Goal: Feedback & Contribution: Contribute content

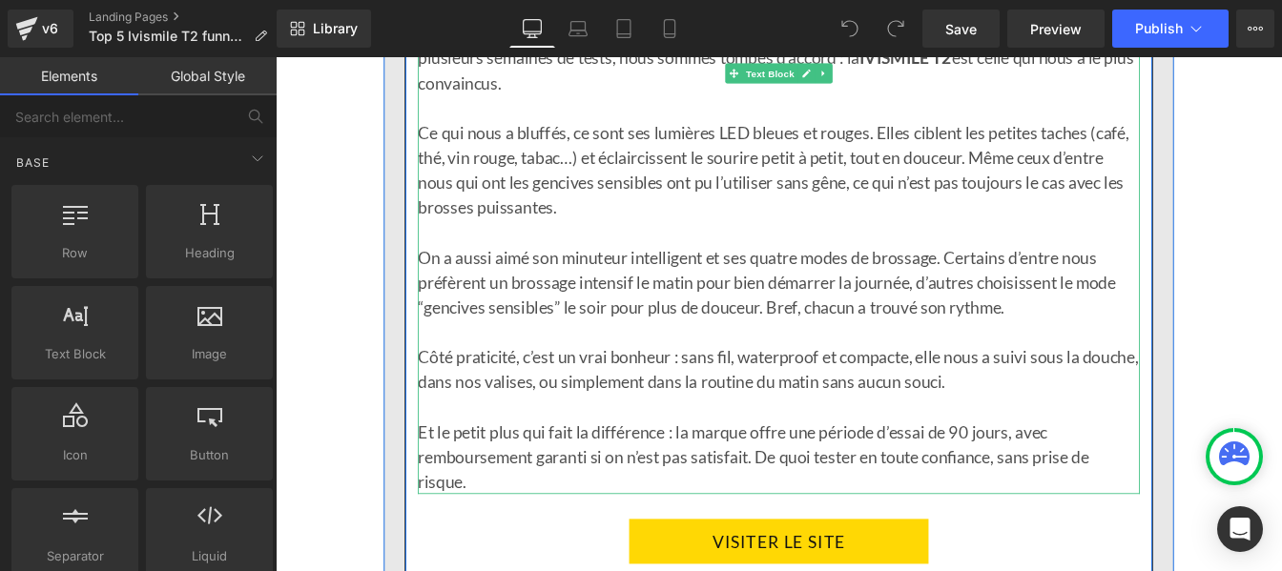
scroll to position [2975, 0]
click at [720, 296] on p "On a aussi aimé son minuteur intelligent et ses quatre modes de brossage. Certa…" at bounding box center [853, 315] width 828 height 86
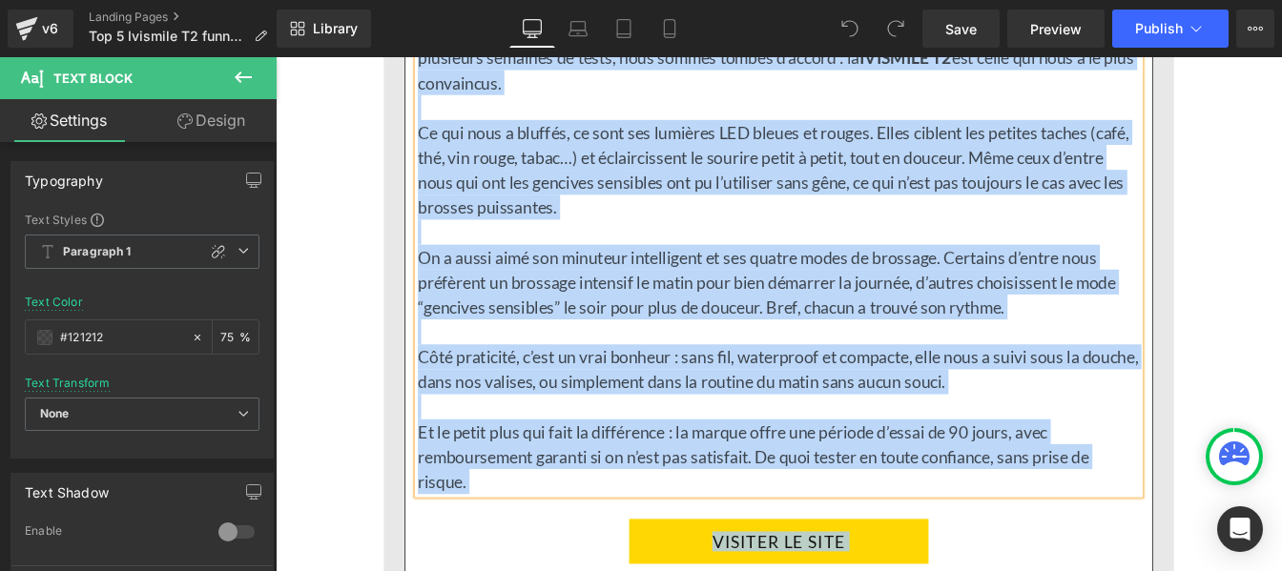
click at [787, 317] on p "On a aussi aimé son minuteur intelligent et ses quatre modes de brossage. Certa…" at bounding box center [853, 315] width 828 height 86
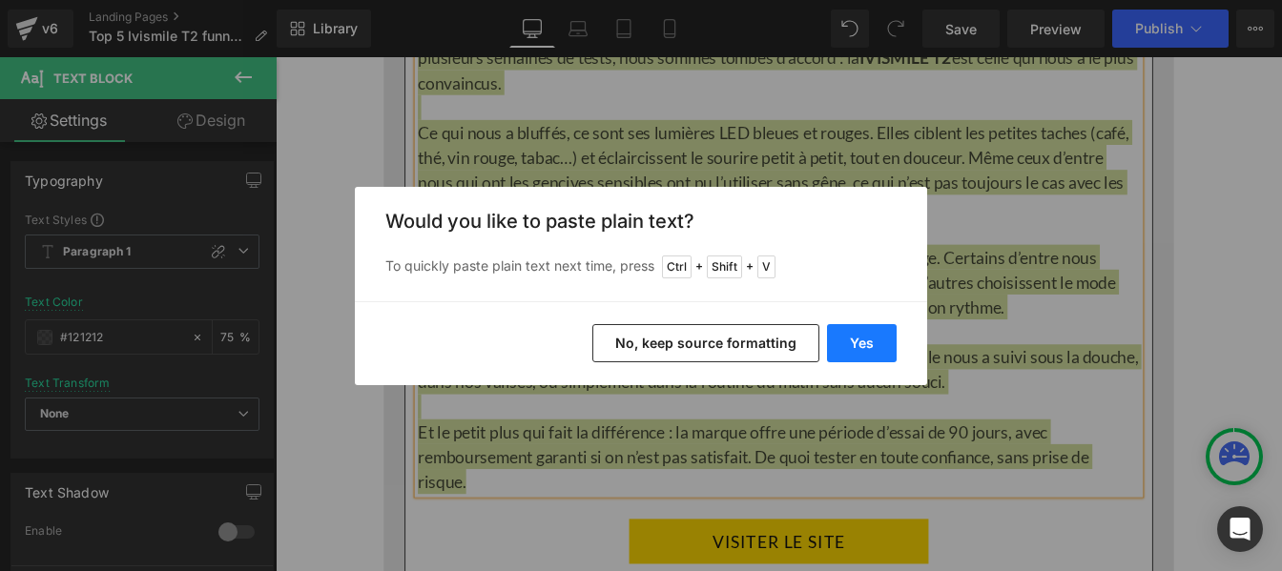
click at [872, 335] on button "Yes" at bounding box center [862, 343] width 70 height 38
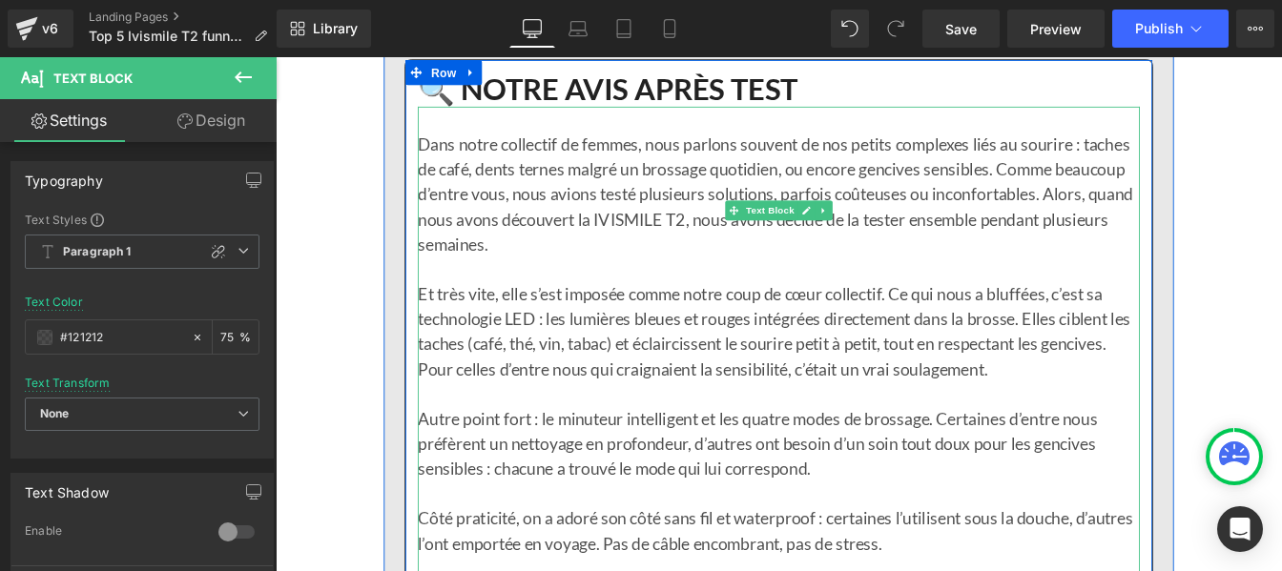
scroll to position [2817, 0]
click at [635, 242] on p "Dans notre collectif de femmes, nous parlons souvent de nos petits complexes li…" at bounding box center [853, 215] width 828 height 143
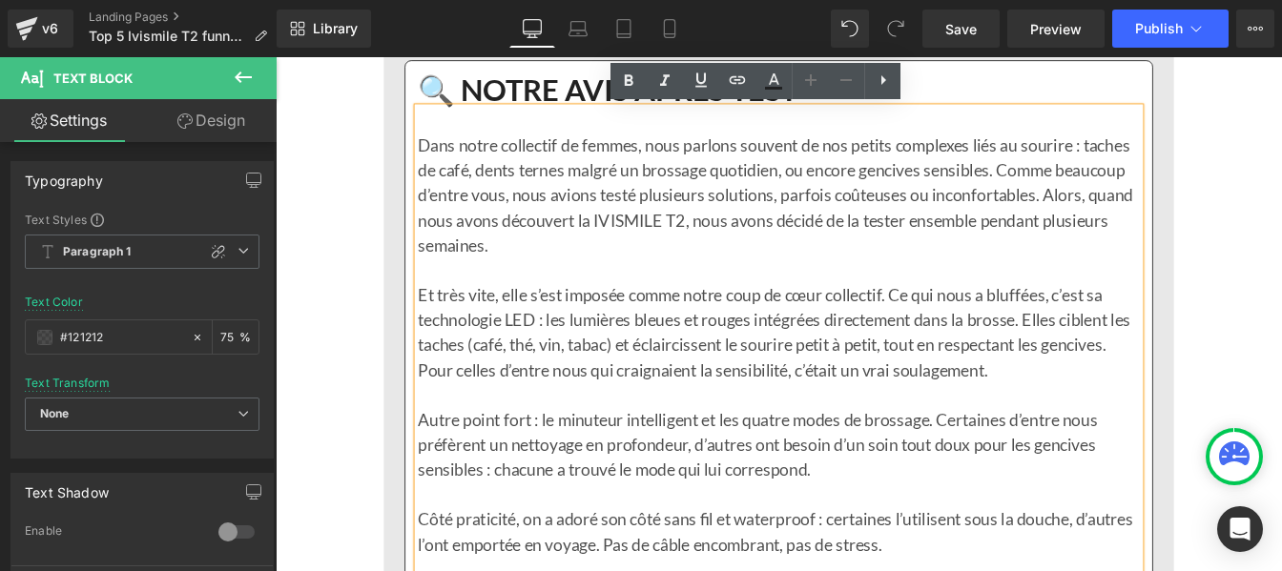
click at [542, 316] on p "Et très vite, elle s’est imposée comme notre coup de cœur collectif. Ce qui nou…" at bounding box center [853, 373] width 828 height 114
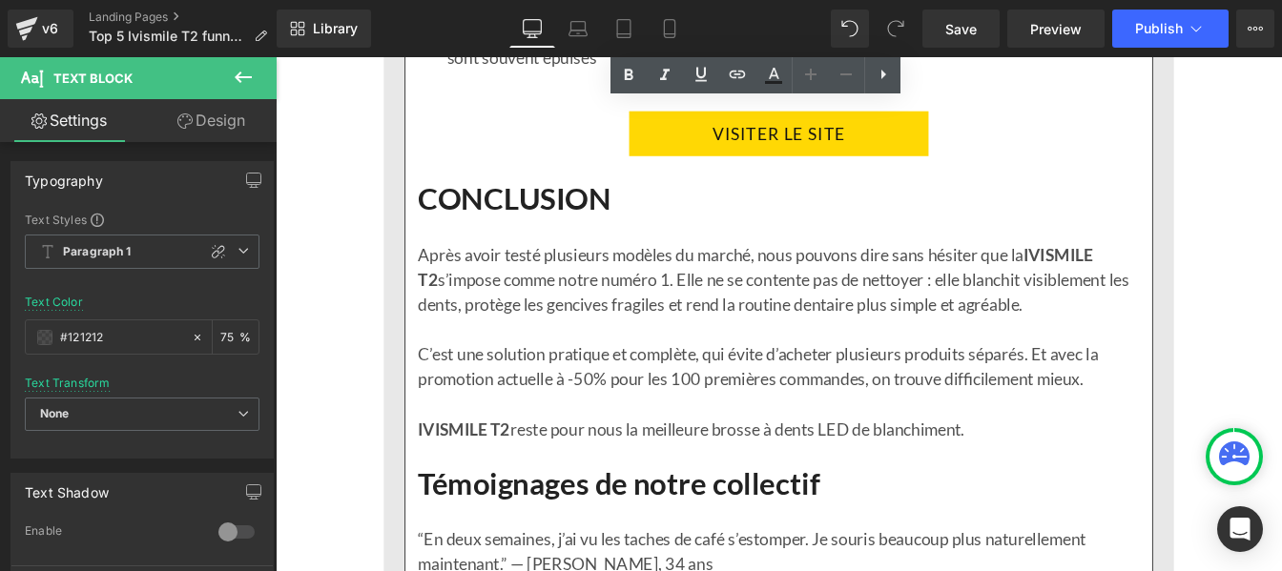
scroll to position [4539, 0]
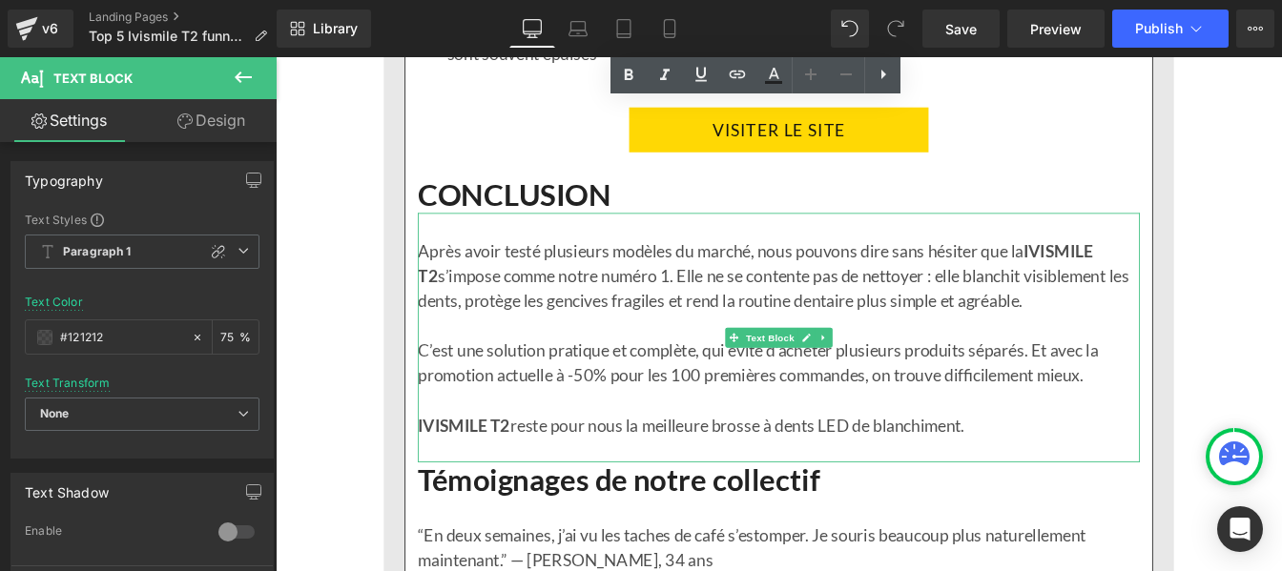
click at [570, 395] on p "C’est une solution pratique et complète, qui évite d’acheter plusieurs produits…" at bounding box center [853, 408] width 828 height 57
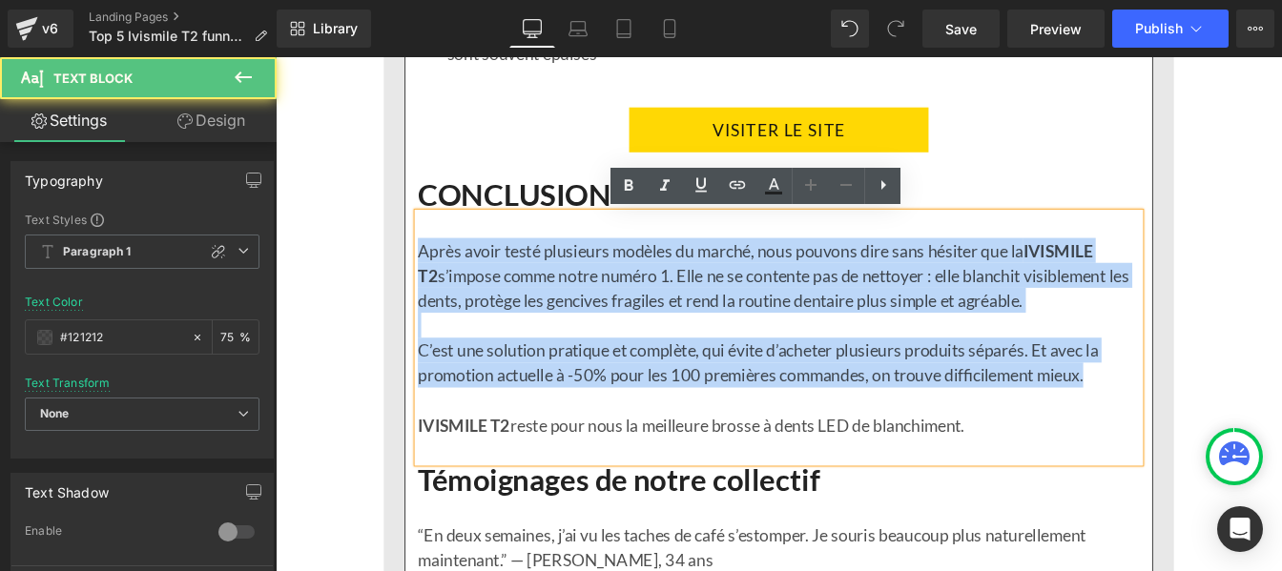
drag, startPoint x: 1228, startPoint y: 425, endPoint x: 434, endPoint y: 278, distance: 807.3
click at [439, 278] on div "Après avoir testé plusieurs modèles du marché, nous pouvons dire sans hésiter q…" at bounding box center [853, 380] width 828 height 286
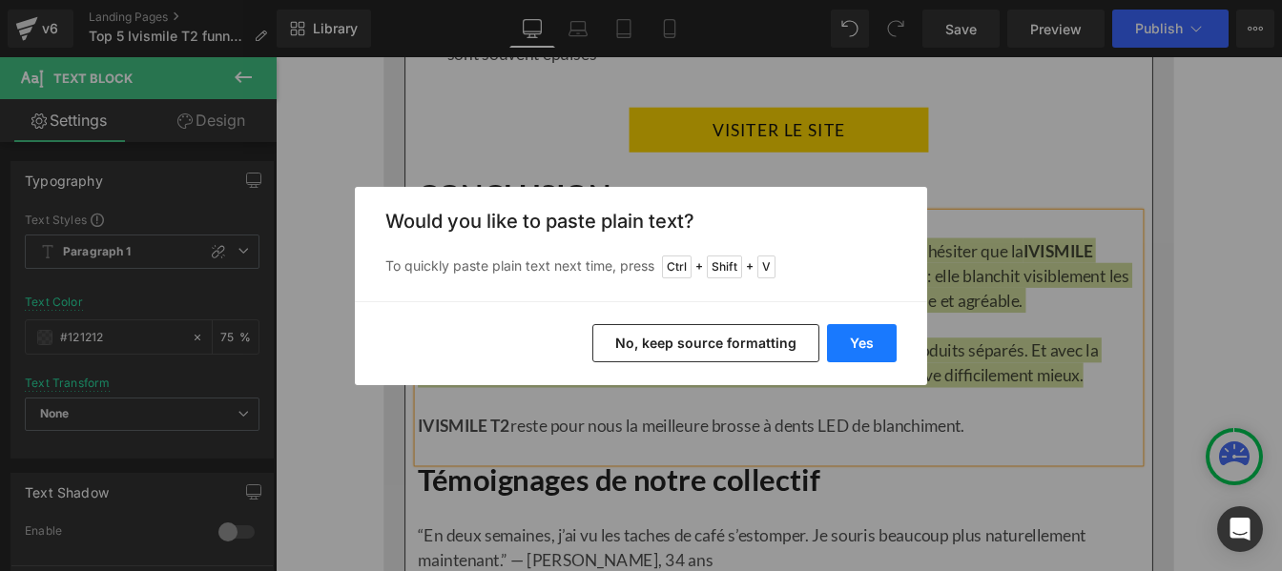
click at [862, 344] on button "Yes" at bounding box center [862, 343] width 70 height 38
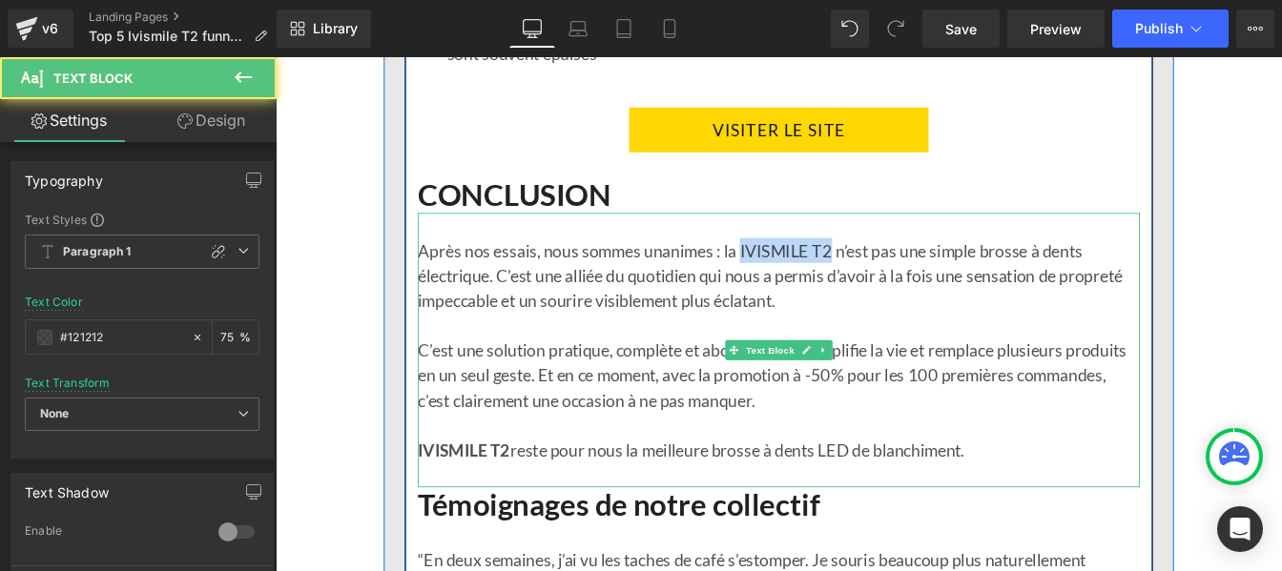
drag, startPoint x: 801, startPoint y: 278, endPoint x: 907, endPoint y: 277, distance: 105.9
click at [907, 277] on p "Après nos essais, nous sommes unanimes : la IVISMILE T2 n’est pas une simple br…" at bounding box center [853, 308] width 828 height 86
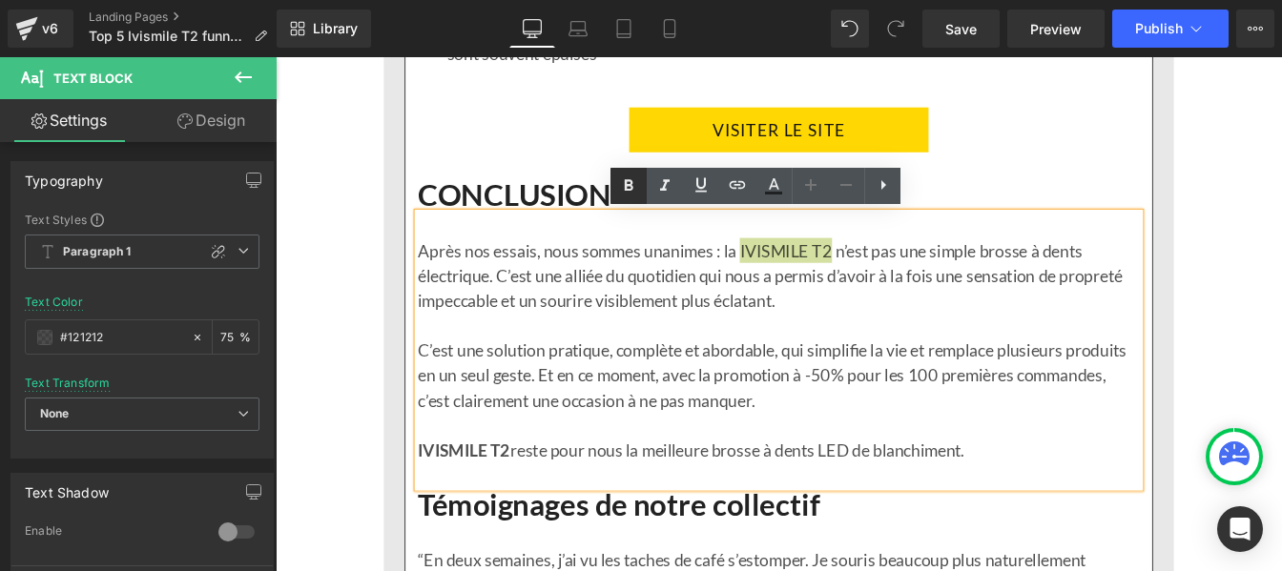
click at [629, 187] on icon at bounding box center [628, 186] width 23 height 23
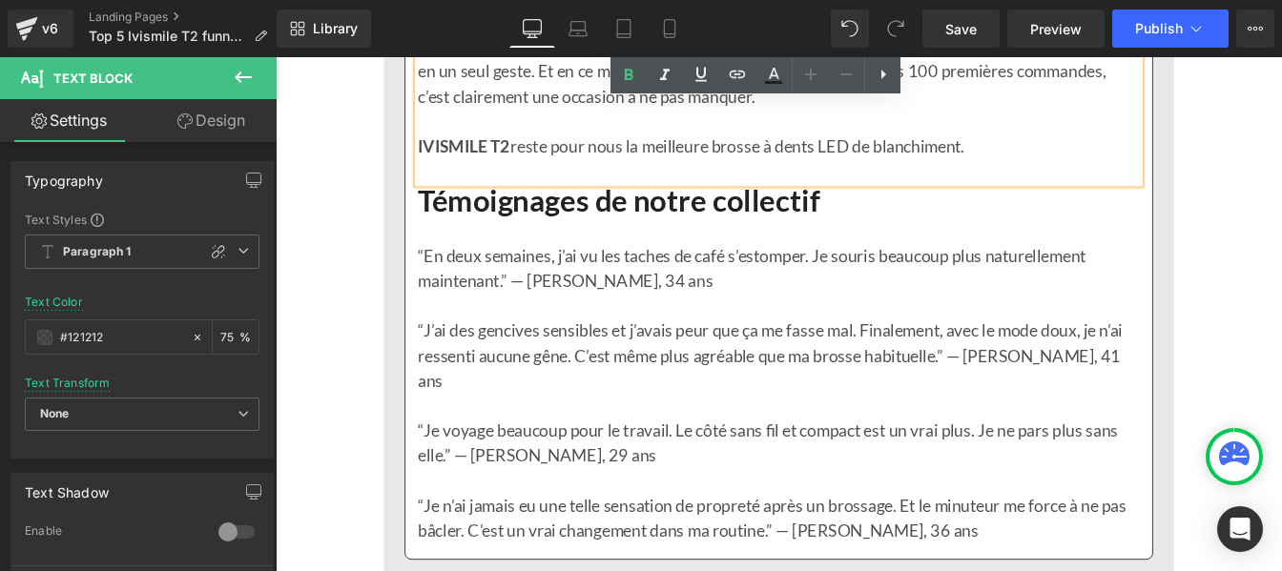
scroll to position [4889, 0]
click at [549, 373] on p "“J’ai des gencives sensibles et j’avais peur que ça me fasse mal. Finalement, a…" at bounding box center [853, 399] width 828 height 86
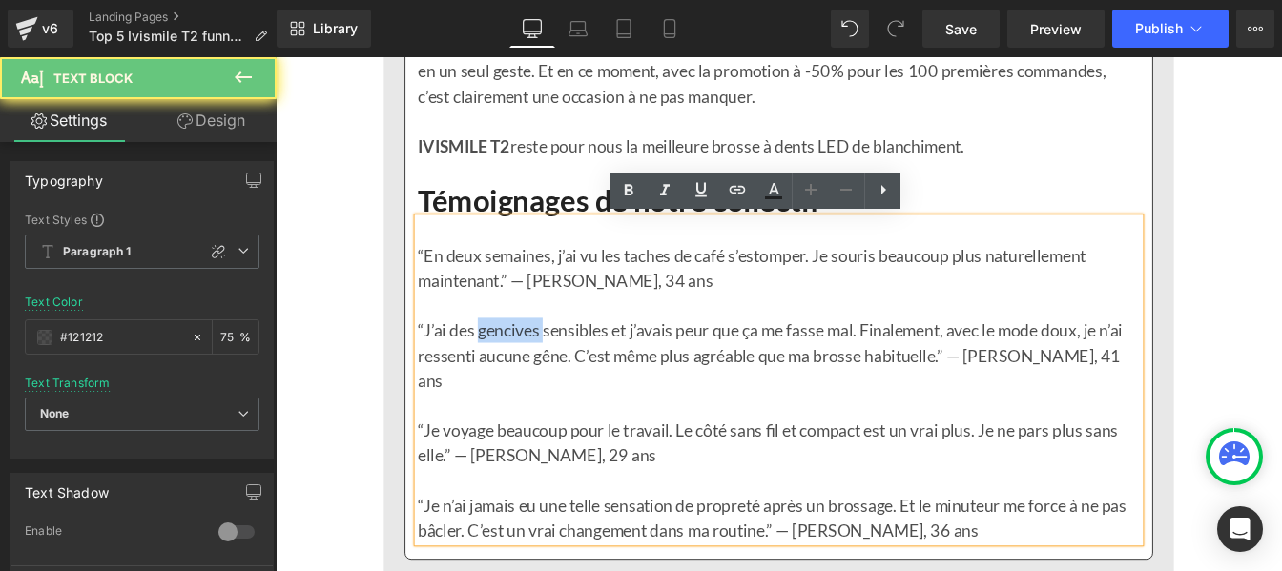
click at [549, 373] on p "“J’ai des gencives sensibles et j’avais peur que ça me fasse mal. Finalement, a…" at bounding box center [853, 399] width 828 height 86
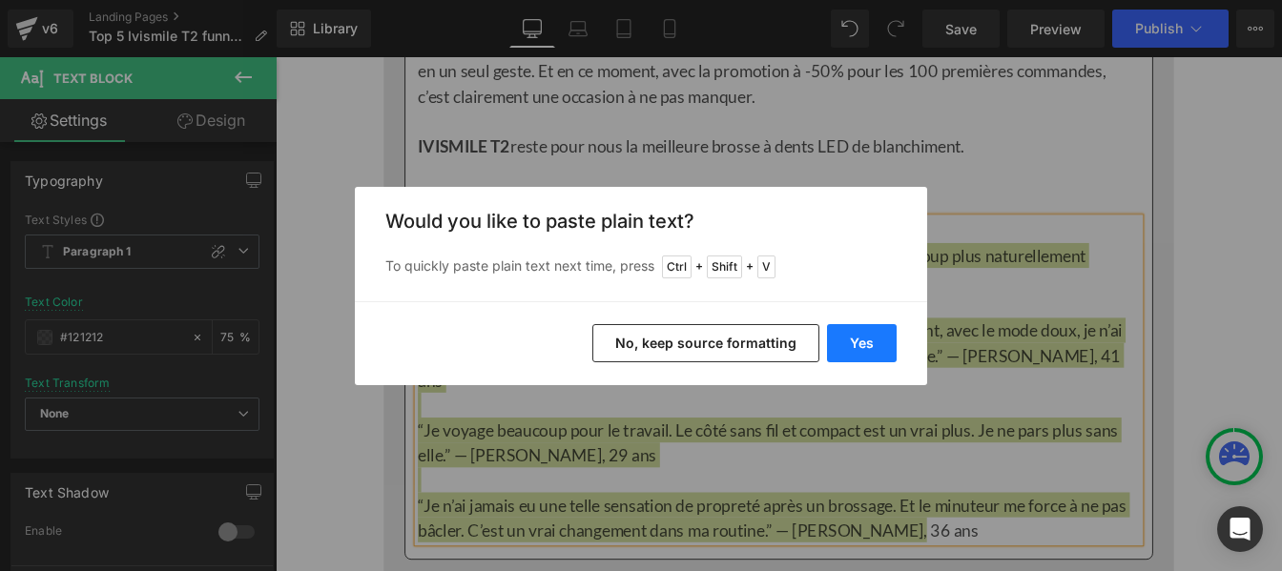
click at [879, 346] on button "Yes" at bounding box center [862, 343] width 70 height 38
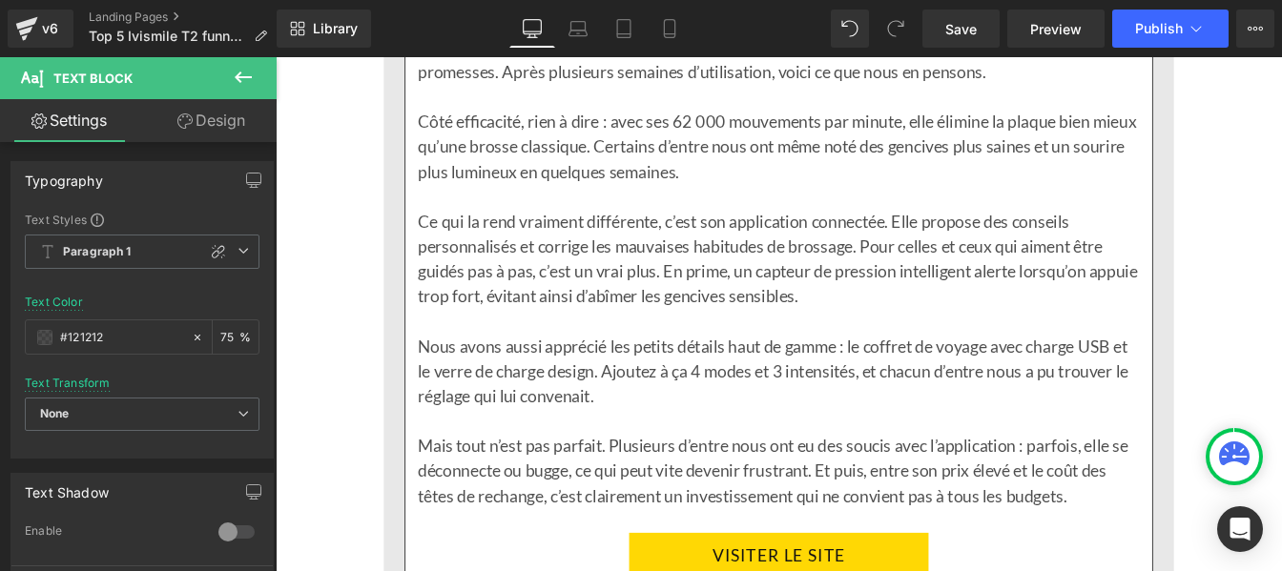
scroll to position [6107, 0]
click at [563, 311] on p "Ce qui la rend vraiment différente, c’est son application connectée. Elle propo…" at bounding box center [853, 286] width 828 height 114
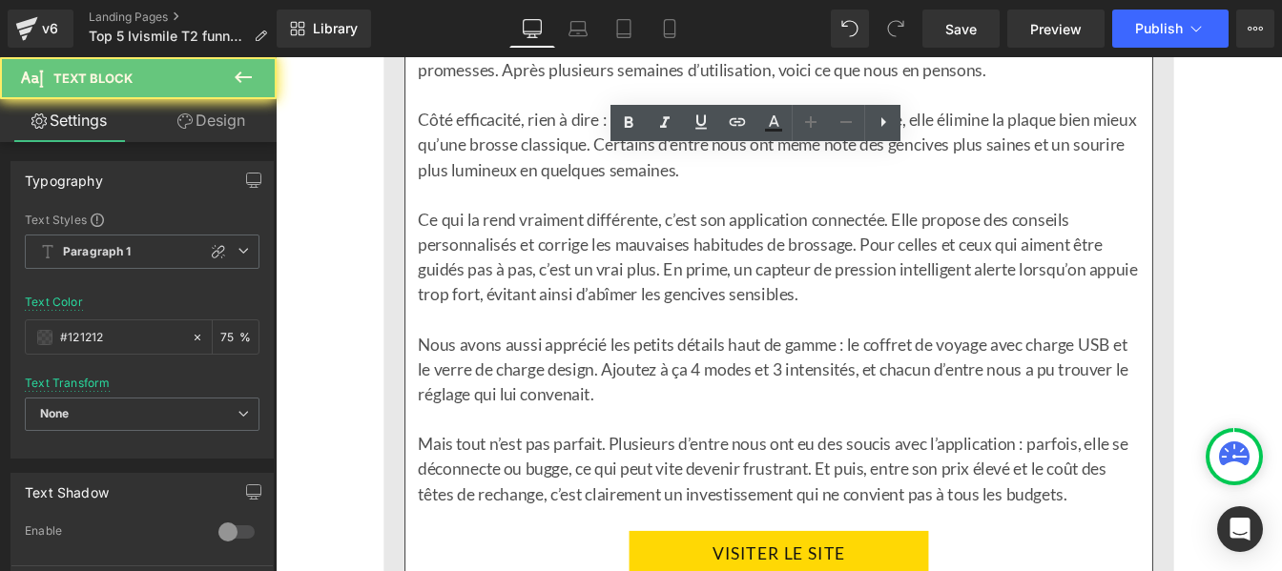
click at [563, 311] on p "Ce qui la rend vraiment différente, c’est son application connectée. Elle propo…" at bounding box center [853, 286] width 828 height 114
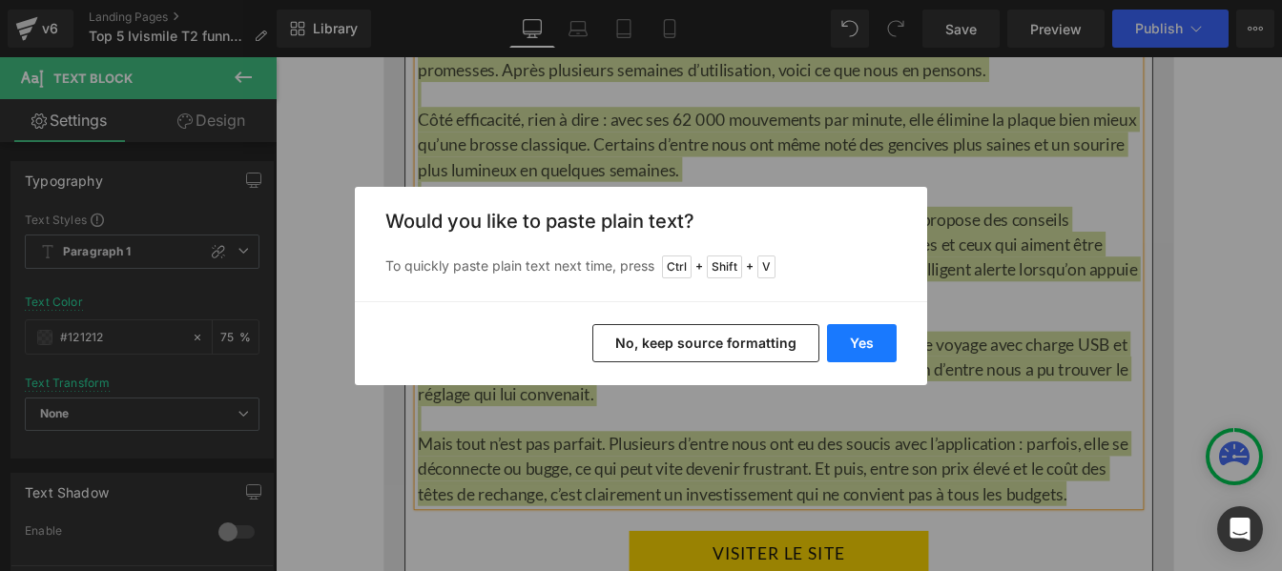
click at [870, 353] on button "Yes" at bounding box center [862, 343] width 70 height 38
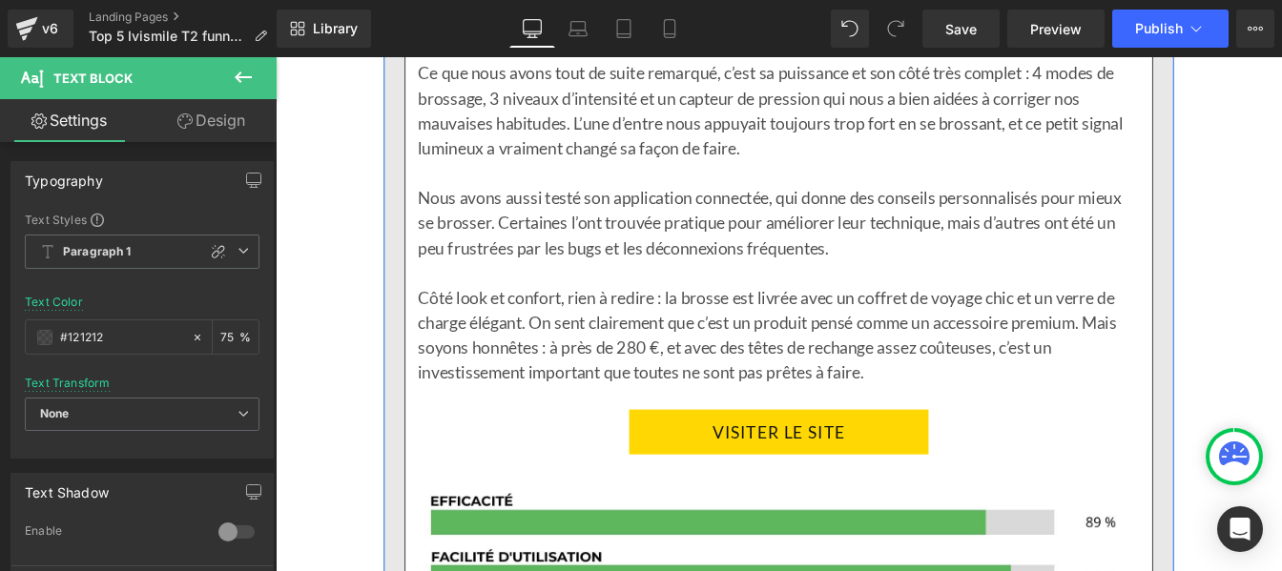
scroll to position [6195, 0]
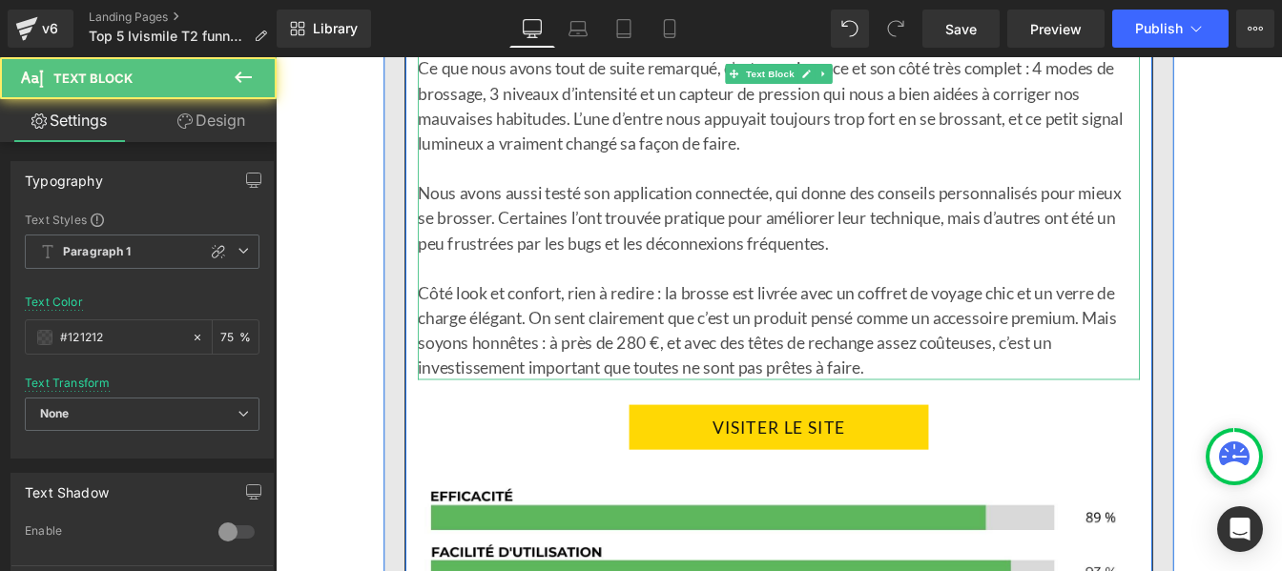
click at [577, 386] on p "Côté look et confort, rien à redire : la brosse est livrée avec un coffret de v…" at bounding box center [853, 370] width 828 height 114
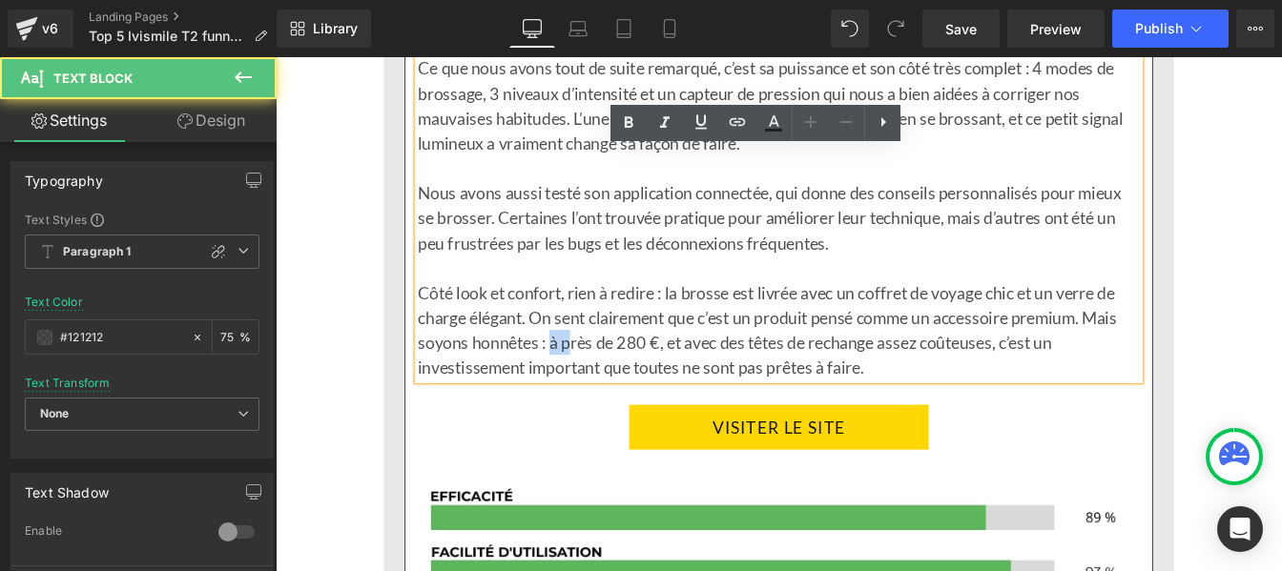
drag, startPoint x: 583, startPoint y: 386, endPoint x: 608, endPoint y: 386, distance: 24.8
click at [608, 386] on p "Côté look et confort, rien à redire : la brosse est livrée avec un coffret de v…" at bounding box center [853, 370] width 828 height 114
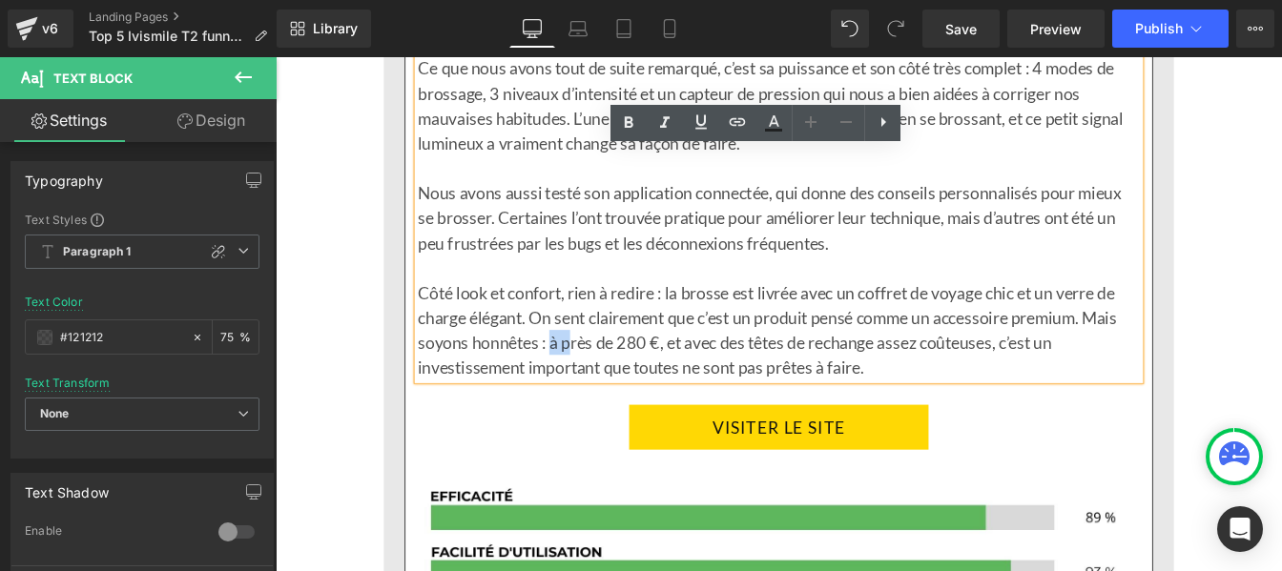
click at [590, 385] on p "Côté look et confort, rien à redire : la brosse est livrée avec un coffret de v…" at bounding box center [853, 370] width 828 height 114
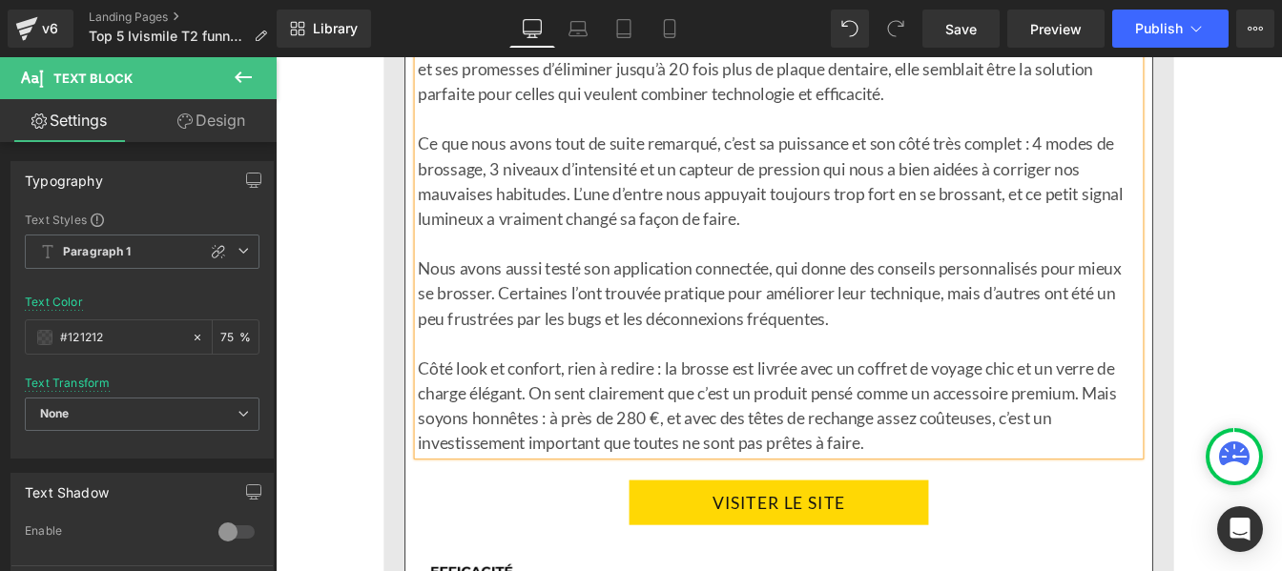
scroll to position [6110, 0]
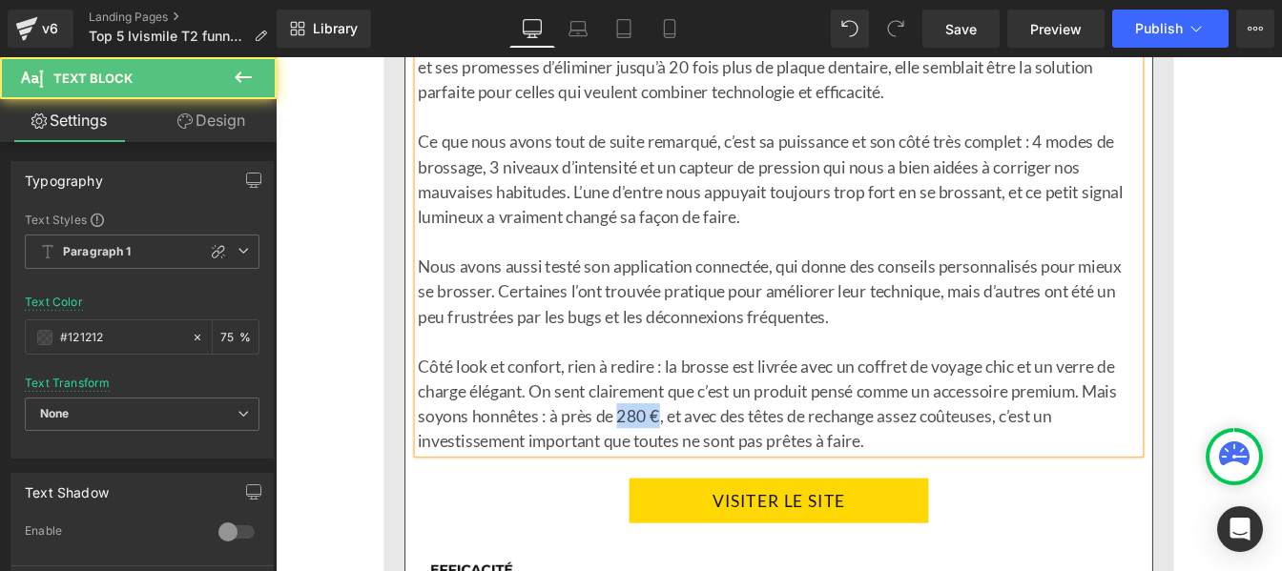
drag, startPoint x: 708, startPoint y: 468, endPoint x: 661, endPoint y: 466, distance: 46.8
click at [661, 466] on p "Côté look et confort, rien à redire : la brosse est livrée avec un coffret de v…" at bounding box center [853, 455] width 828 height 114
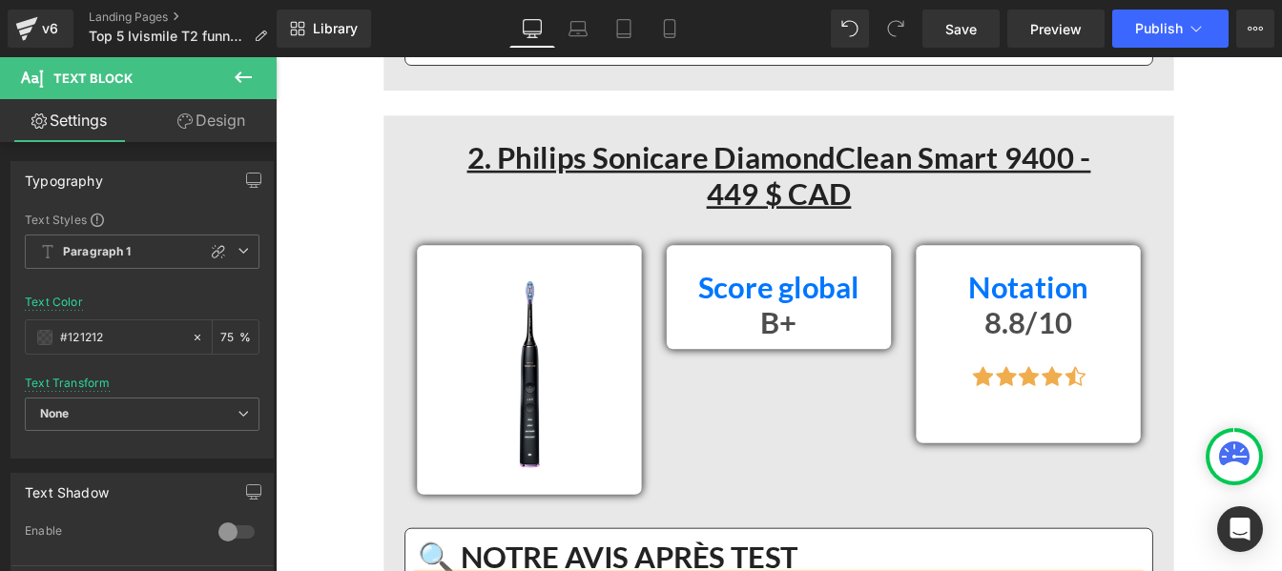
scroll to position [5423, 0]
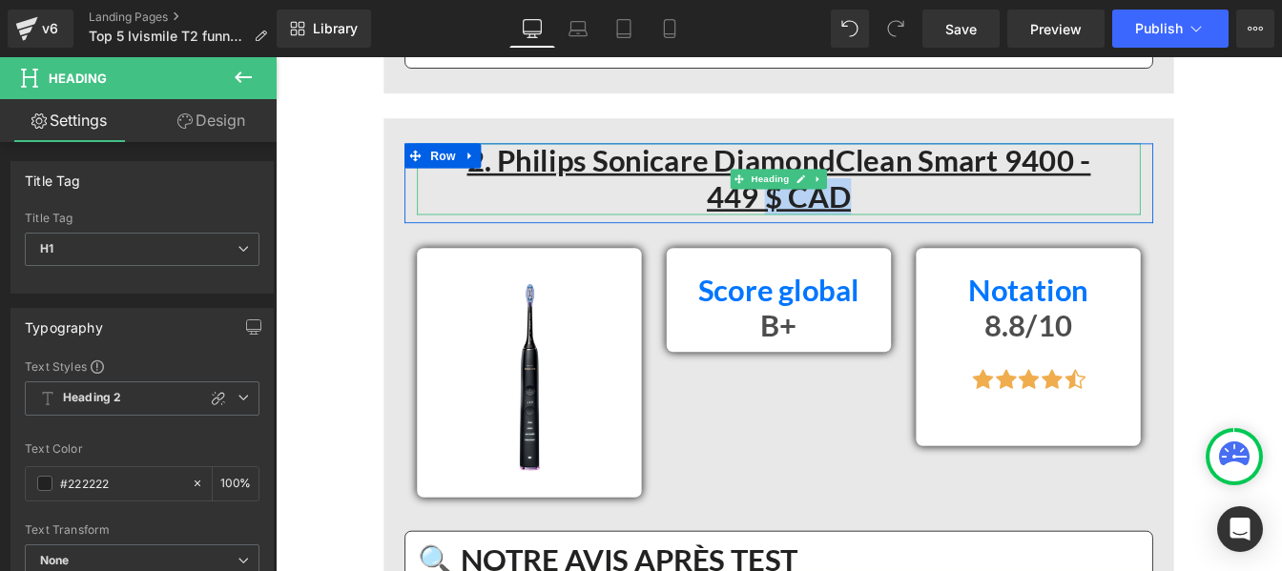
drag, startPoint x: 833, startPoint y: 219, endPoint x: 970, endPoint y: 218, distance: 137.4
click at [970, 218] on h1 "449 $ CAD" at bounding box center [853, 217] width 830 height 41
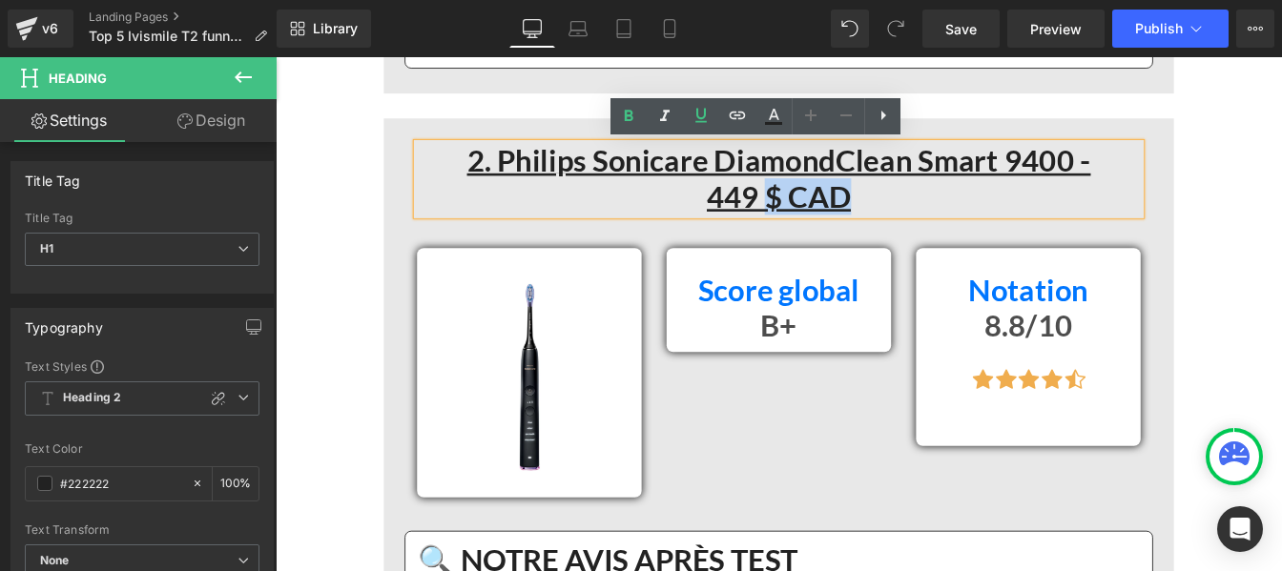
copy u "$ CAD"
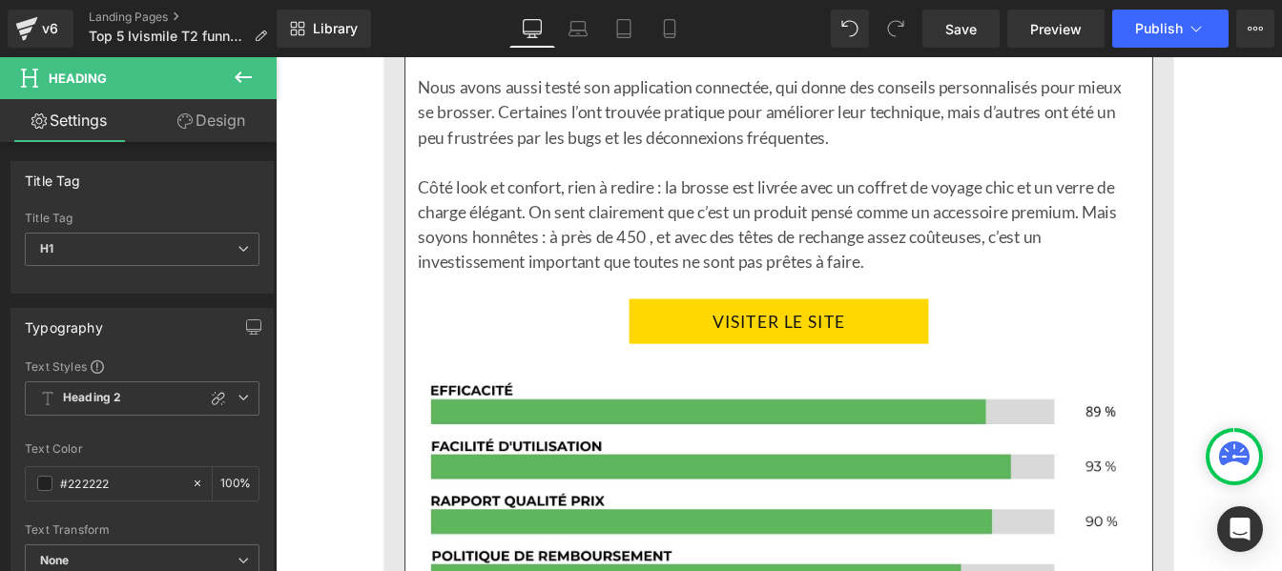
scroll to position [6320, 0]
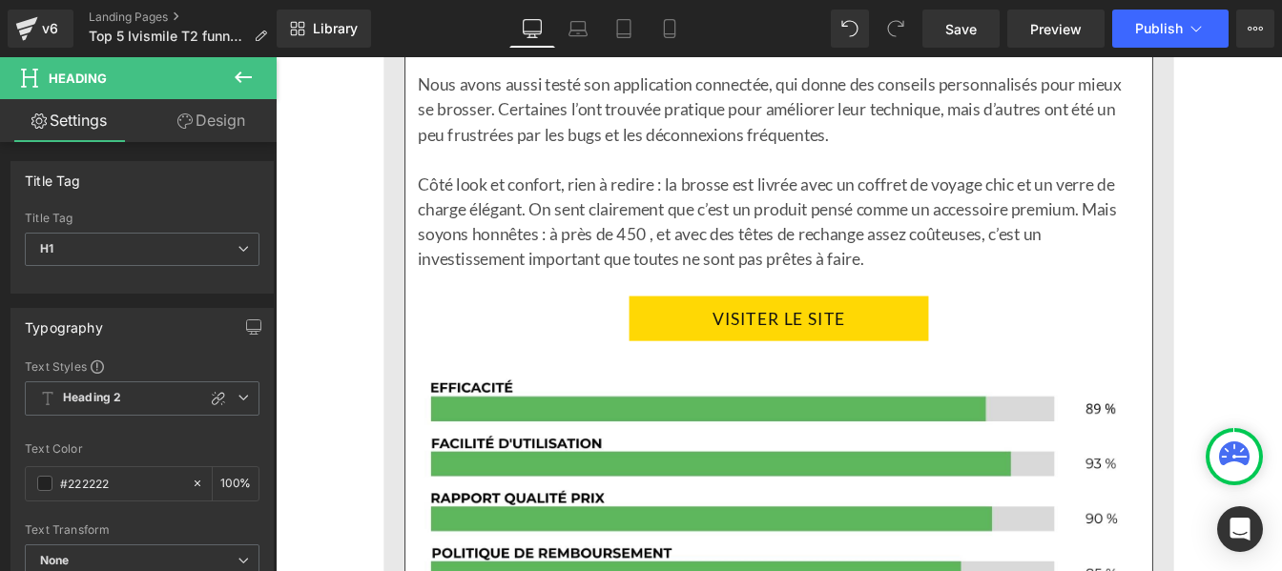
click at [694, 262] on p "Côté look et confort, rien à redire : la brosse est livrée avec un coffret de v…" at bounding box center [853, 245] width 828 height 114
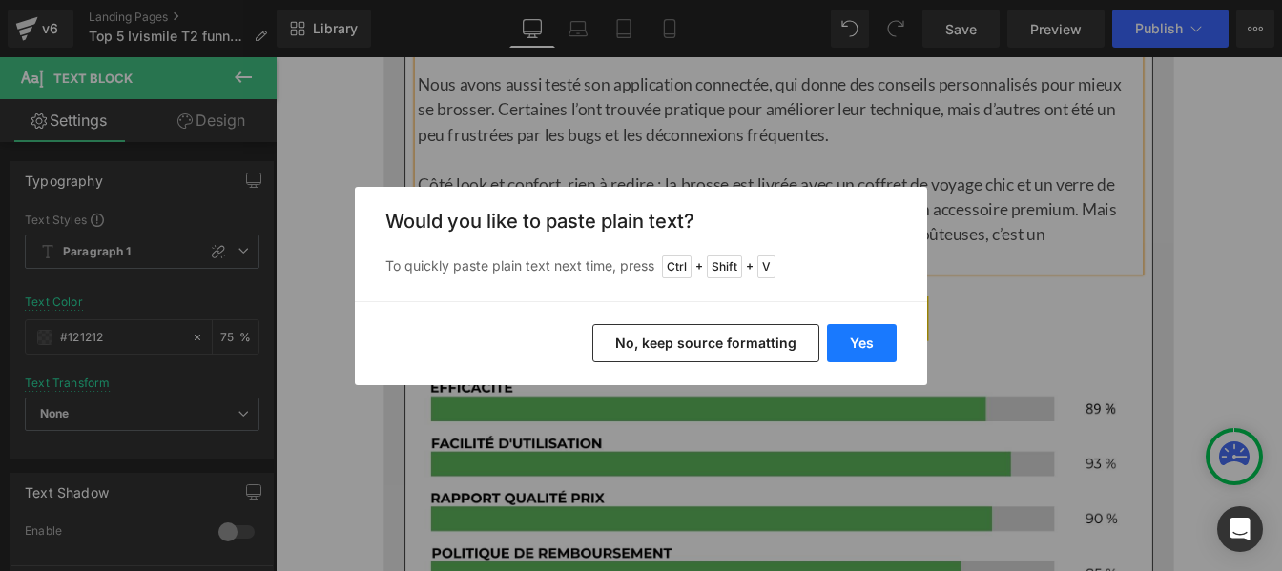
click at [862, 345] on button "Yes" at bounding box center [862, 343] width 70 height 38
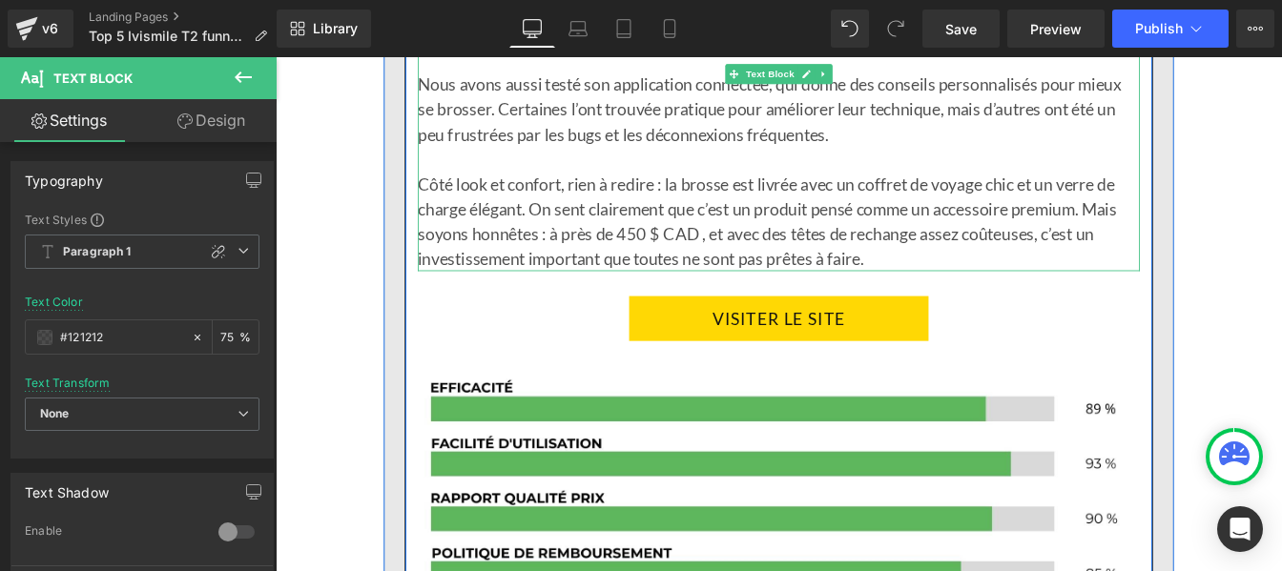
click at [758, 260] on p "Côté look et confort, rien à redire : la brosse est livrée avec un coffret de v…" at bounding box center [853, 245] width 828 height 114
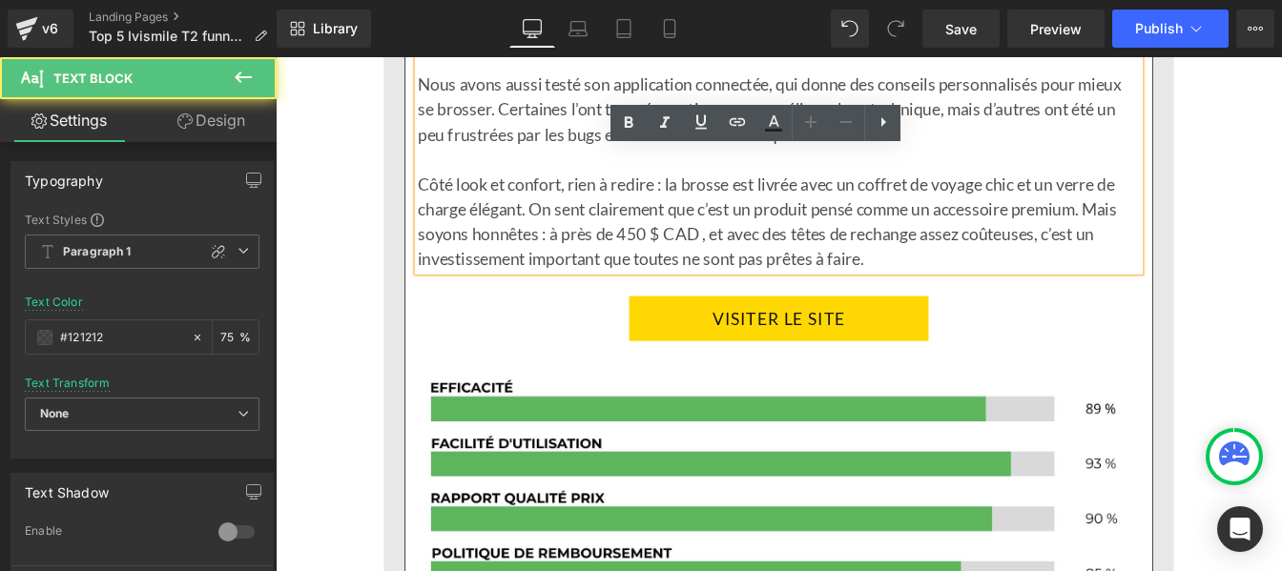
click at [756, 260] on p "Côté look et confort, rien à redire : la brosse est livrée avec un coffret de v…" at bounding box center [853, 245] width 828 height 114
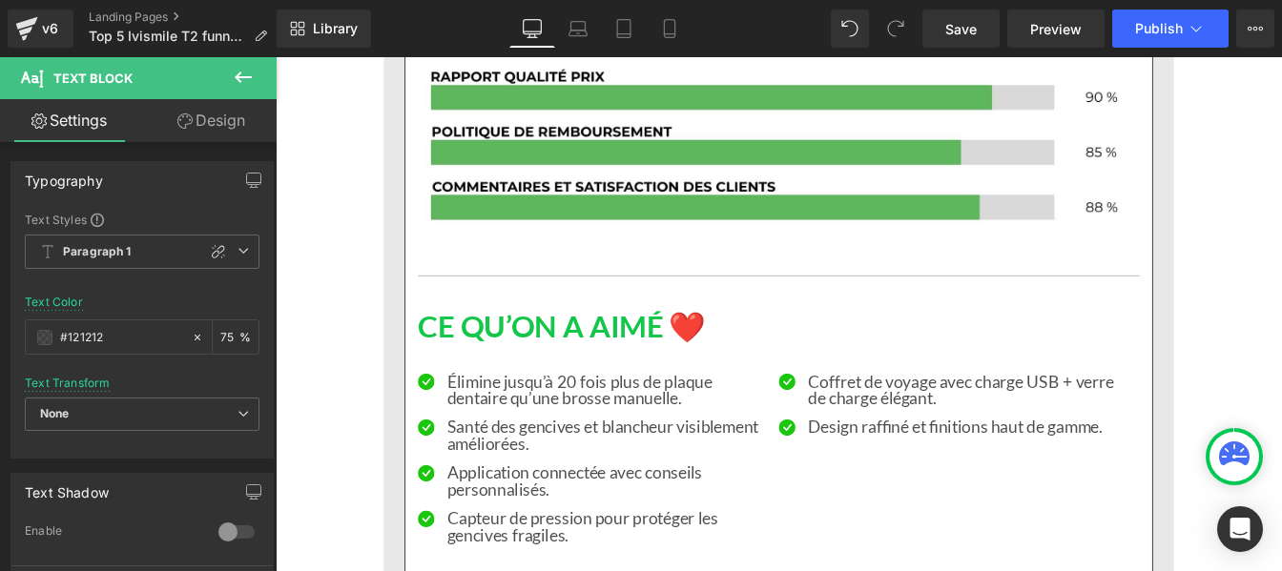
scroll to position [6805, 0]
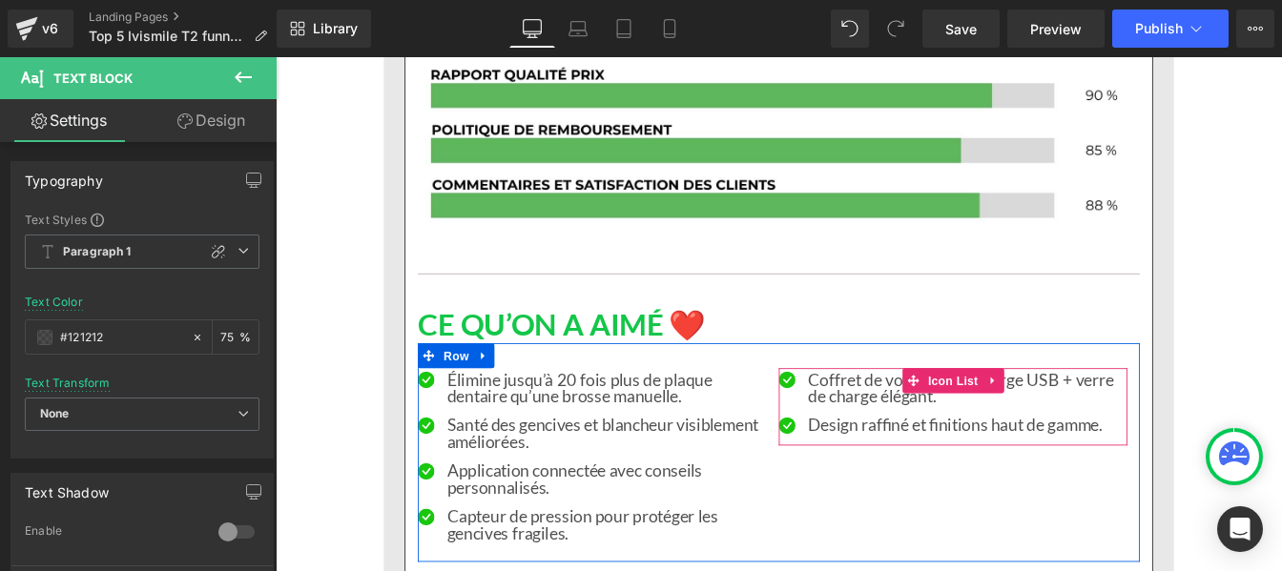
click at [276, 57] on div at bounding box center [276, 57] width 0 height 0
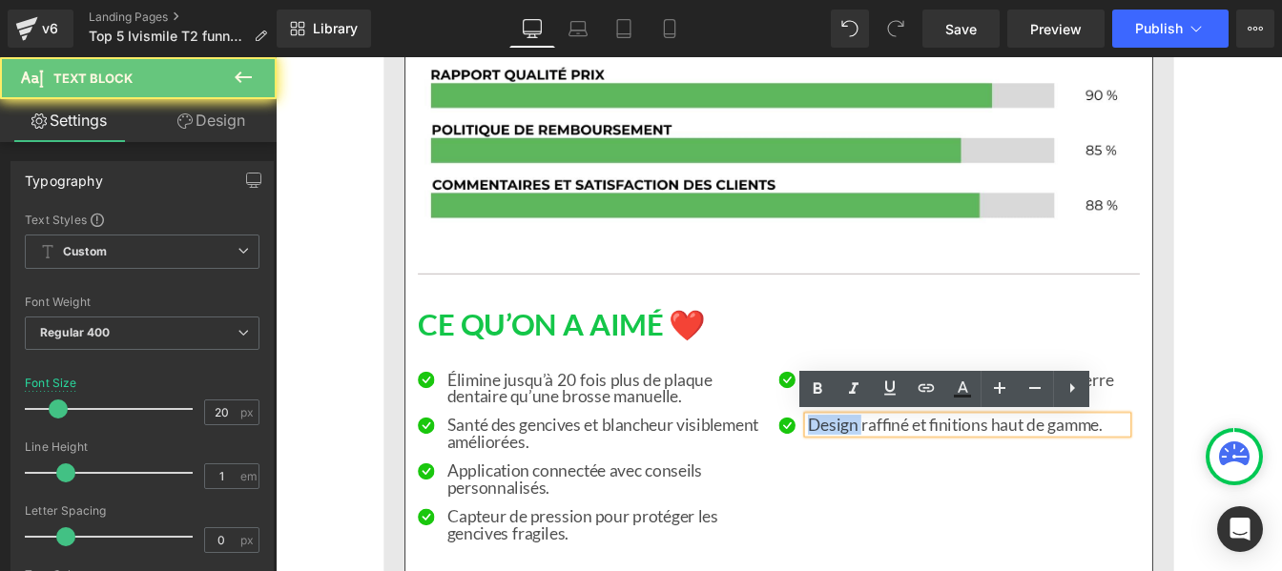
click at [922, 487] on p "Design raffiné et finitions haut de gamme." at bounding box center [1069, 478] width 366 height 19
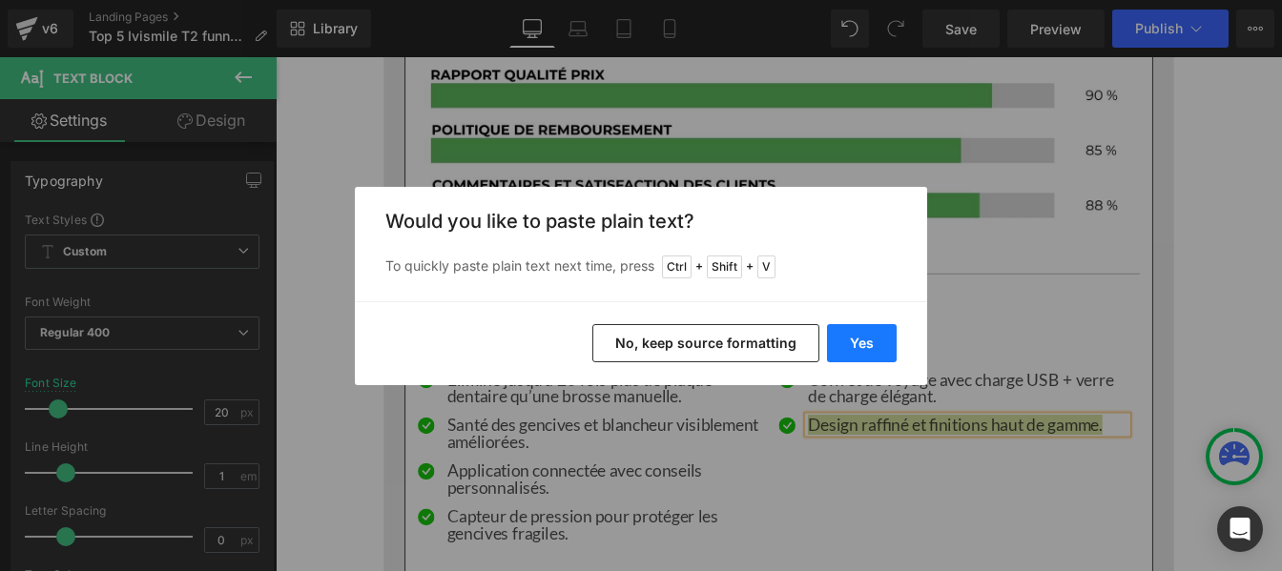
click at [858, 331] on button "Yes" at bounding box center [862, 343] width 70 height 38
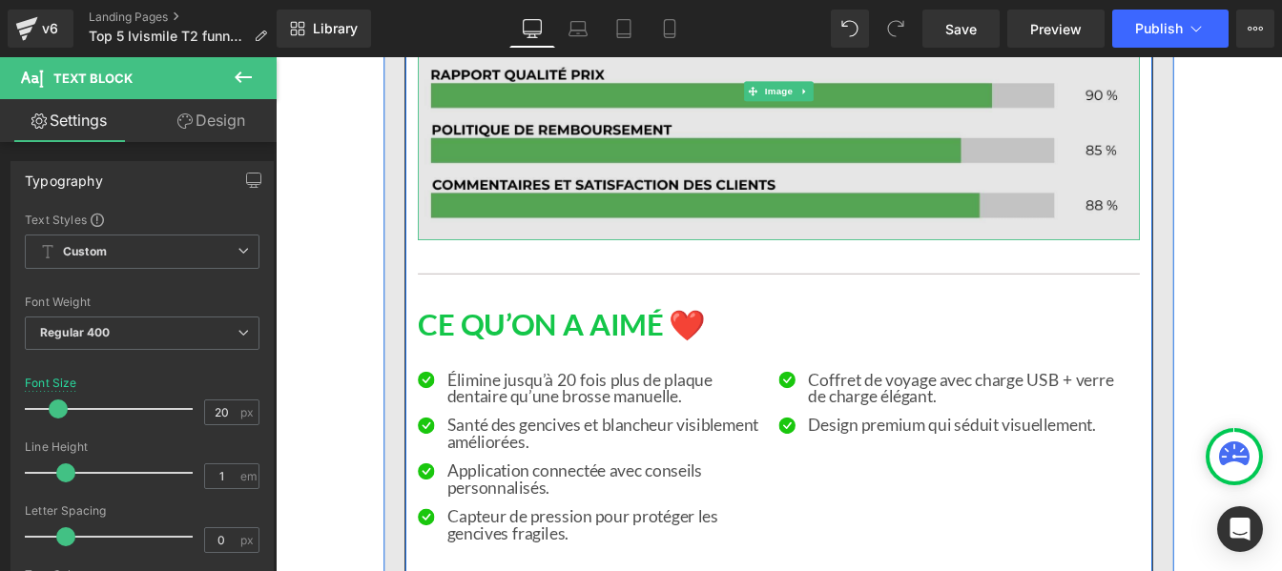
scroll to position [6847, 0]
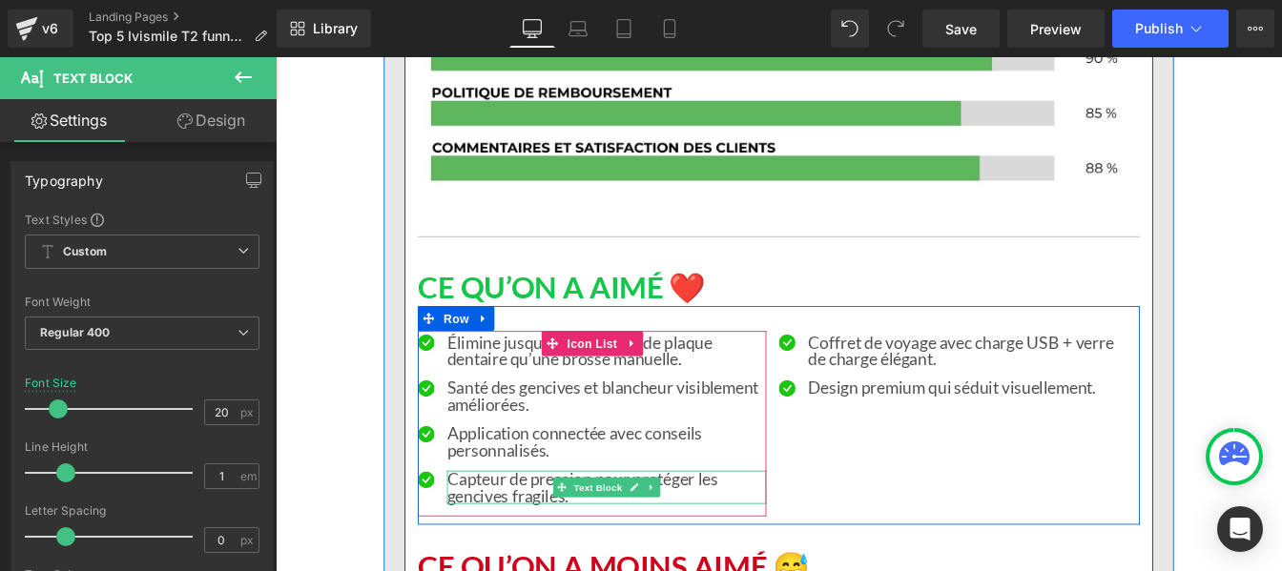
click at [551, 547] on p "Capteur de pression pour protéger les gencives fragiles." at bounding box center [655, 551] width 366 height 38
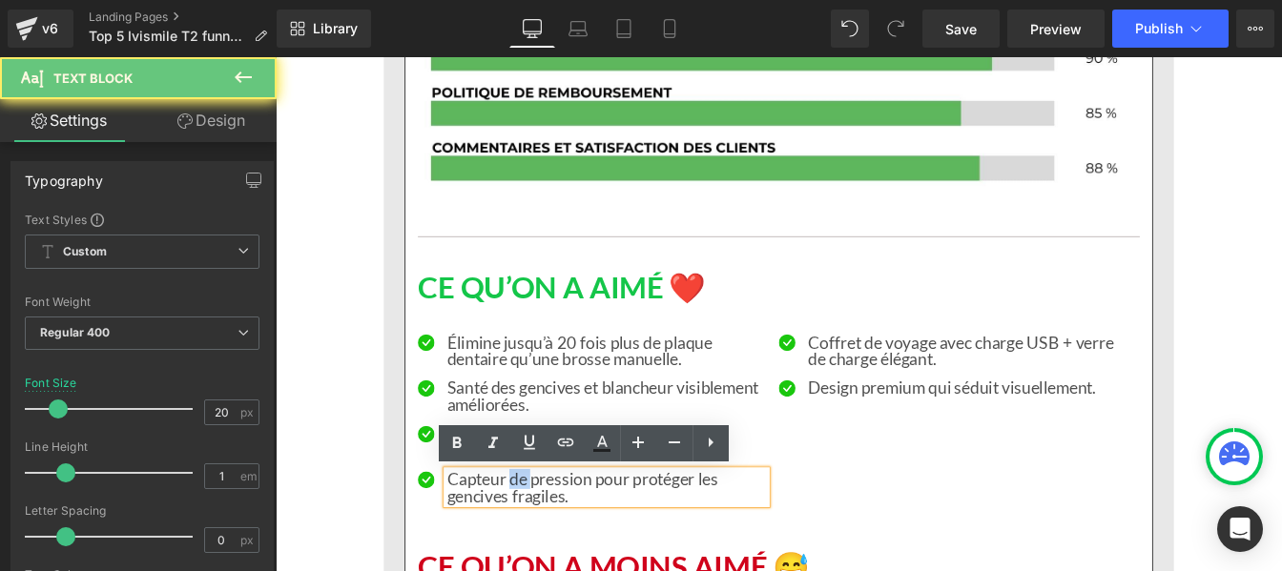
click at [551, 547] on p "Capteur de pression pour protéger les gencives fragiles." at bounding box center [655, 551] width 366 height 38
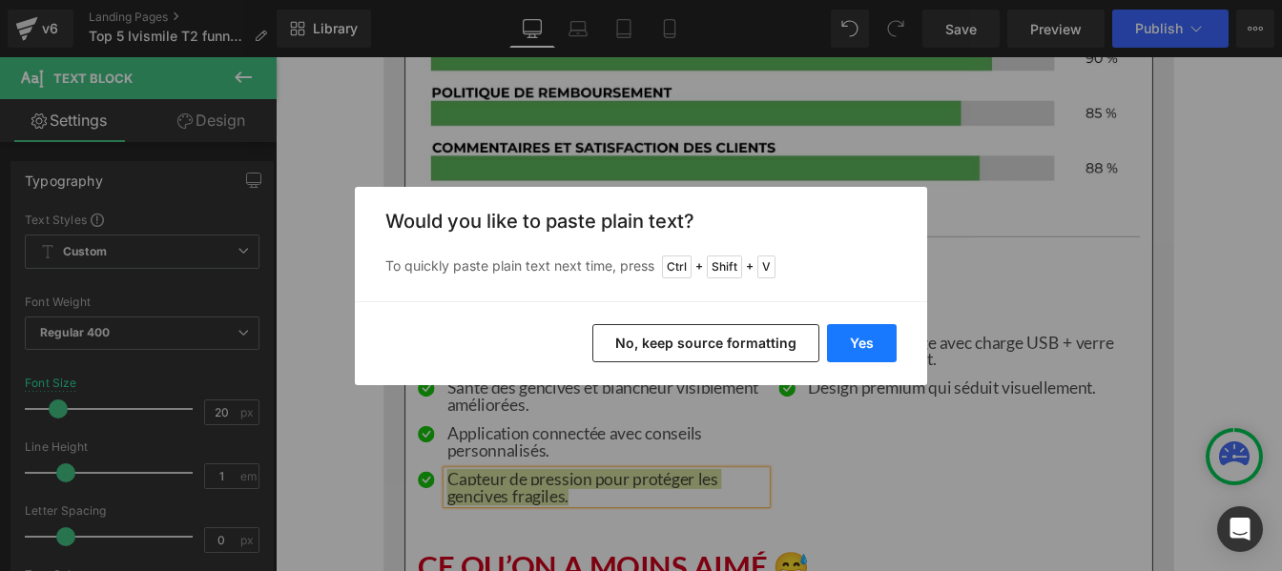
click at [859, 346] on button "Yes" at bounding box center [862, 343] width 70 height 38
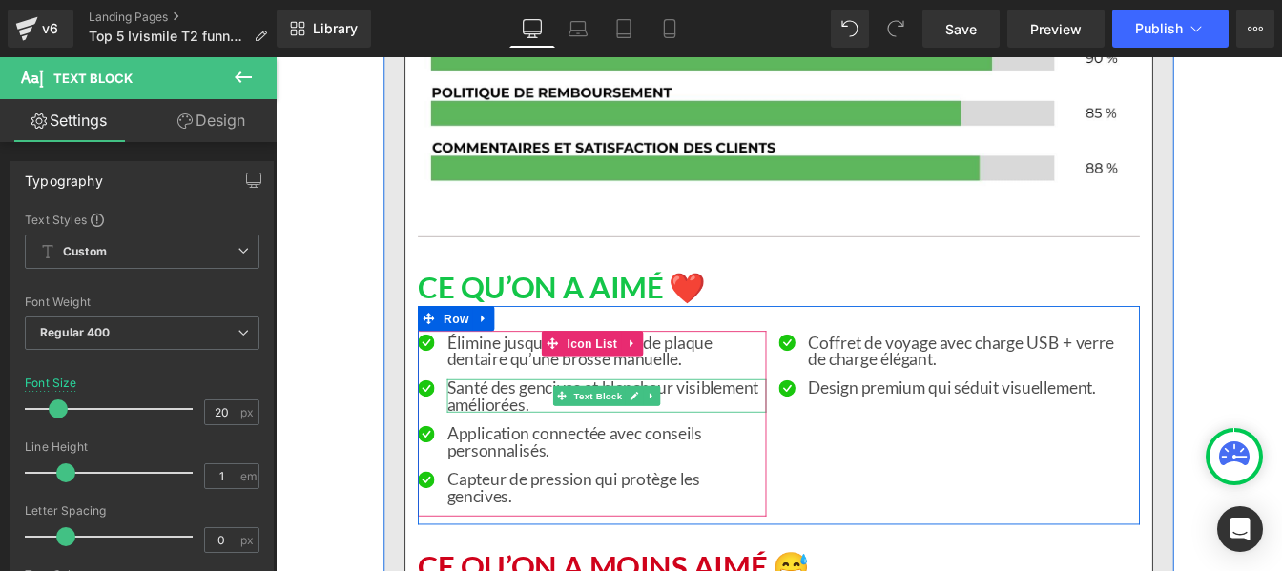
click at [548, 445] on p "Santé des gencives et blancheur visiblement améliorées." at bounding box center [655, 446] width 366 height 38
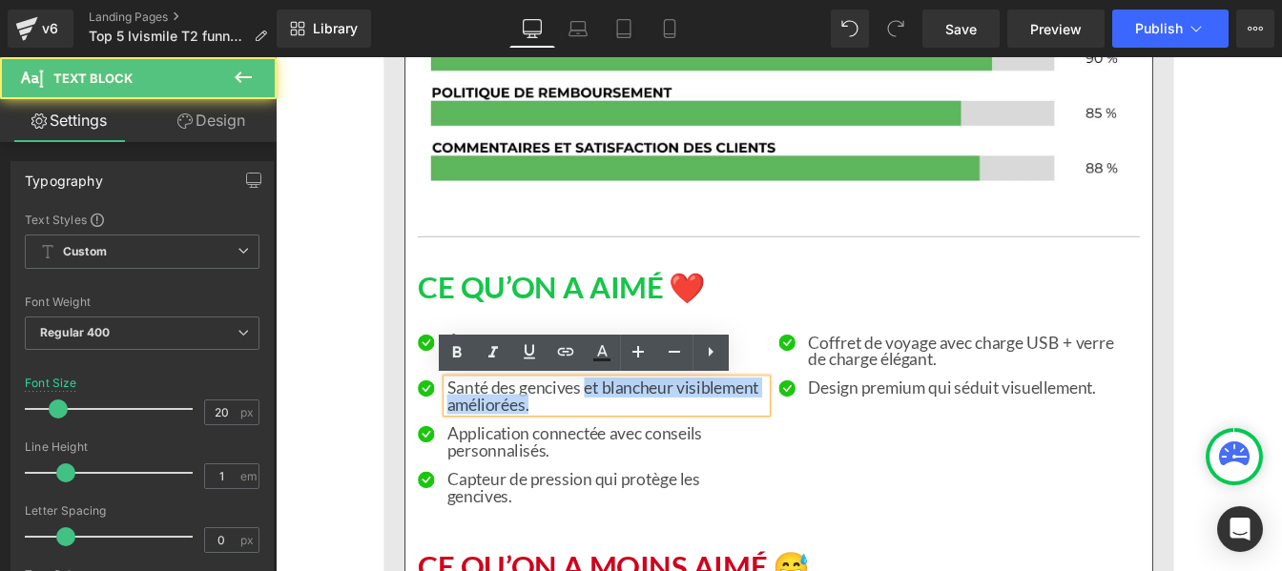
click at [638, 462] on p "Santé des gencives et blancheur visiblement améliorées." at bounding box center [655, 446] width 366 height 38
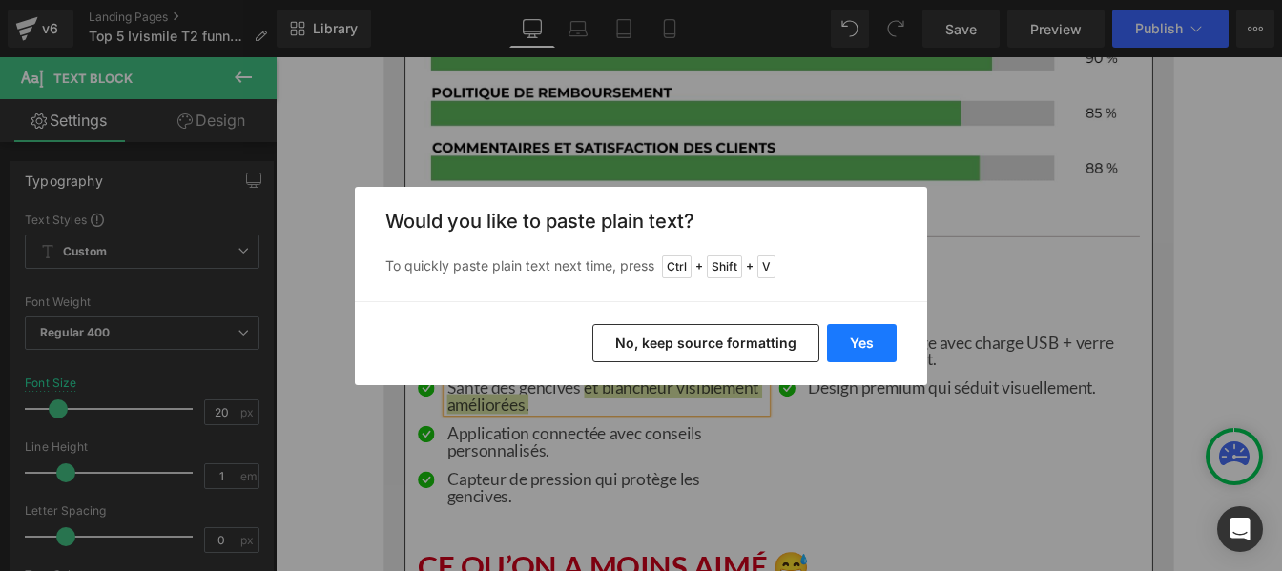
click at [860, 345] on button "Yes" at bounding box center [862, 343] width 70 height 38
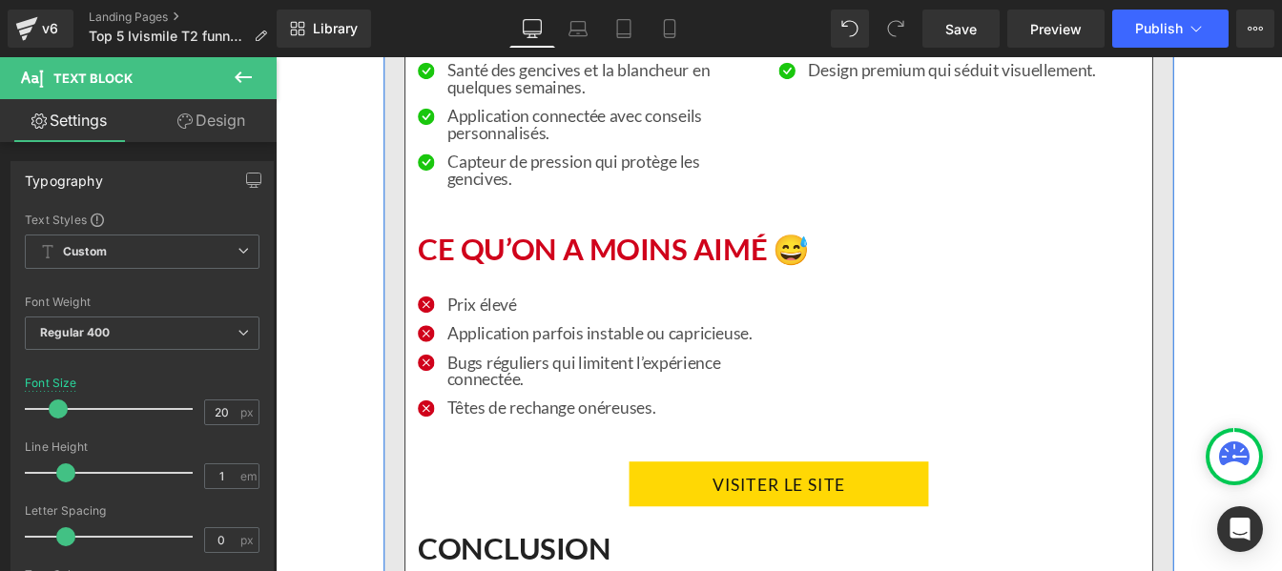
scroll to position [7214, 0]
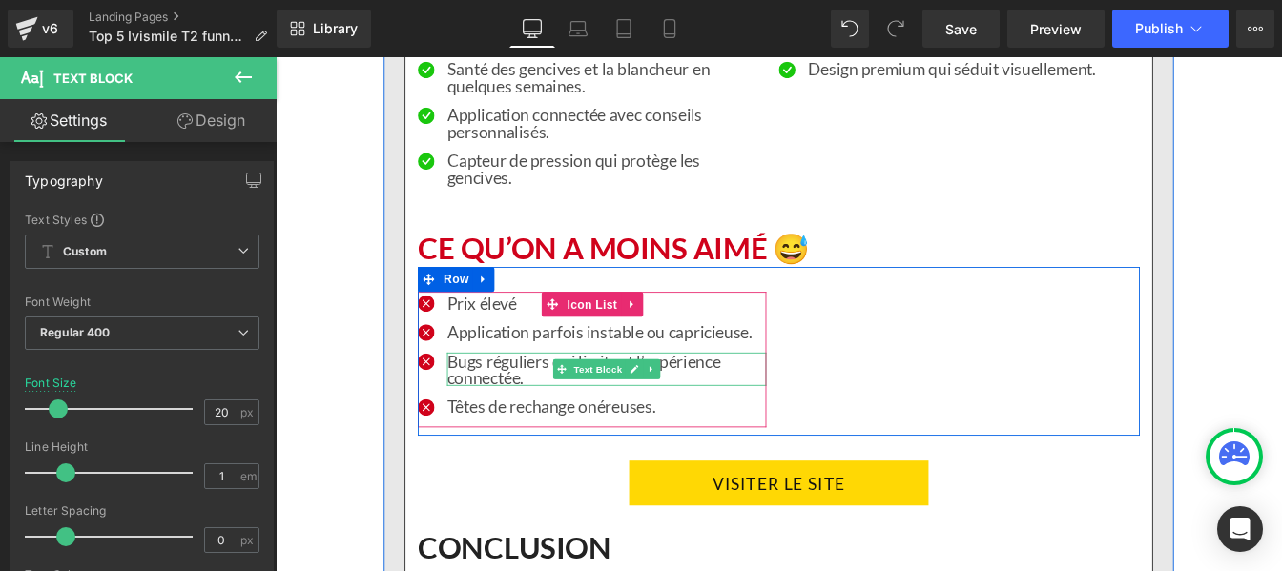
click at [501, 418] on p "Bugs réguliers qui limitent l’expérience connectée." at bounding box center [655, 415] width 366 height 38
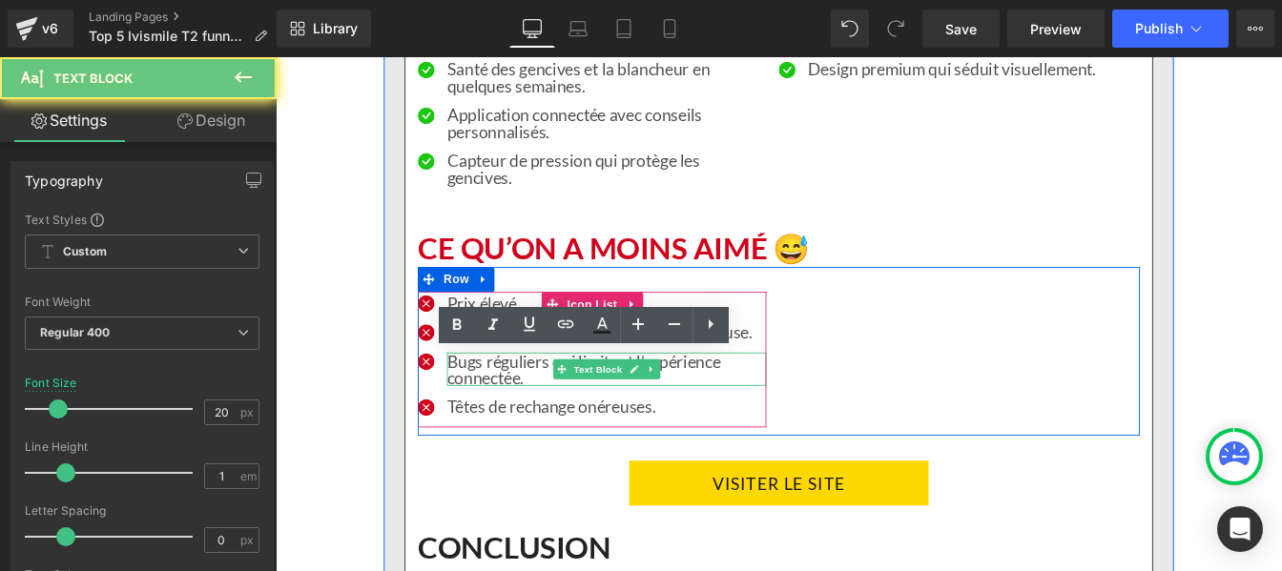
click at [501, 418] on p "Bugs réguliers qui limitent l’expérience connectée." at bounding box center [655, 415] width 366 height 38
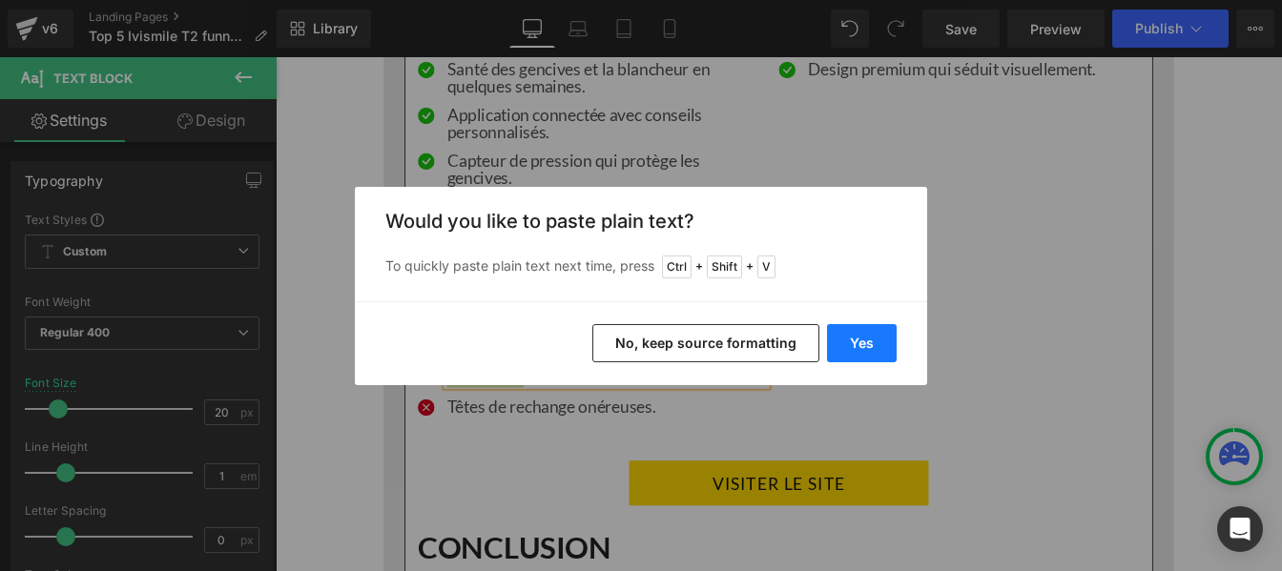
click at [865, 354] on button "Yes" at bounding box center [862, 343] width 70 height 38
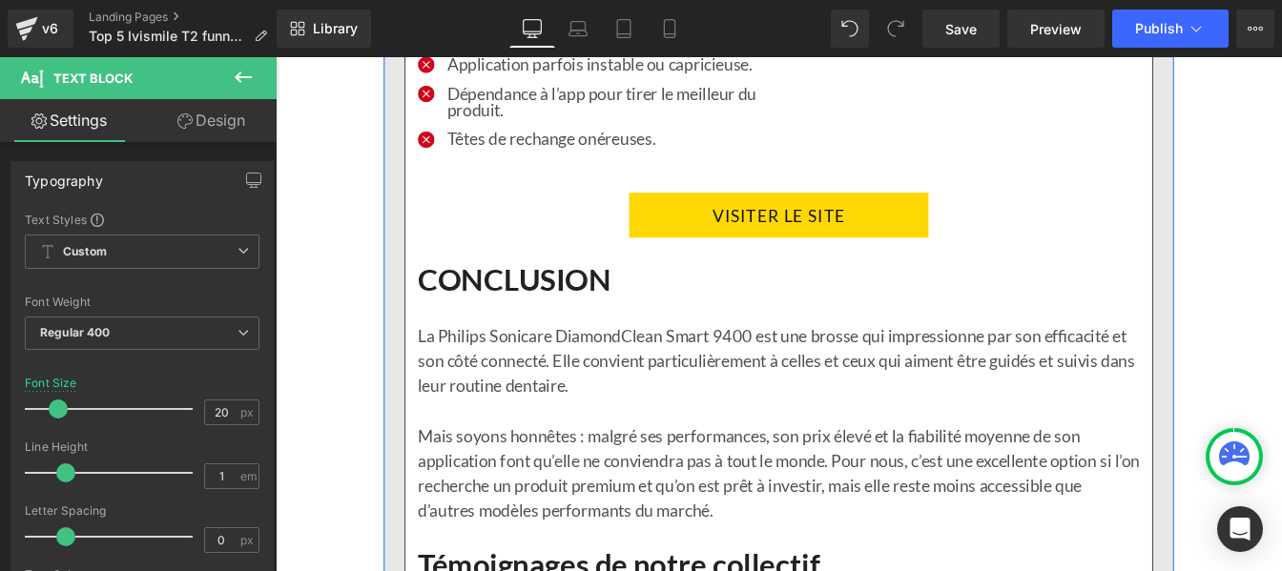
scroll to position [7522, 0]
click at [528, 458] on p at bounding box center [853, 461] width 828 height 29
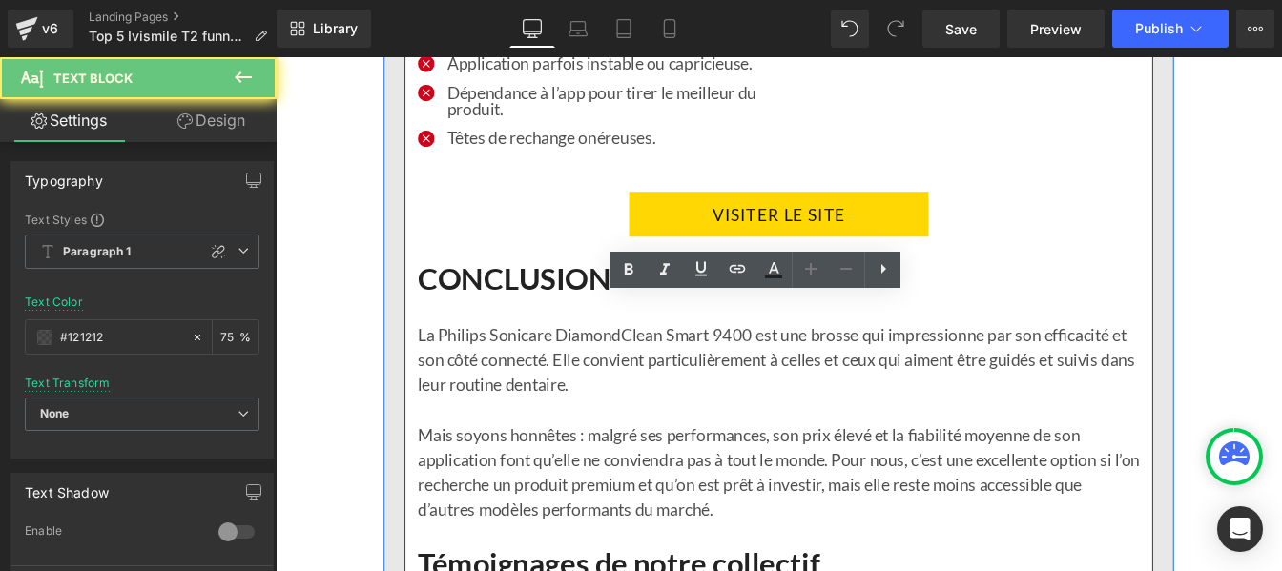
click at [528, 458] on p at bounding box center [853, 461] width 828 height 29
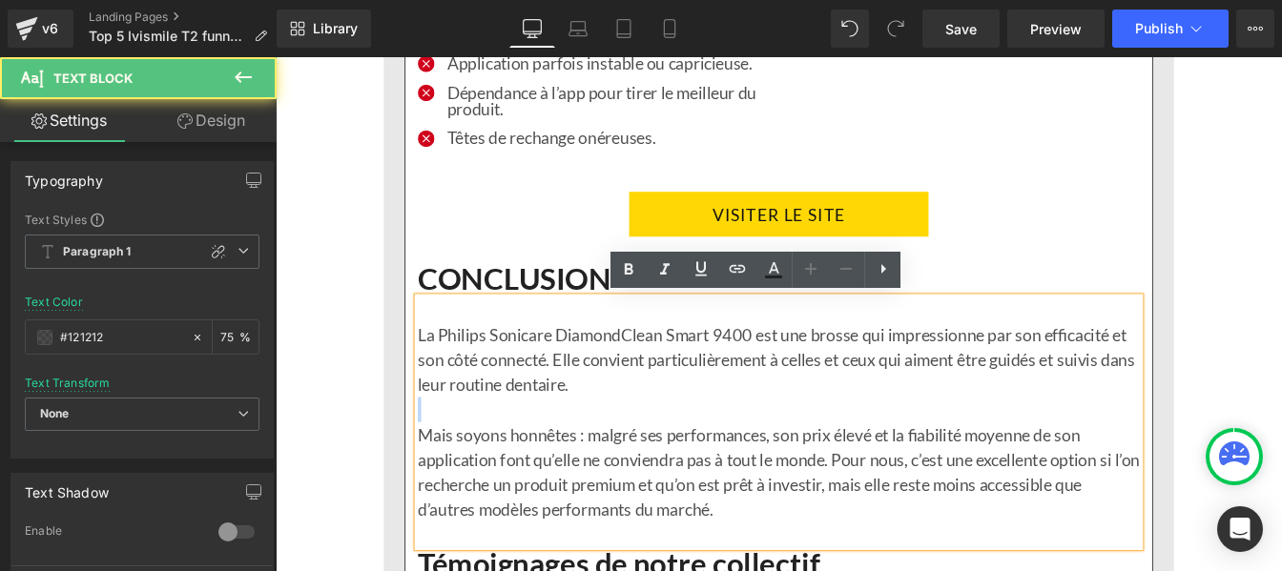
click at [528, 458] on p at bounding box center [853, 461] width 828 height 29
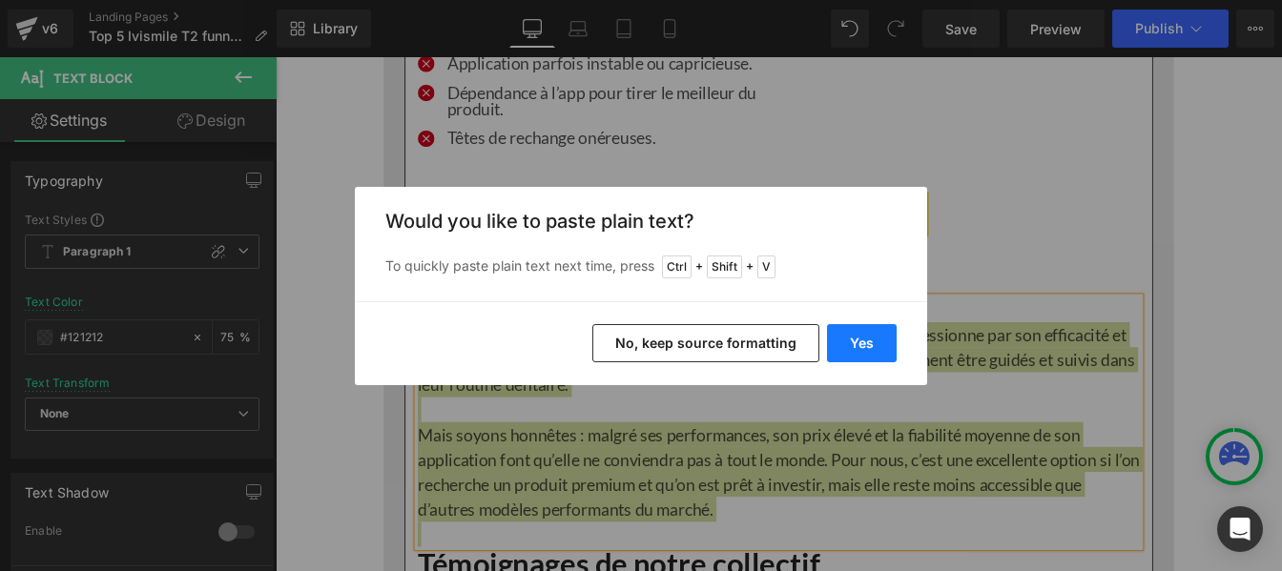
click at [847, 342] on button "Yes" at bounding box center [862, 343] width 70 height 38
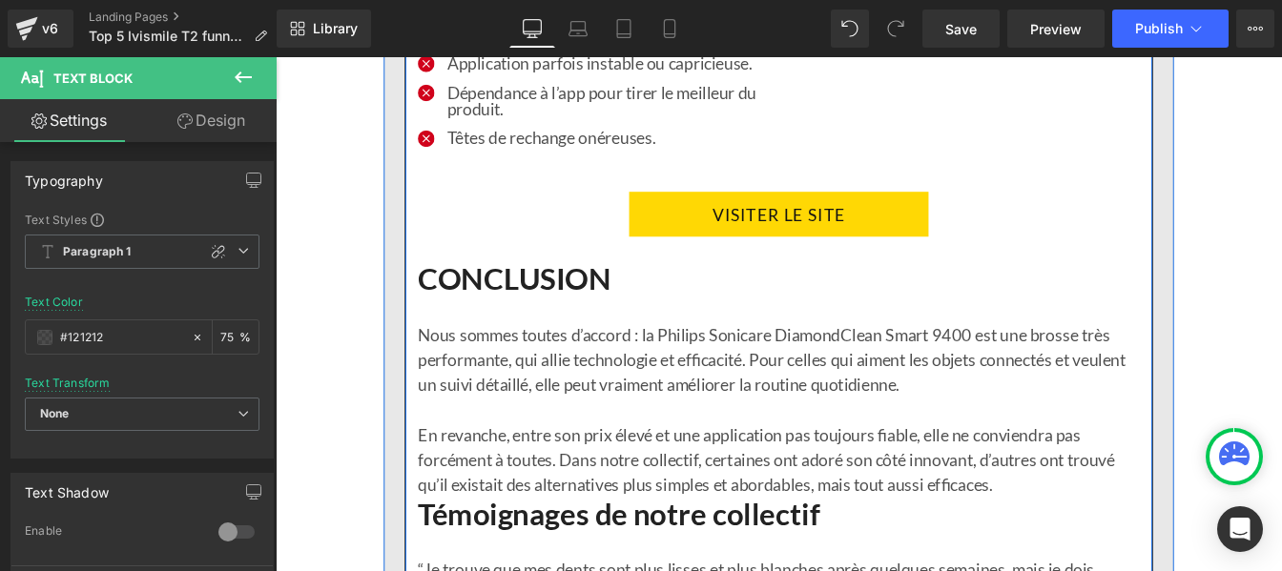
click at [1113, 543] on p "En revanche, entre son prix élevé et une application pas toujours fiable, elle …" at bounding box center [853, 519] width 828 height 86
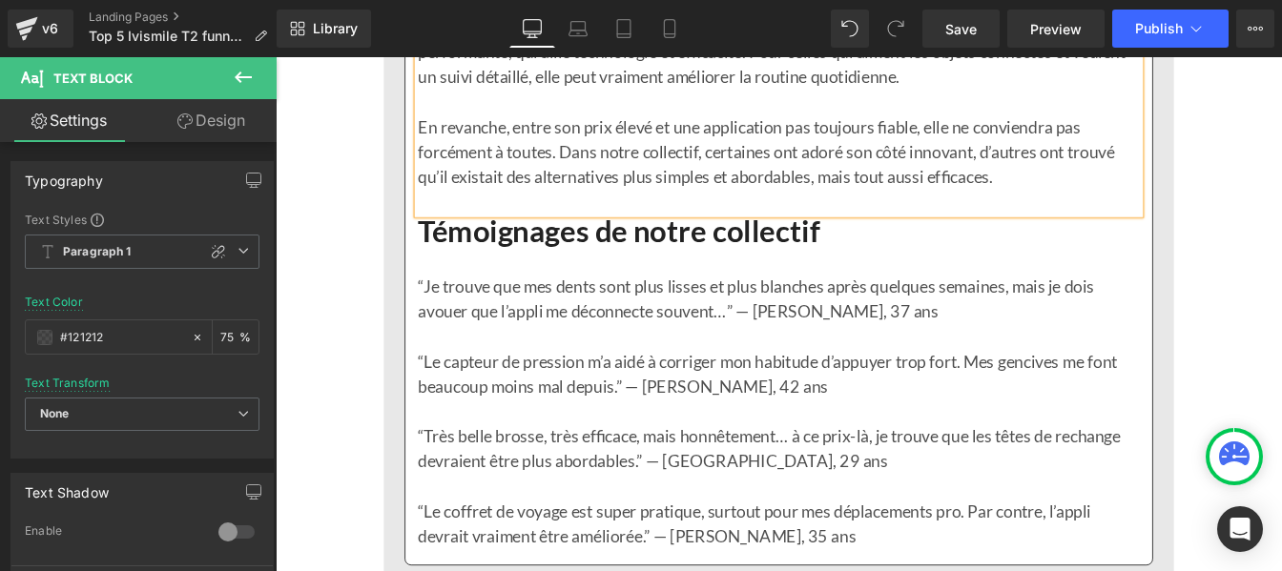
scroll to position [7877, 0]
click at [540, 409] on p "“Le capteur de pression m’a aidé à corriger mon habitude d’appuyer trop fort. M…" at bounding box center [853, 418] width 828 height 57
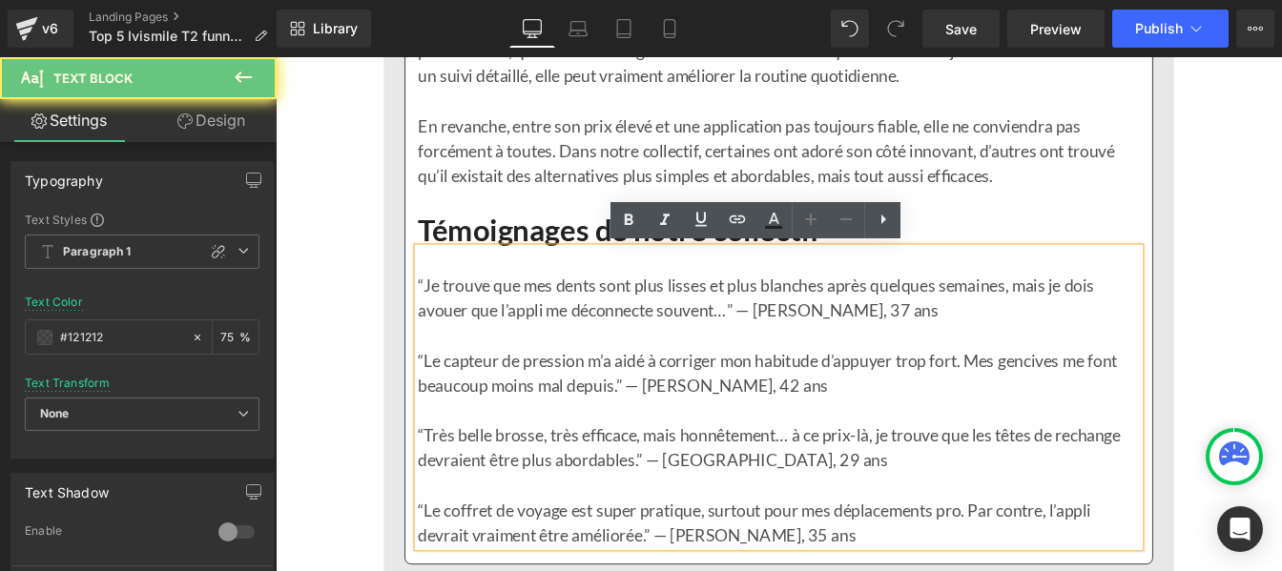
click at [540, 409] on p "“Le capteur de pression m’a aidé à corriger mon habitude d’appuyer trop fort. M…" at bounding box center [853, 418] width 828 height 57
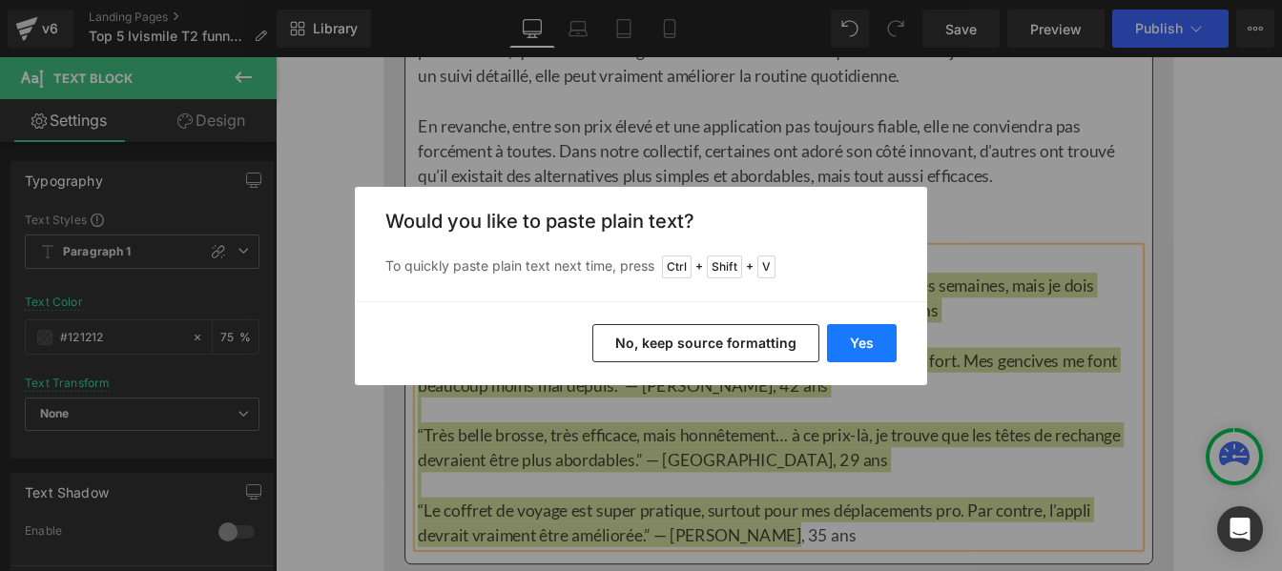
click at [860, 339] on button "Yes" at bounding box center [862, 343] width 70 height 38
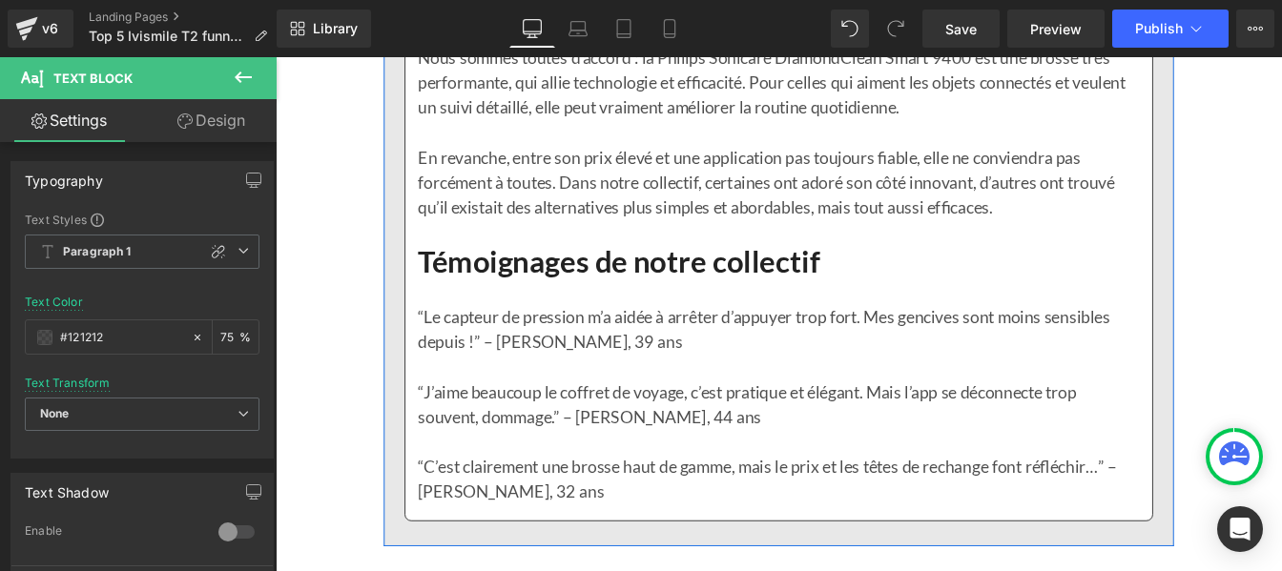
scroll to position [7896, 0]
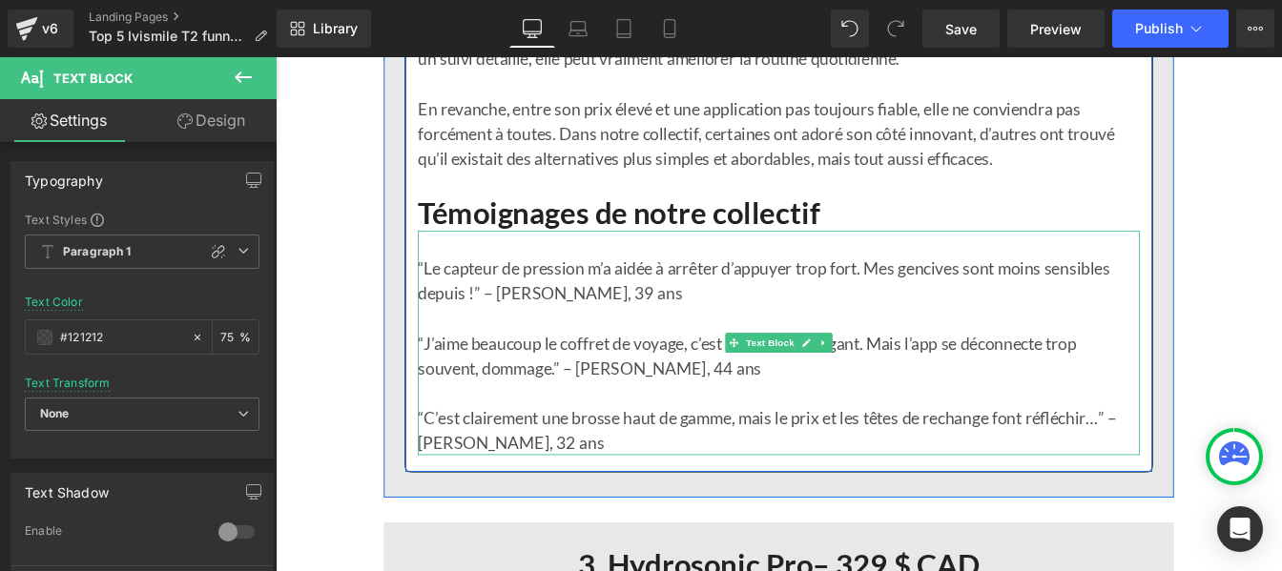
click at [688, 300] on p "“Le capteur de pression m’a aidée à arrêter d’appuyer trop fort. Mes gencives s…" at bounding box center [853, 313] width 828 height 57
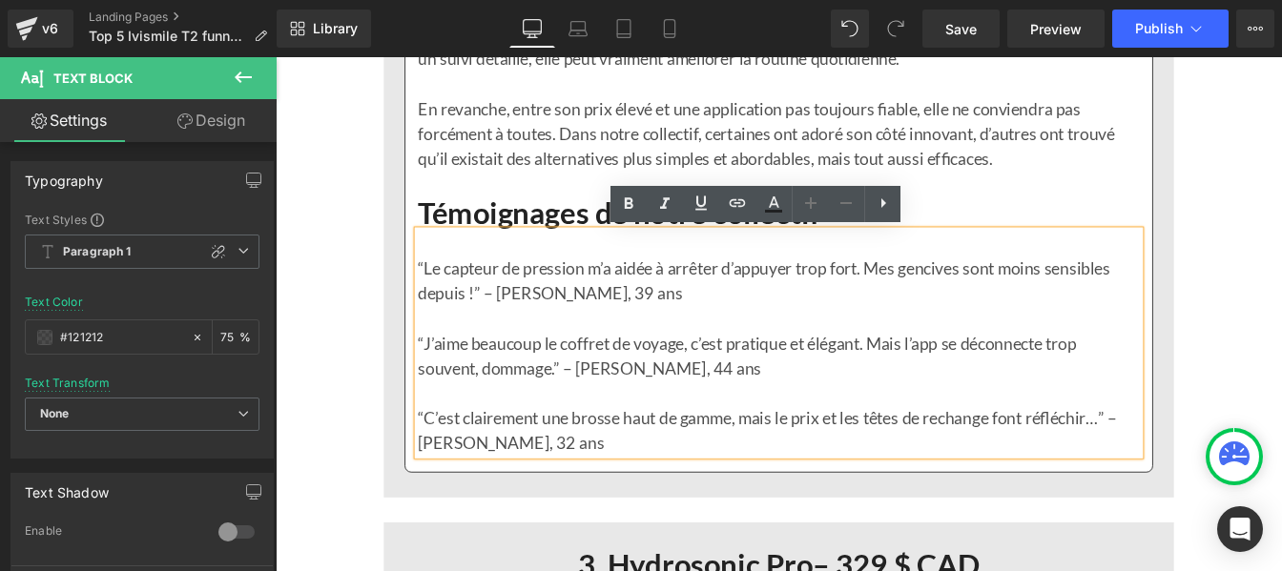
click at [276, 57] on lt-em "aidé" at bounding box center [276, 57] width 0 height 0
click at [967, 33] on span "Save" at bounding box center [960, 29] width 31 height 20
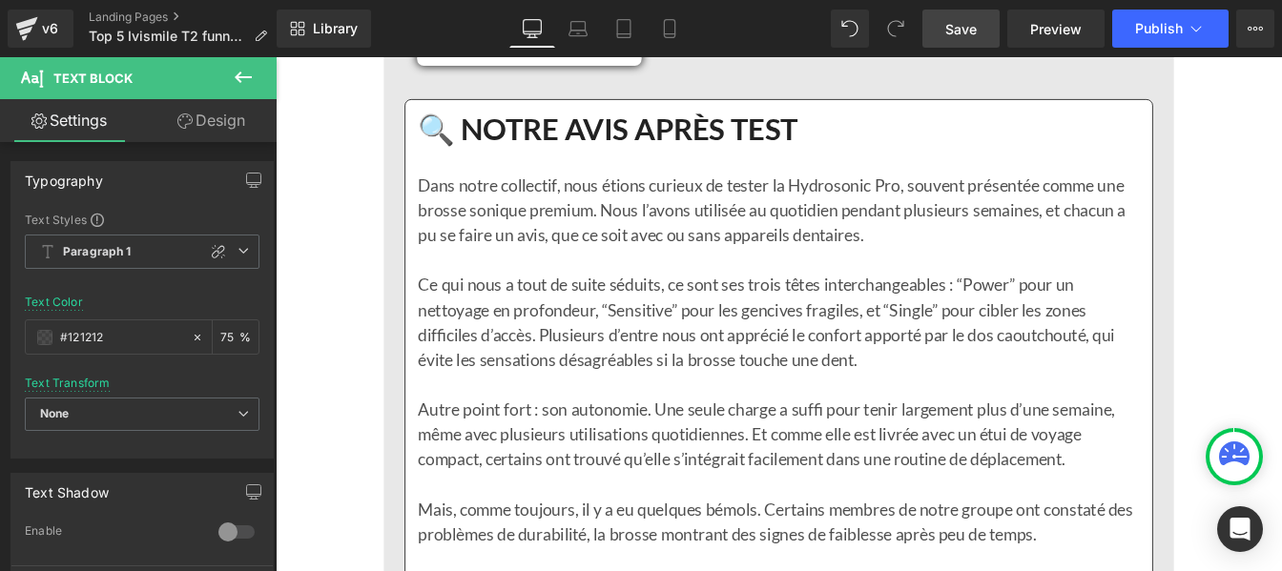
scroll to position [8816, 0]
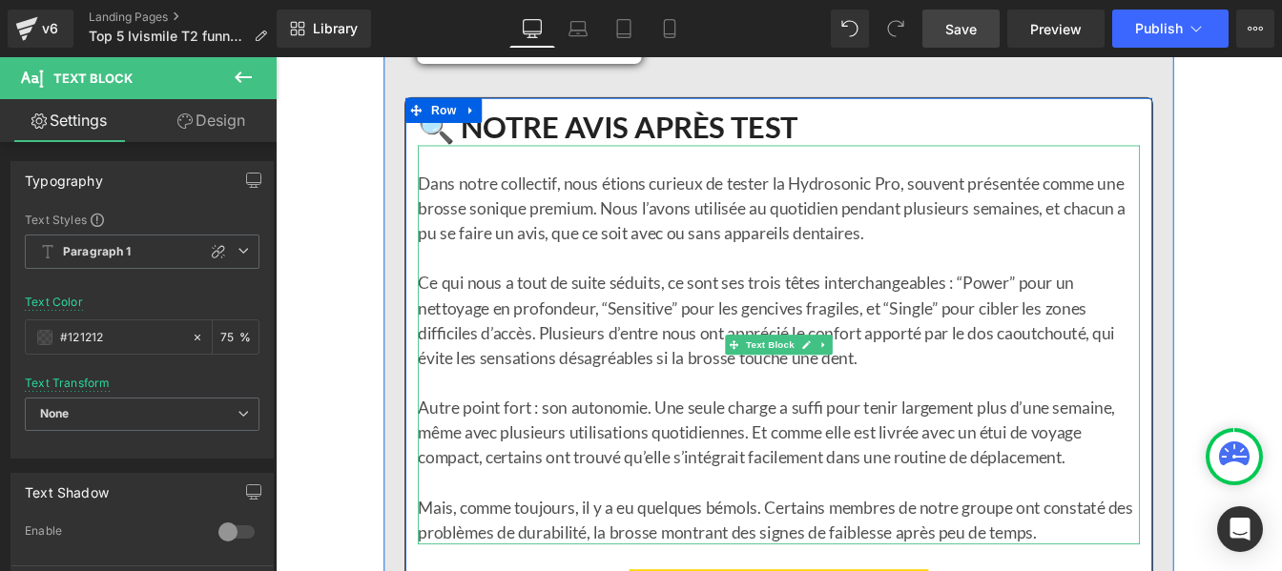
click at [554, 419] on p at bounding box center [853, 430] width 828 height 29
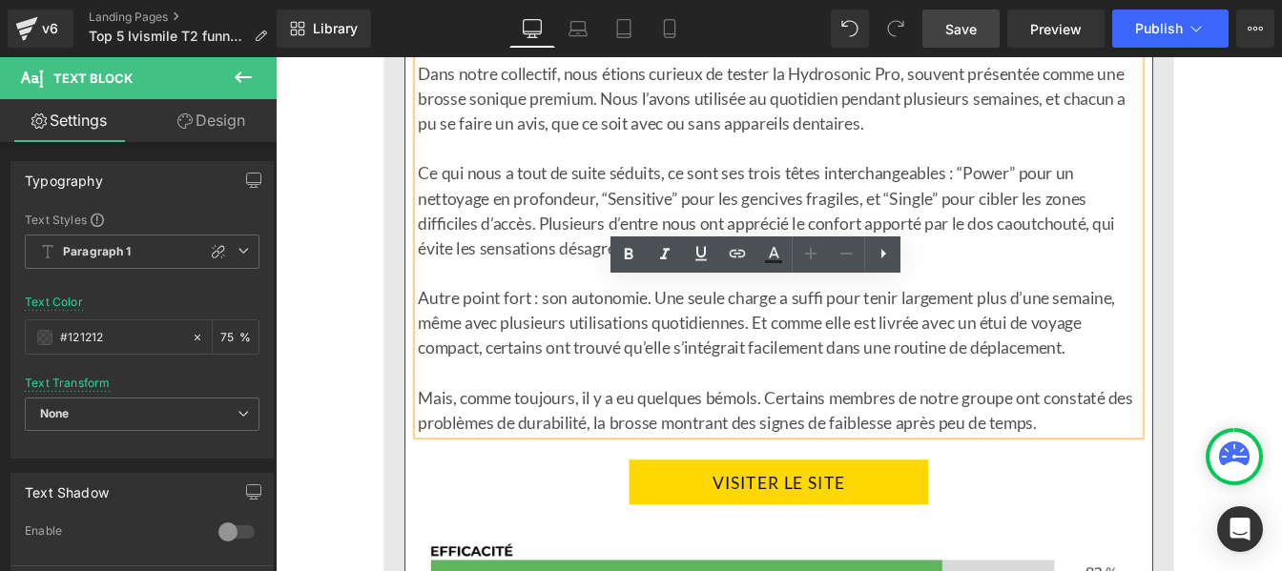
scroll to position [8658, 0]
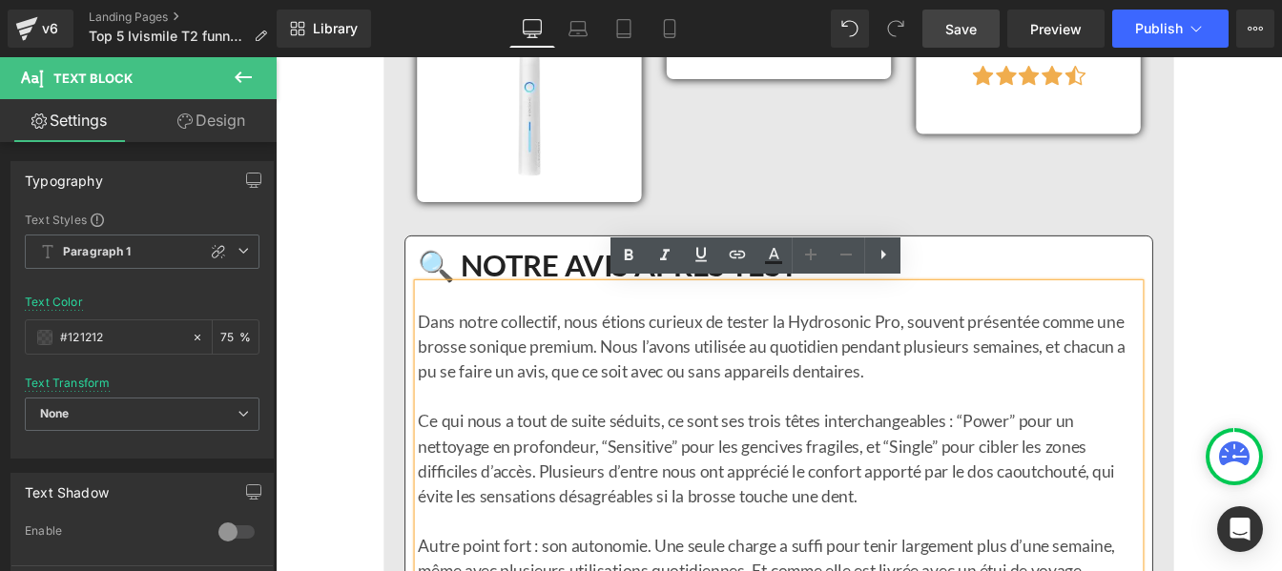
click at [577, 443] on p at bounding box center [853, 445] width 828 height 29
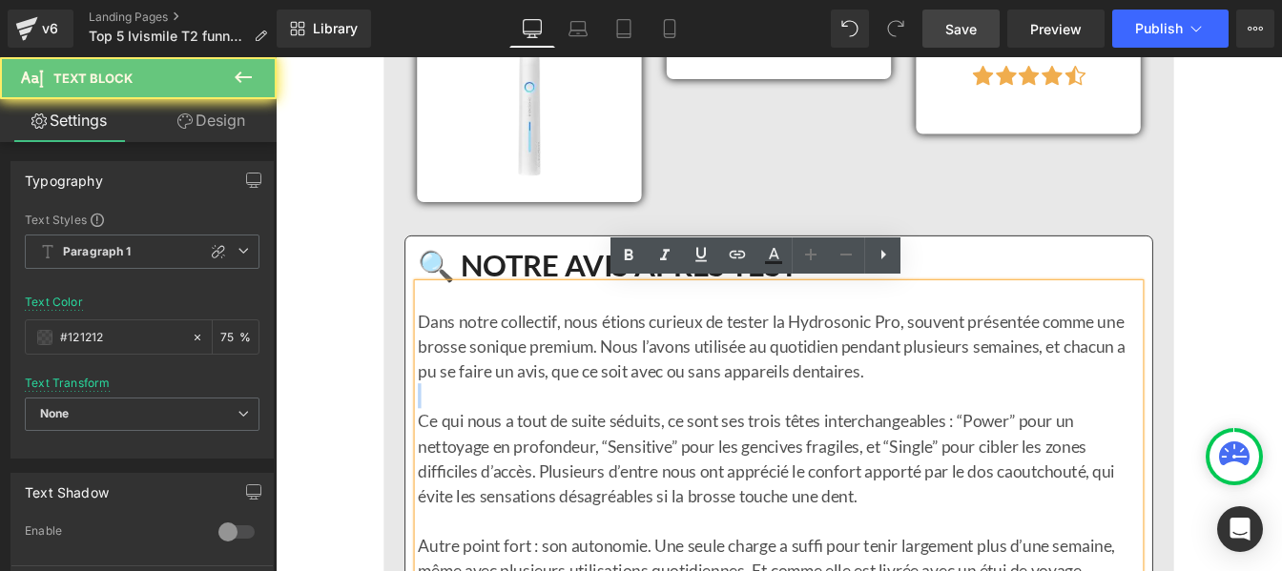
click at [577, 443] on p at bounding box center [853, 445] width 828 height 29
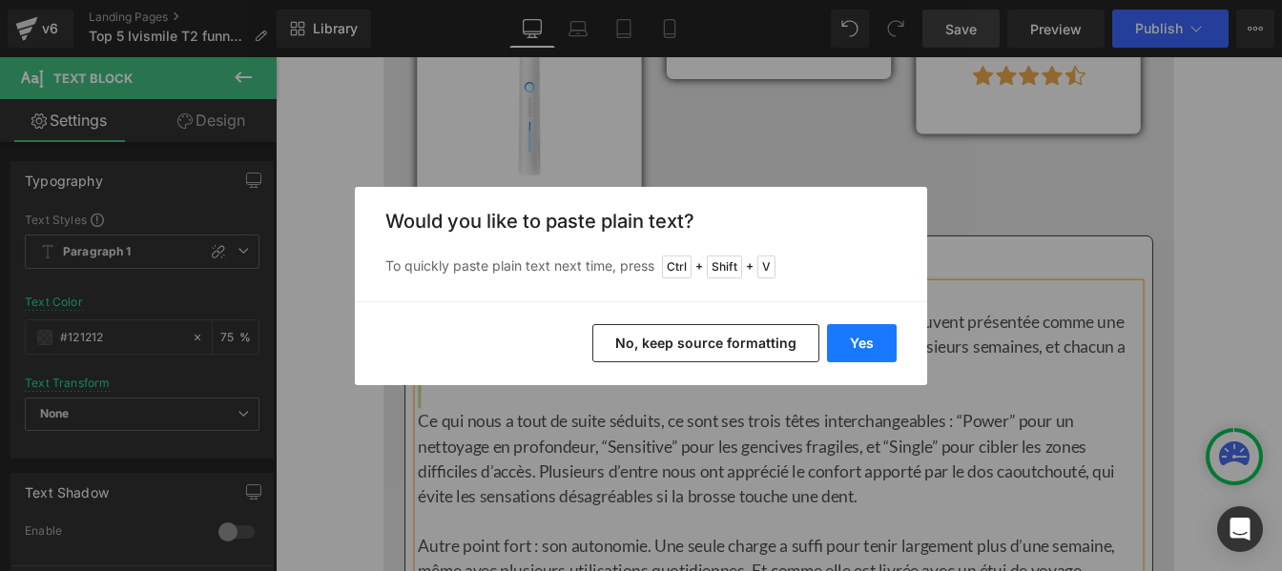
click at [863, 341] on button "Yes" at bounding box center [862, 343] width 70 height 38
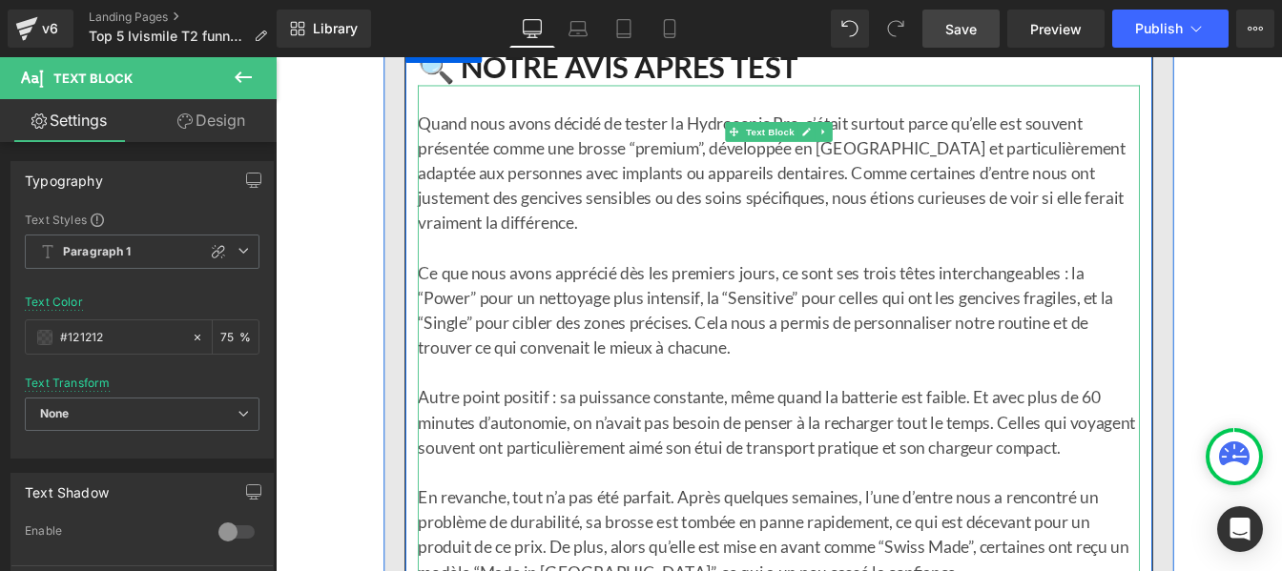
scroll to position [9037, 0]
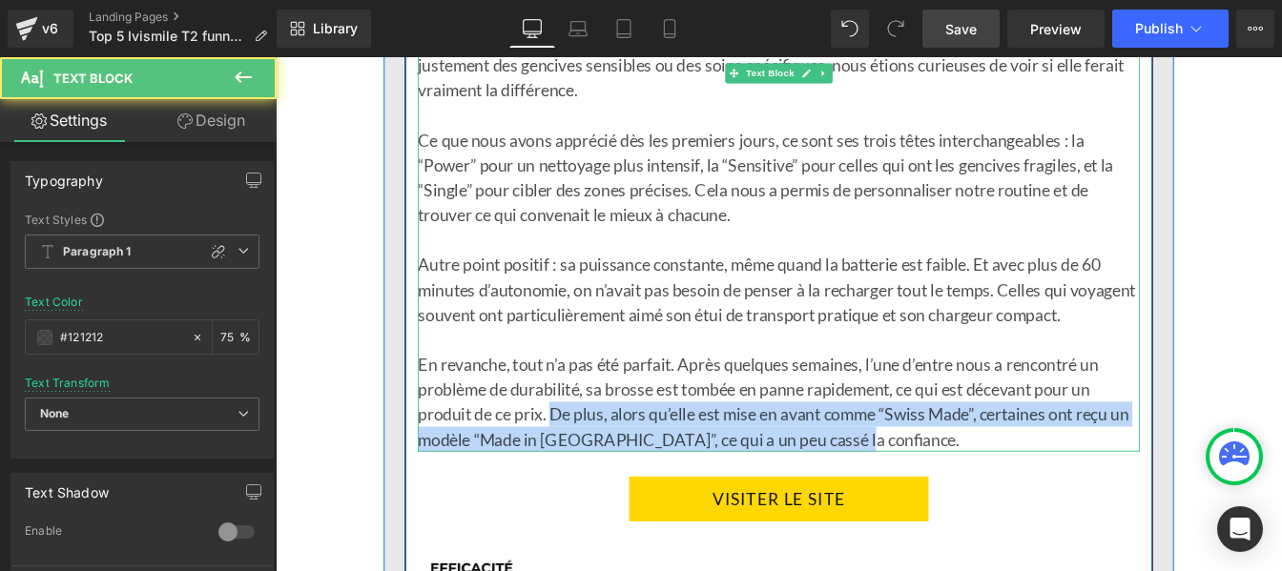
drag, startPoint x: 590, startPoint y: 498, endPoint x: 949, endPoint y: 521, distance: 359.4
click at [949, 510] on p "En revanche, tout n’a pas été parfait. Après quelques semaines, l’une d’entre n…" at bounding box center [853, 453] width 828 height 114
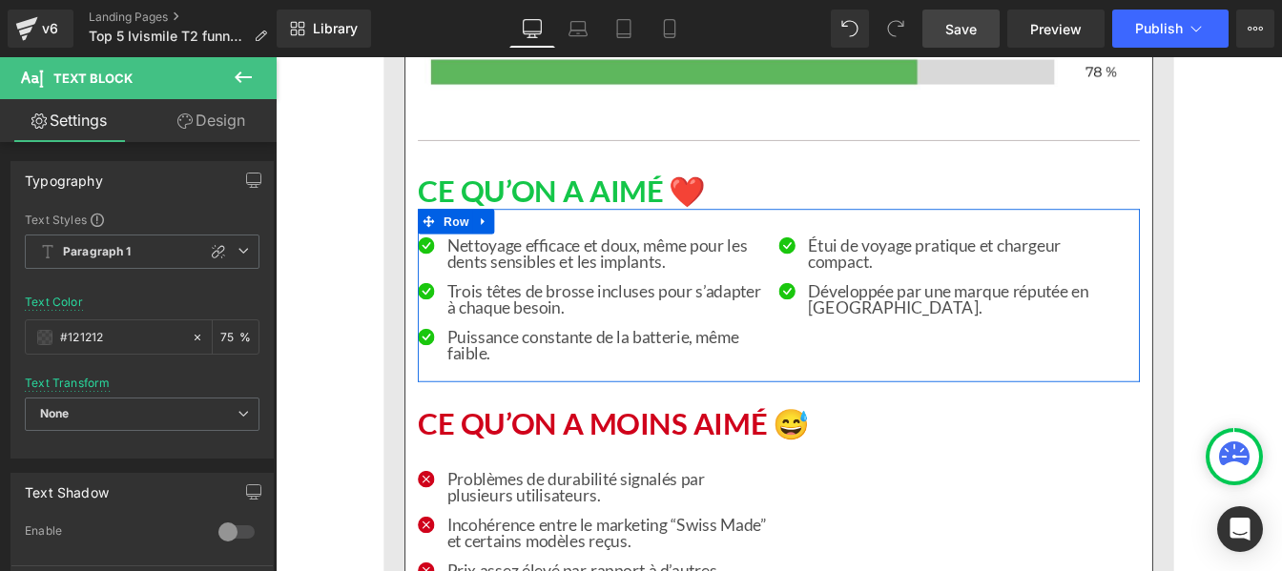
scroll to position [9855, 0]
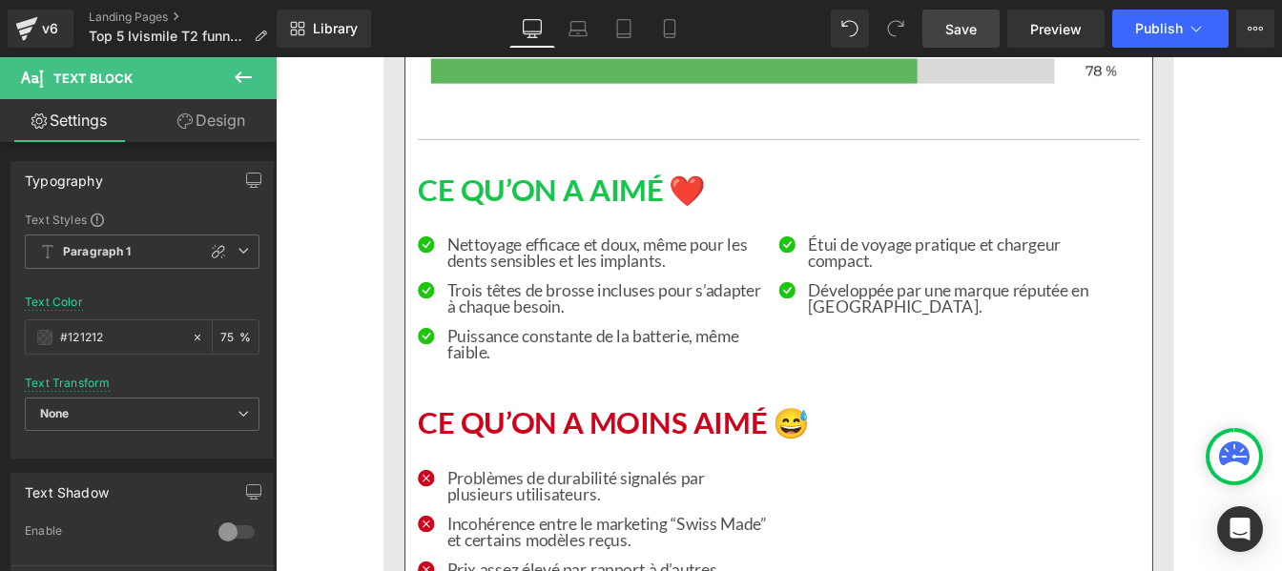
click at [504, 405] on p "Puissance constante de la batterie, même faible." at bounding box center [655, 386] width 366 height 38
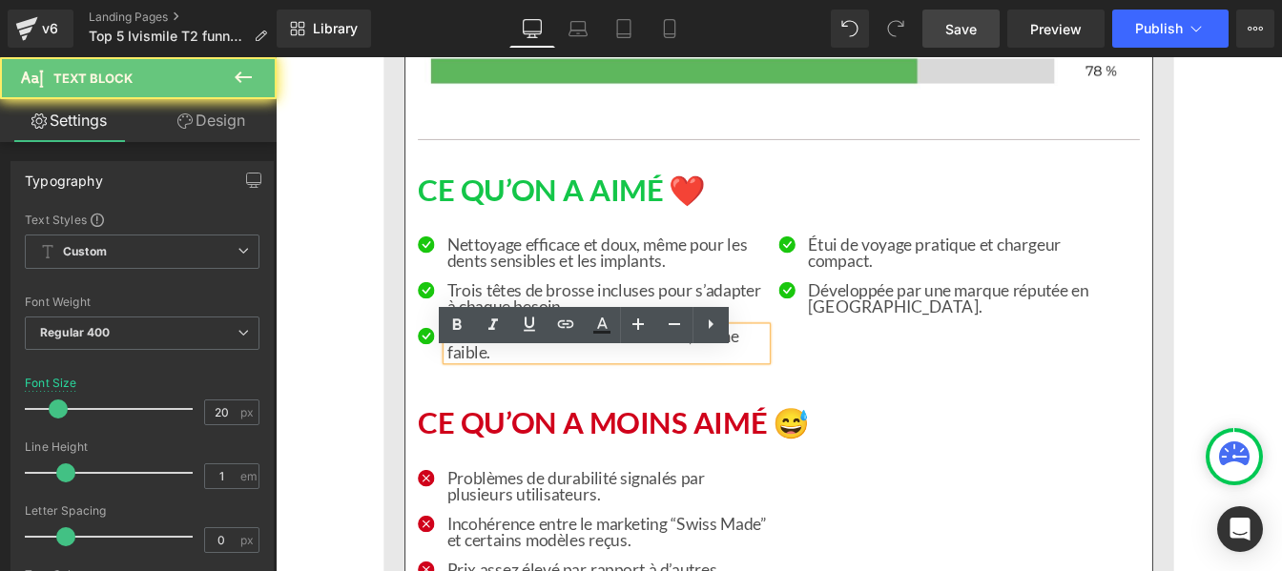
click at [504, 405] on p "Puissance constante de la batterie, même faible." at bounding box center [655, 386] width 366 height 38
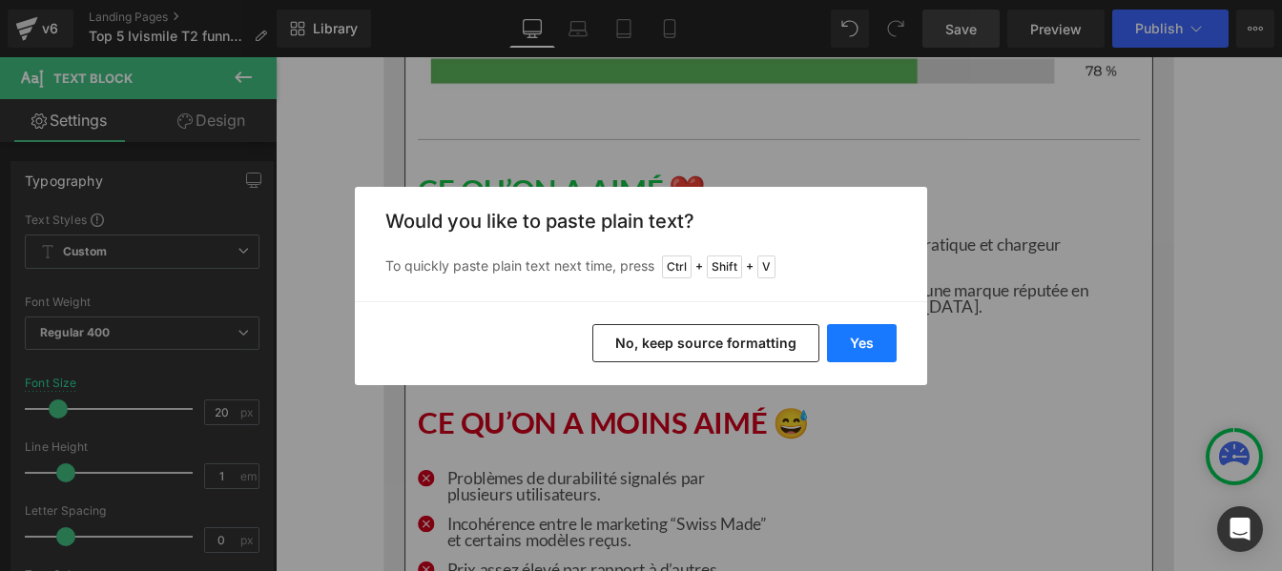
click at [875, 333] on button "Yes" at bounding box center [862, 343] width 70 height 38
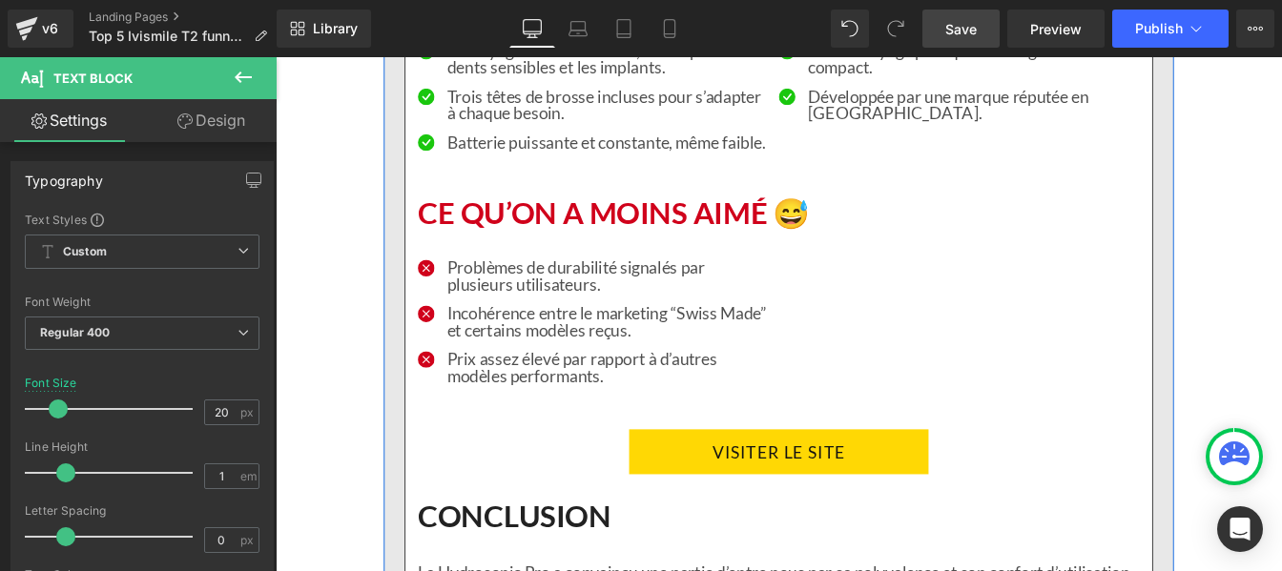
scroll to position [10415, 0]
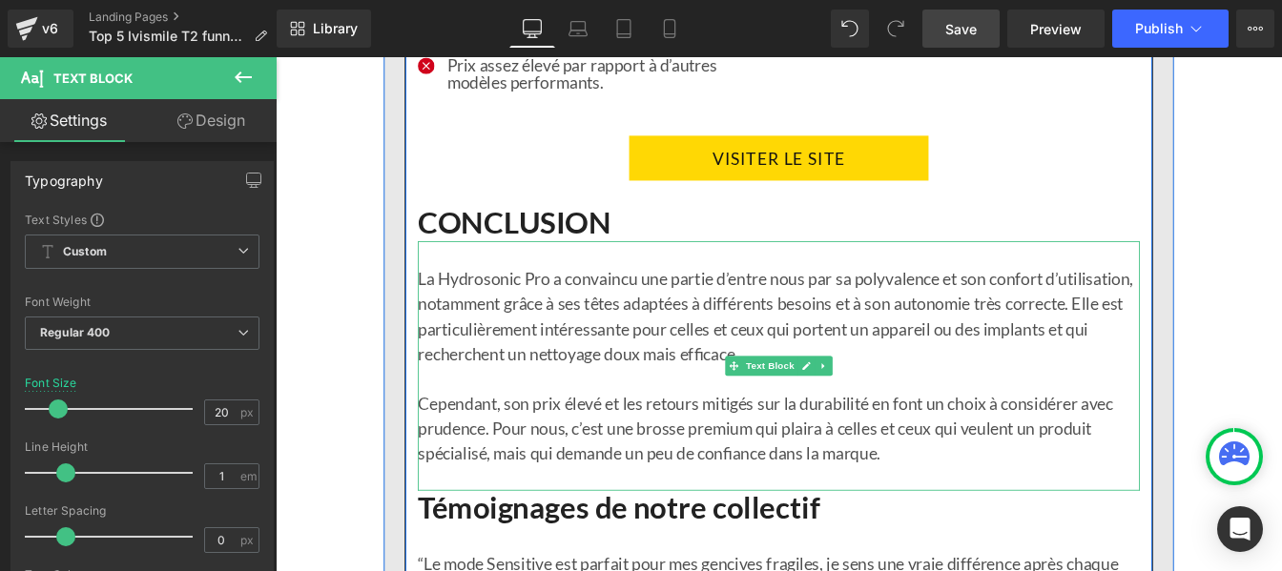
click at [534, 411] on p "La Hydrosonic Pro a convaincu une partie d’entre nous par sa polyvalence et son…" at bounding box center [853, 354] width 828 height 114
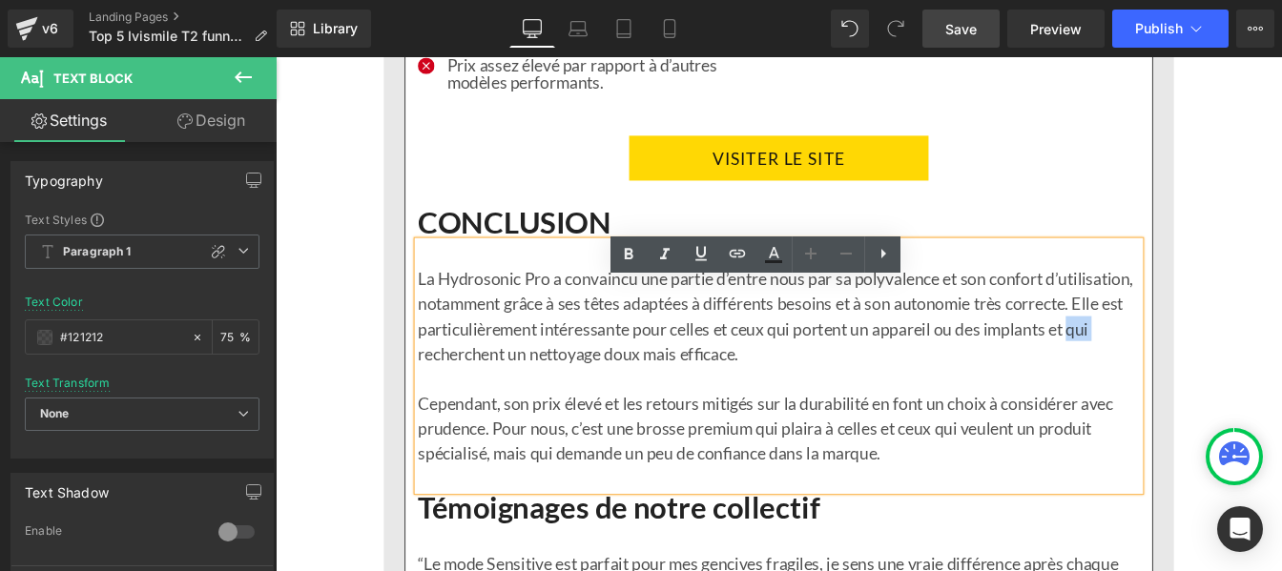
click at [534, 411] on p "La Hydrosonic Pro a convaincu une partie d’entre nous par sa polyvalence et son…" at bounding box center [853, 354] width 828 height 114
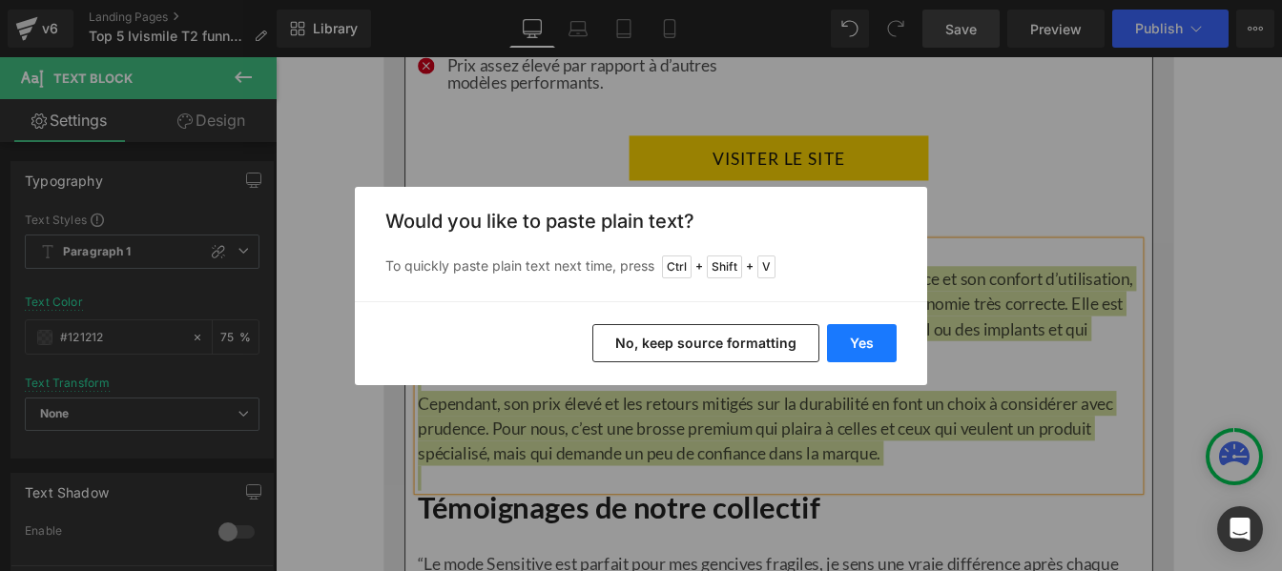
click at [850, 338] on button "Yes" at bounding box center [862, 343] width 70 height 38
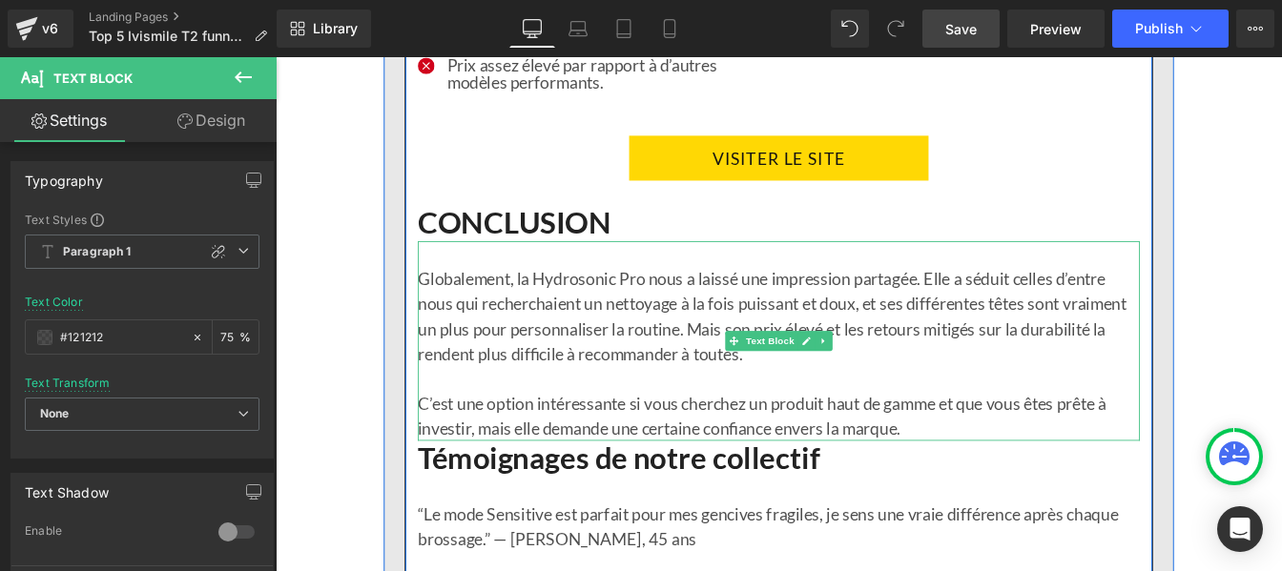
click at [1019, 497] on p "C’est une option intéressante si vous cherchez un produit haut de gamme et que …" at bounding box center [853, 468] width 828 height 57
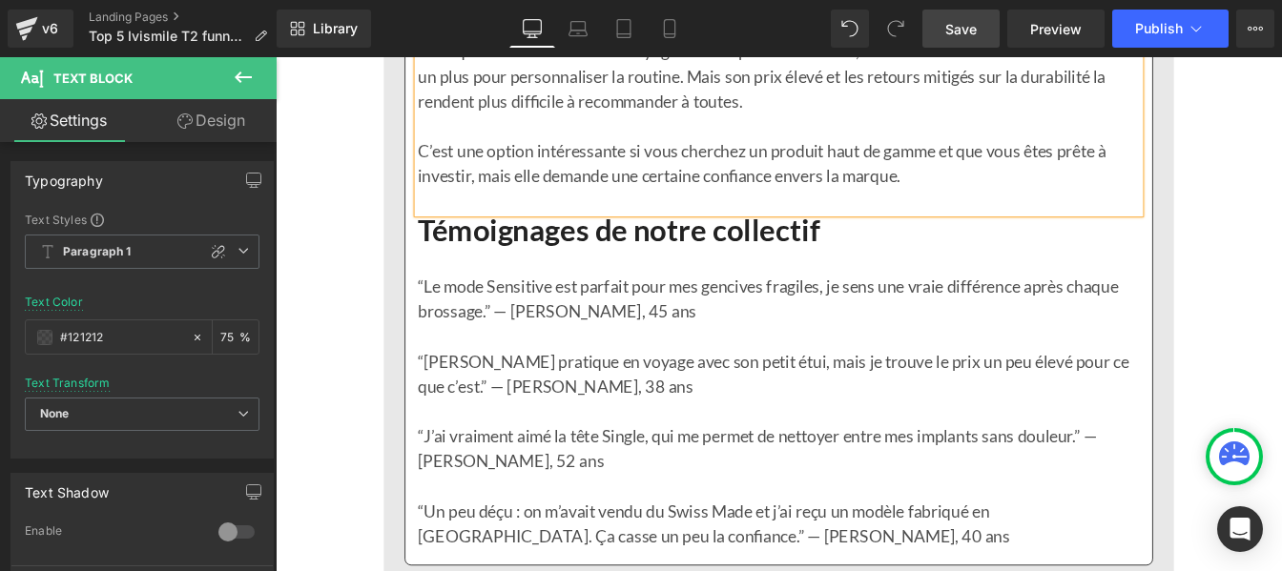
scroll to position [10716, 0]
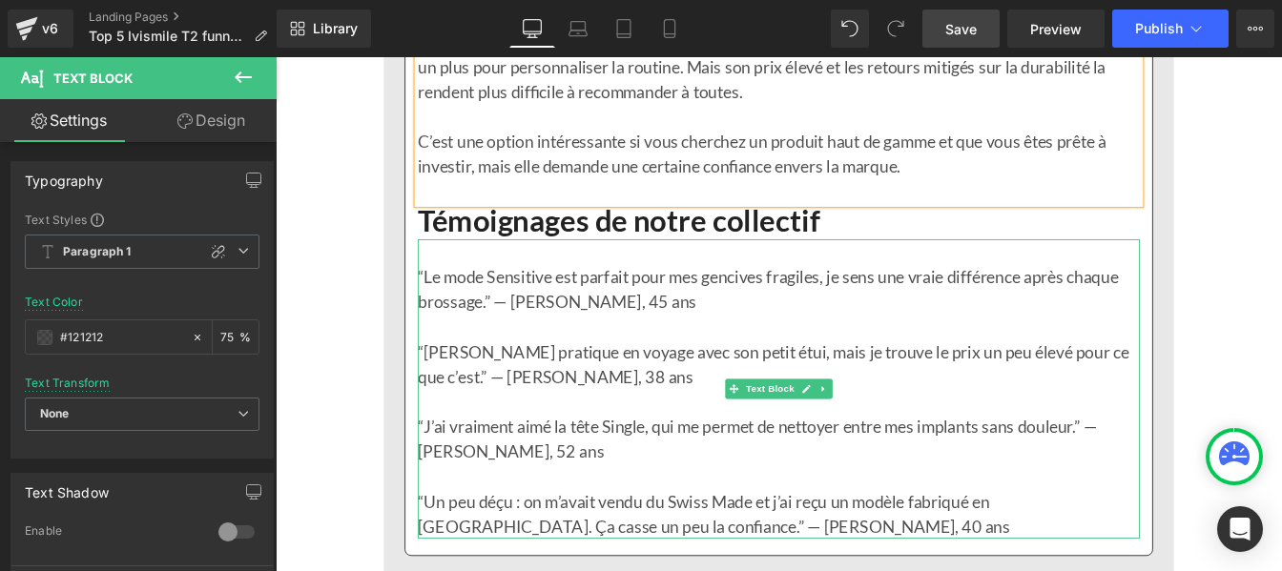
click at [535, 438] on p "“[PERSON_NAME] pratique en voyage avec son petit étui, mais je trouve le prix u…" at bounding box center [853, 409] width 828 height 57
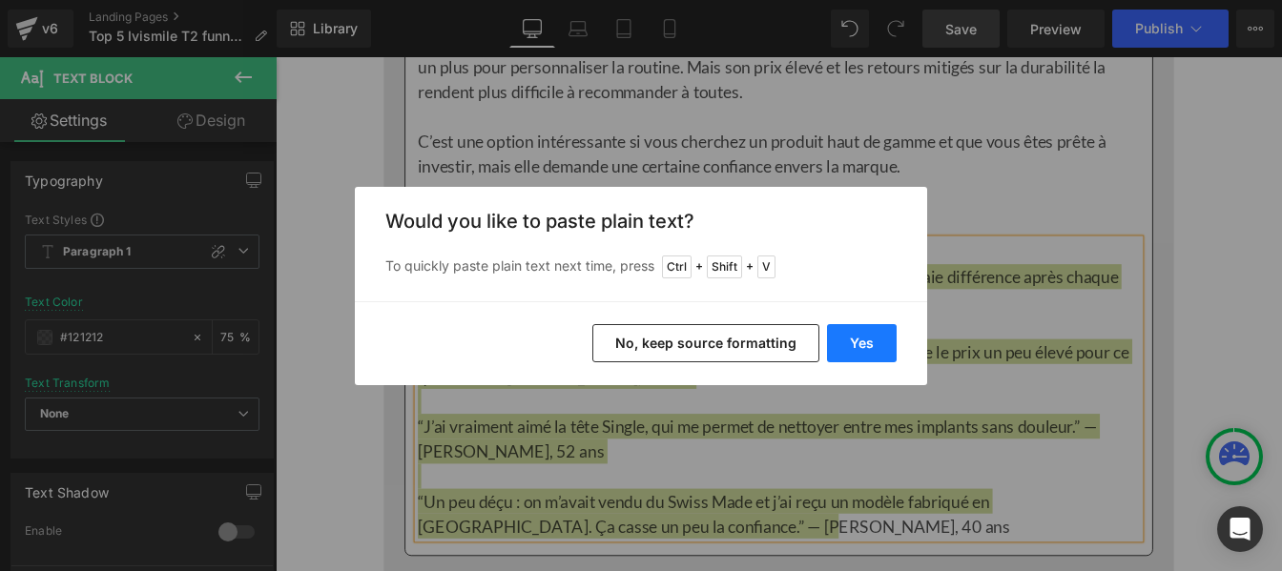
click at [851, 344] on button "Yes" at bounding box center [862, 343] width 70 height 38
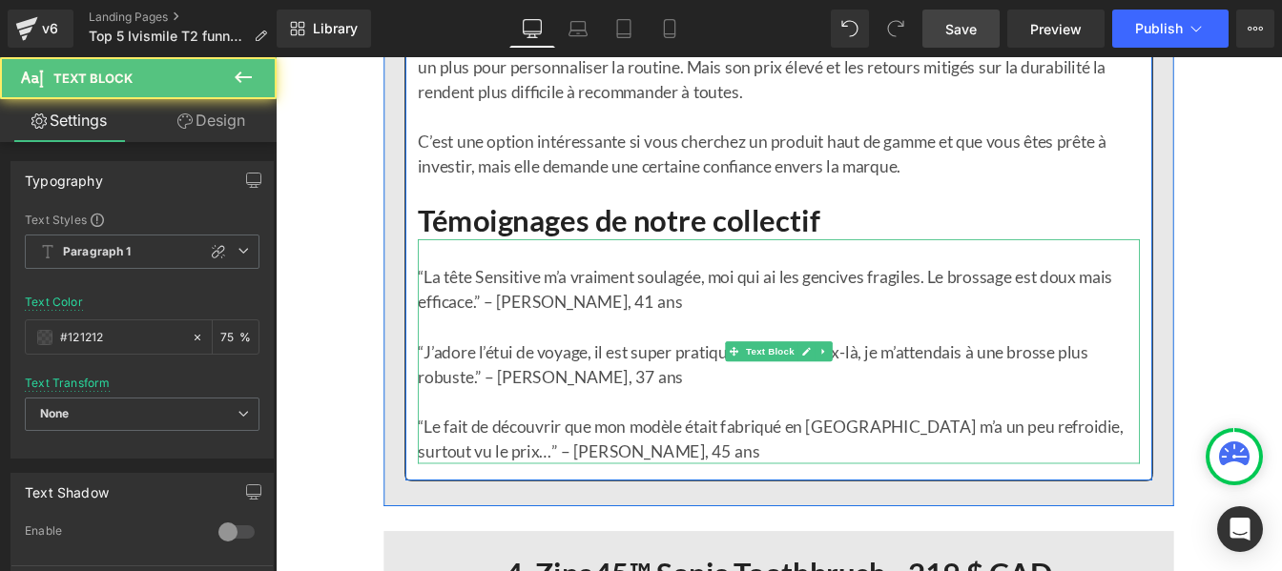
click at [614, 352] on p "“La tête Sensitive m’a vraiment soulagée, moi qui ai les gencives fragiles. Le …" at bounding box center [853, 323] width 828 height 57
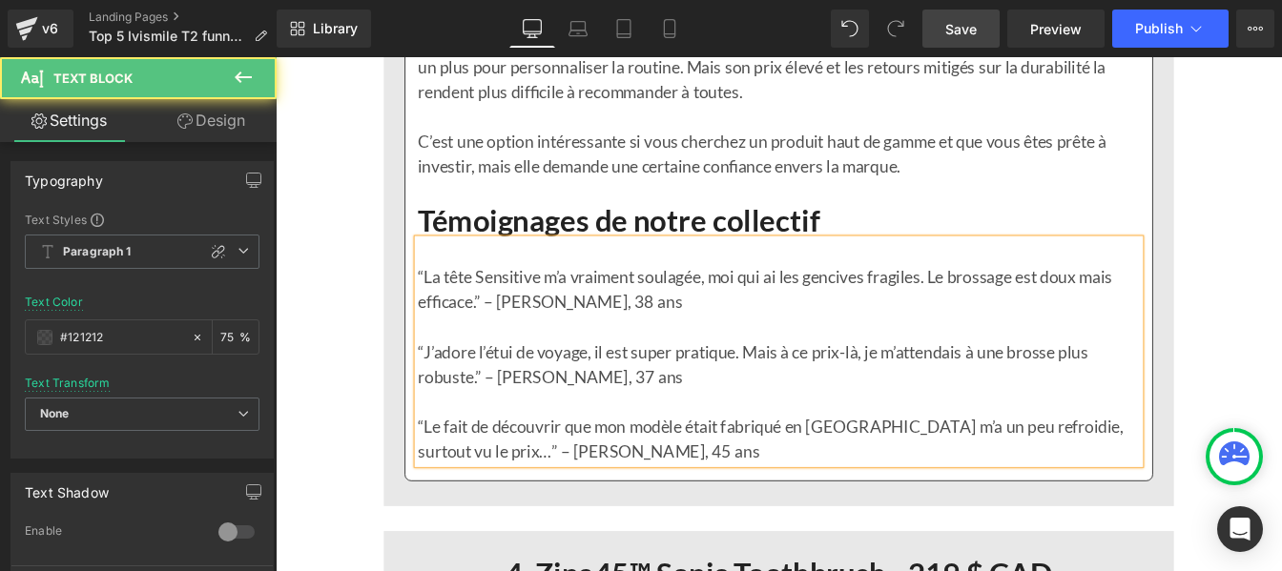
click at [587, 524] on p "“Le fait de découvrir que mon modèle était fabriqué en [GEOGRAPHIC_DATA] m’a un…" at bounding box center [853, 494] width 828 height 57
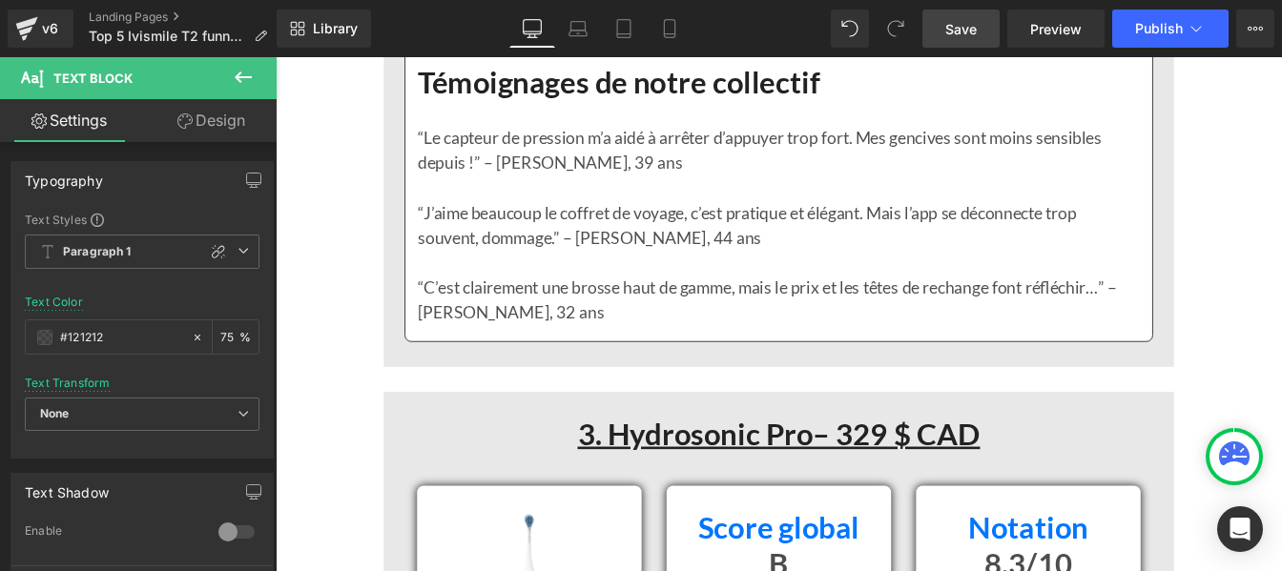
scroll to position [8045, 0]
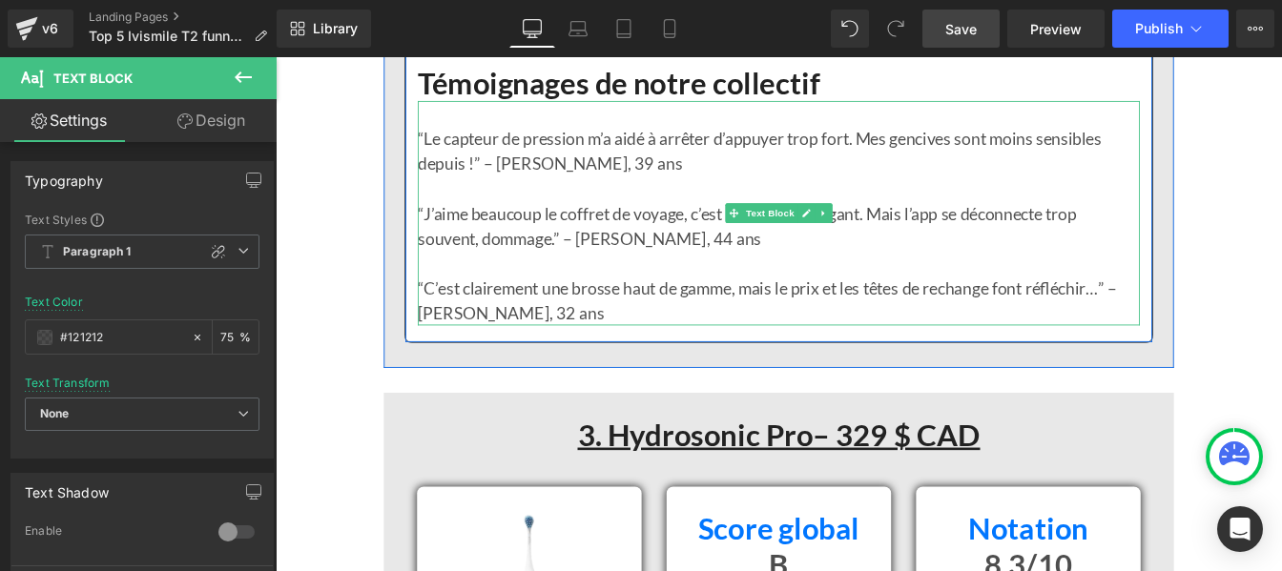
click at [714, 262] on p "“J’aime beaucoup le coffret de voyage, c’est pratique et élégant. Mais l’app se…" at bounding box center [853, 250] width 828 height 57
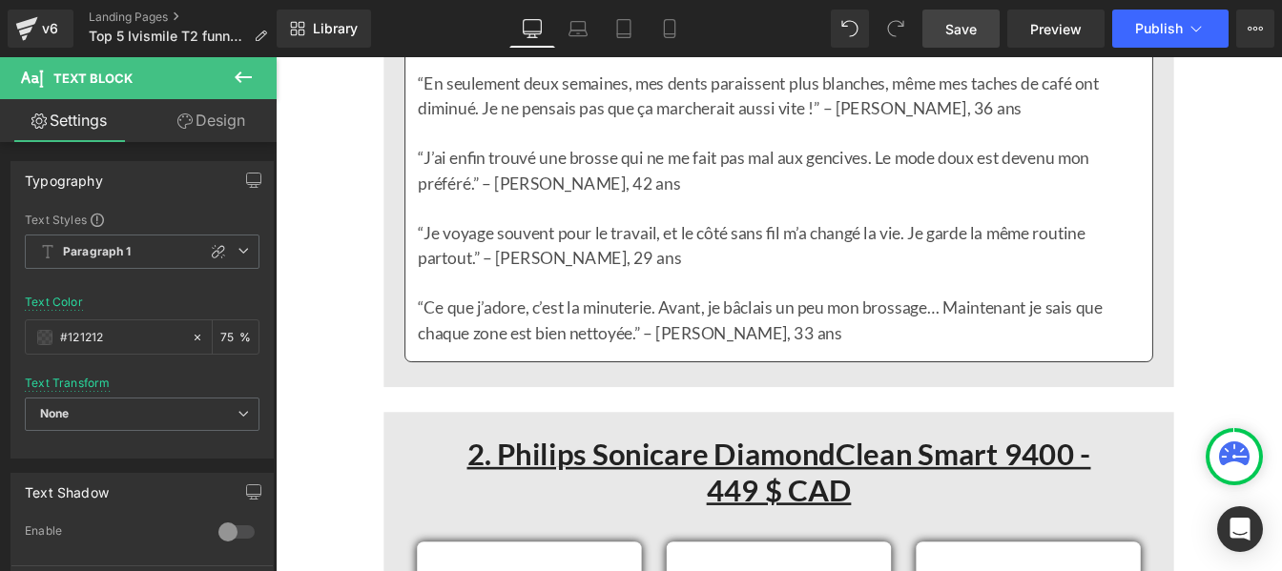
scroll to position [5085, 0]
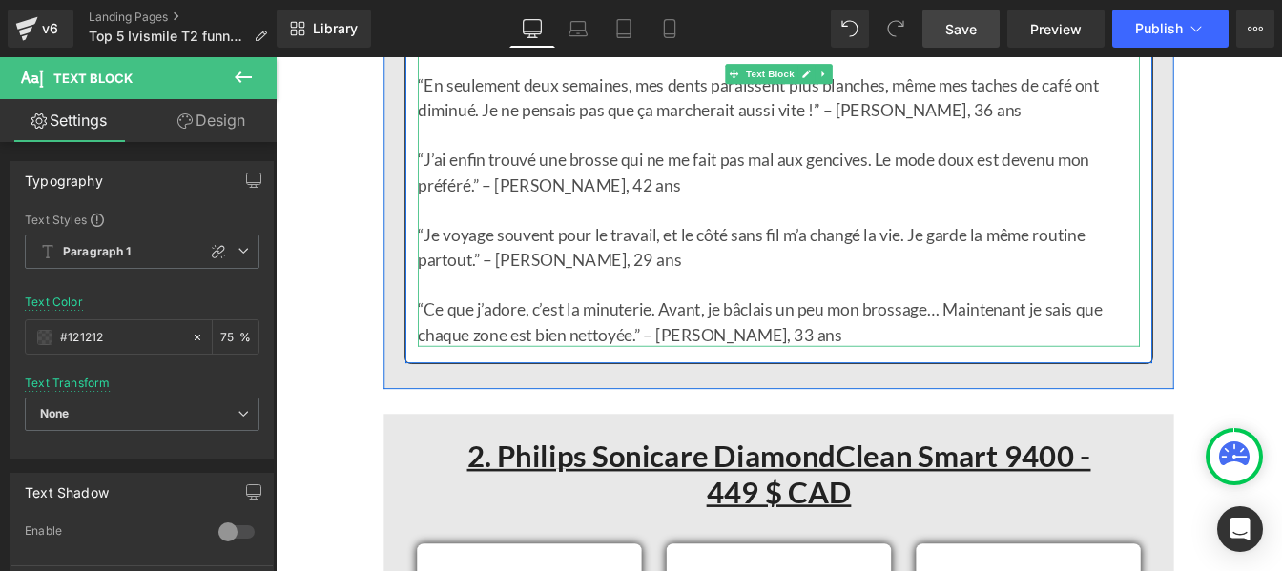
click at [582, 207] on p "“J’ai enfin trouvé une brosse qui ne me fait pas mal aux gencives. Le mode doux…" at bounding box center [853, 188] width 828 height 57
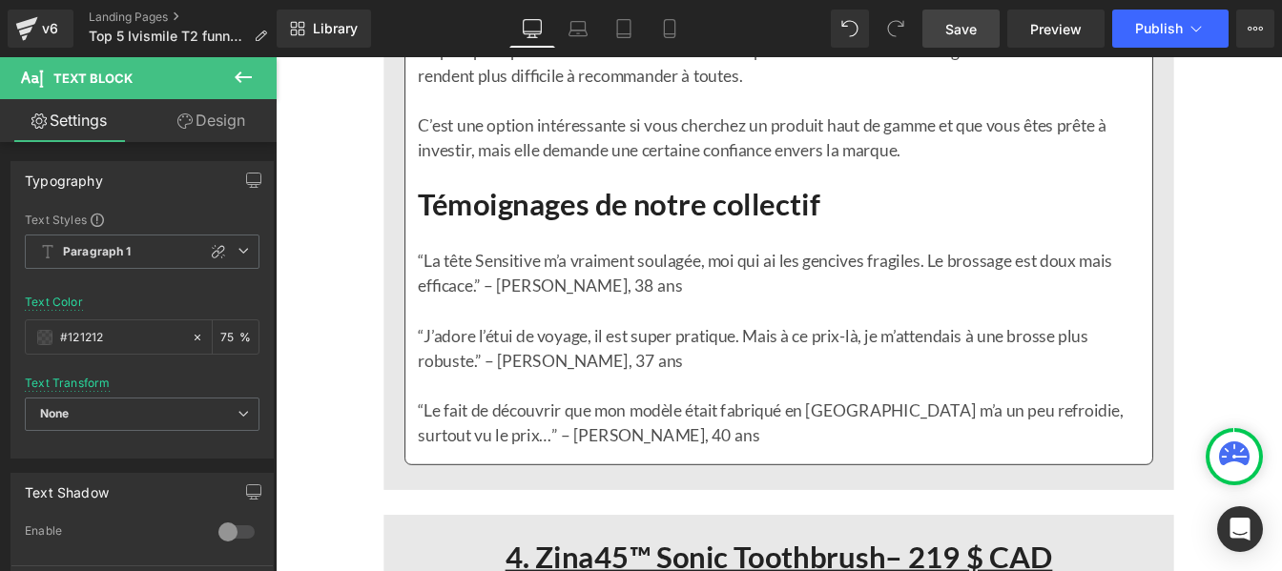
scroll to position [10736, 0]
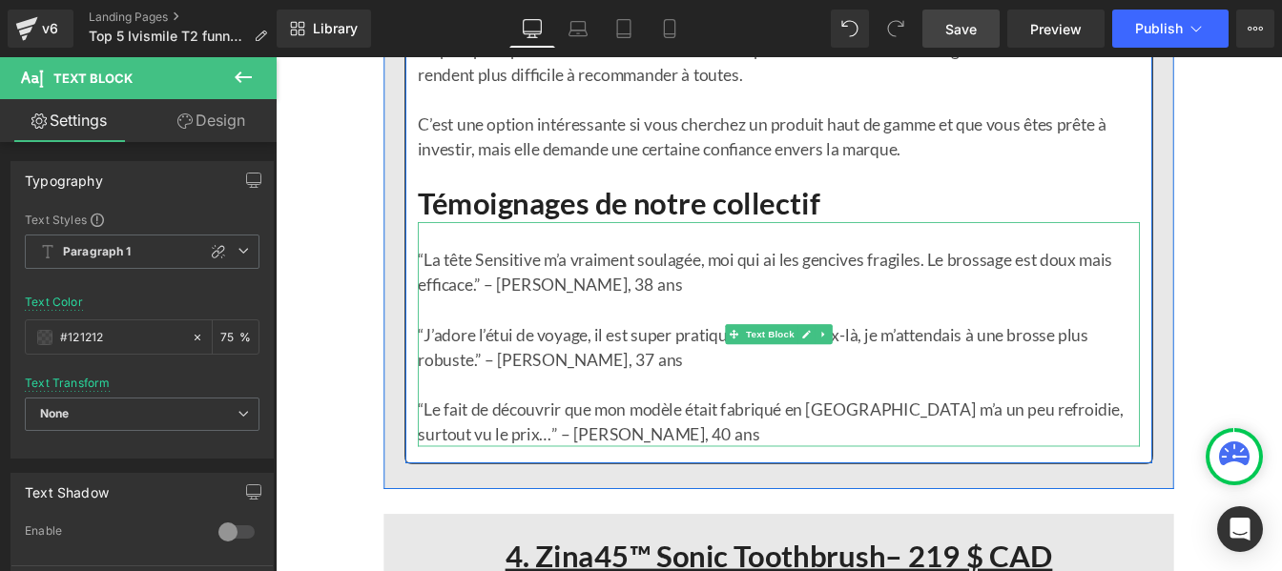
click at [584, 504] on p "“Le fait de découvrir que mon modèle était fabriqué en [GEOGRAPHIC_DATA] m’a un…" at bounding box center [853, 474] width 828 height 57
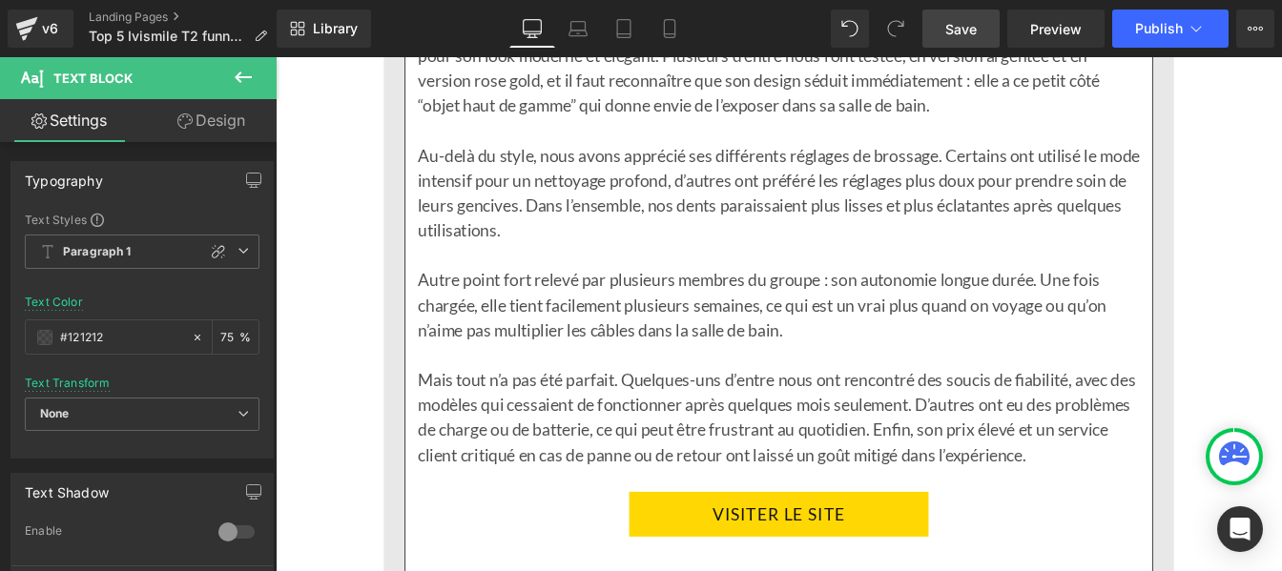
scroll to position [11828, 0]
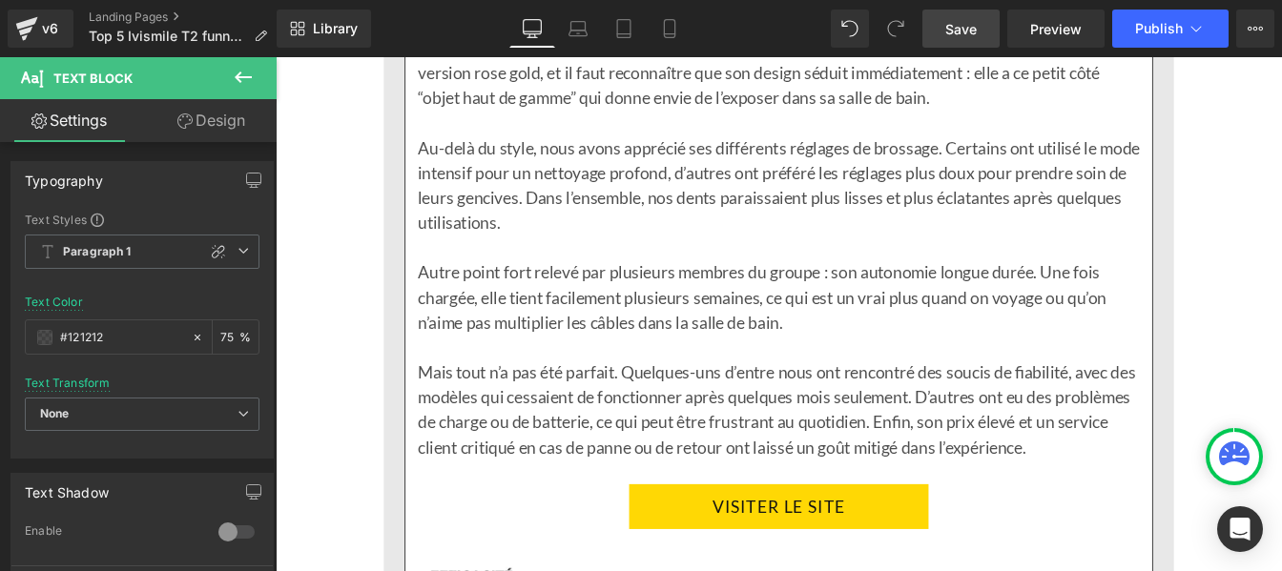
click at [529, 261] on p "Au-delà du style, nous avons apprécié ses différents réglages de brossage. Cert…" at bounding box center [853, 204] width 828 height 114
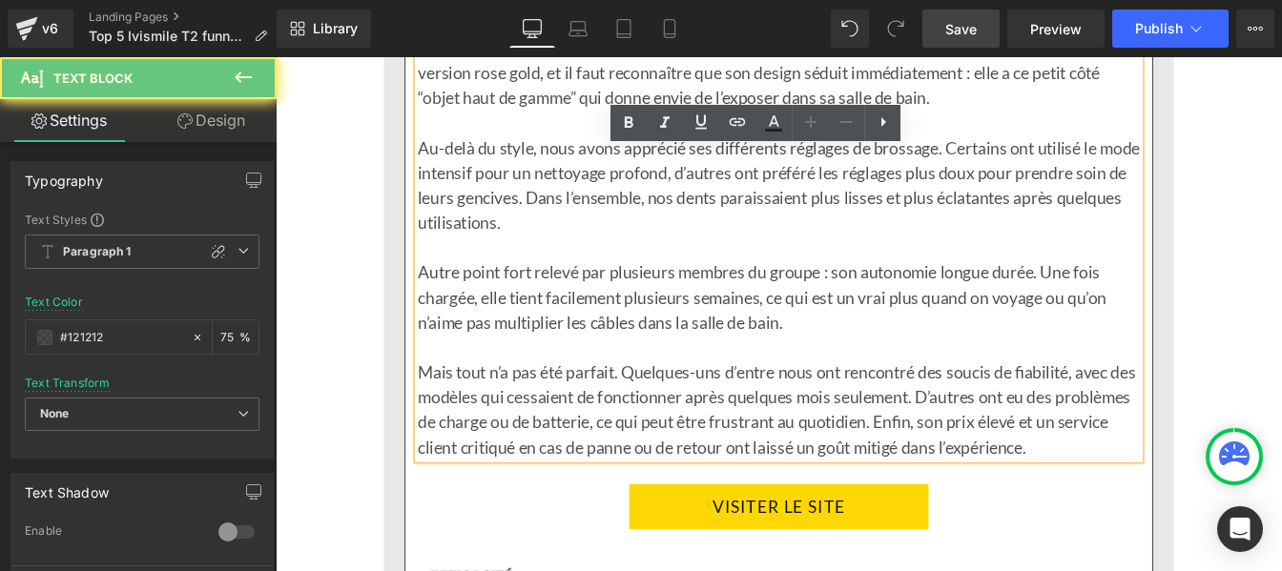
click at [529, 261] on p "Au-delà du style, nous avons apprécié ses différents réglages de brossage. Cert…" at bounding box center [853, 204] width 828 height 114
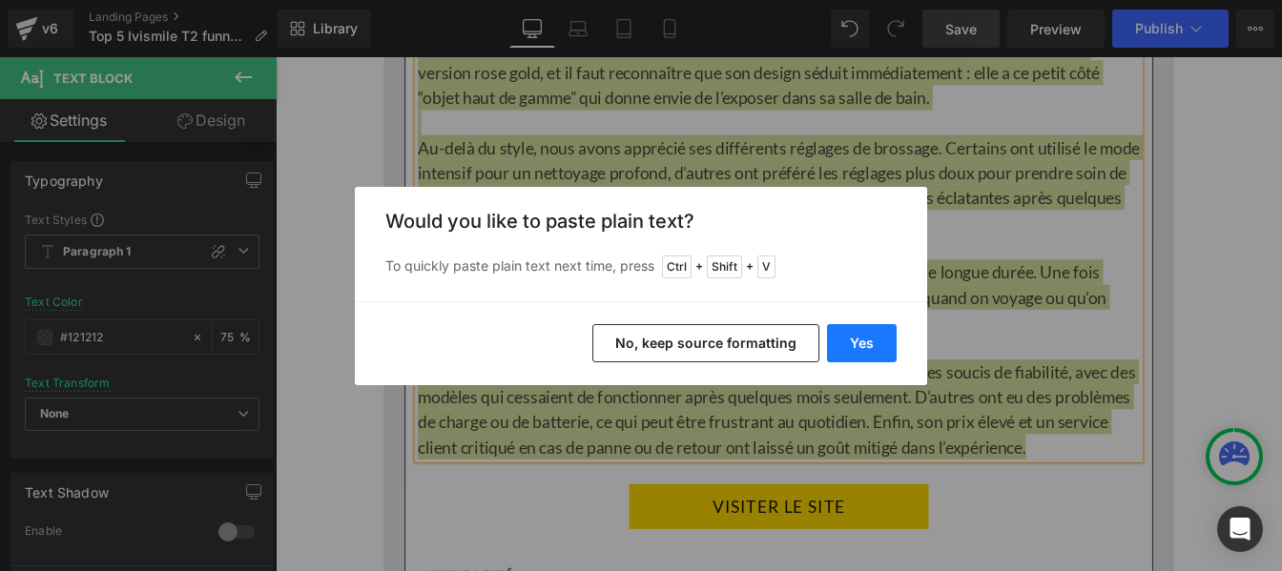
click at [853, 340] on button "Yes" at bounding box center [862, 343] width 70 height 38
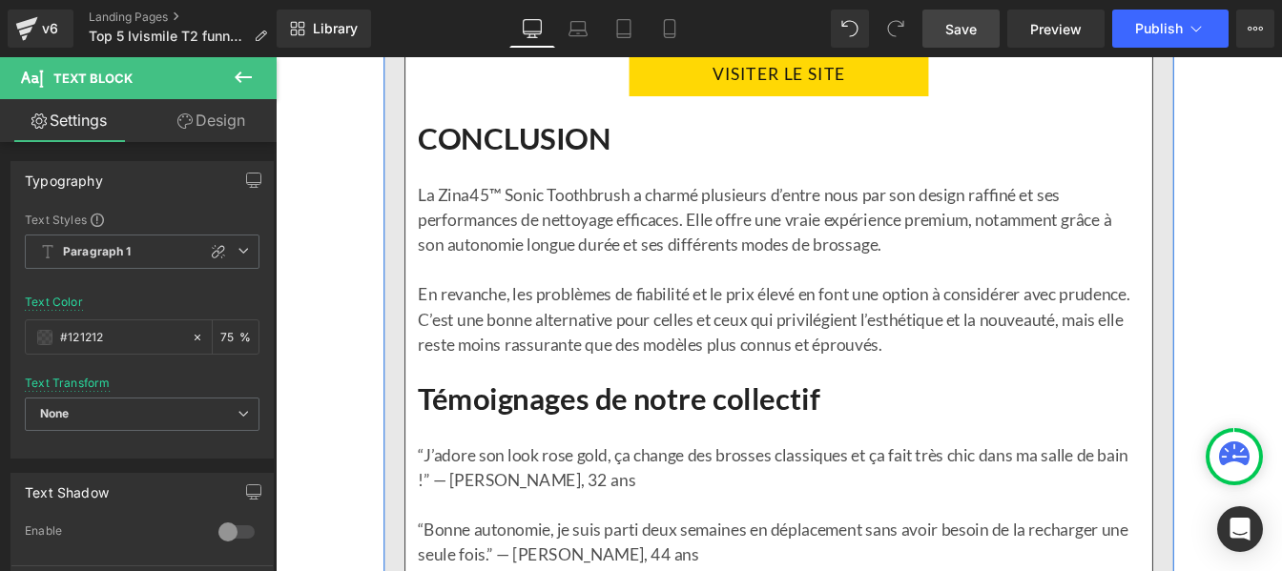
scroll to position [13308, 0]
click at [507, 314] on p at bounding box center [853, 299] width 828 height 29
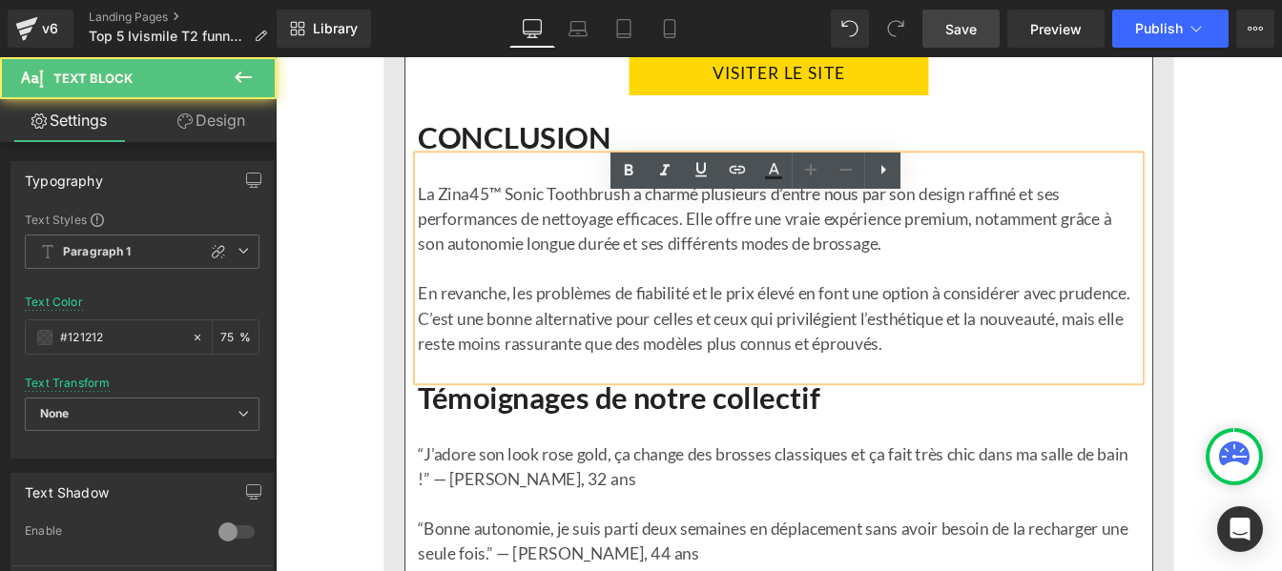
click at [507, 314] on p at bounding box center [853, 299] width 828 height 29
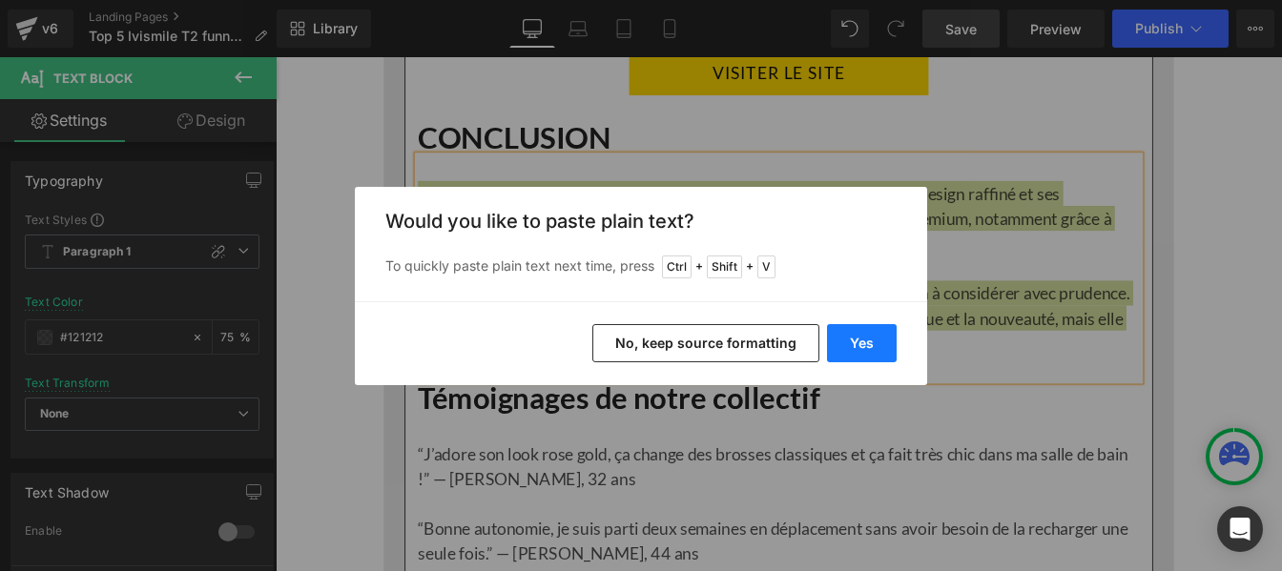
click at [864, 333] on button "Yes" at bounding box center [862, 343] width 70 height 38
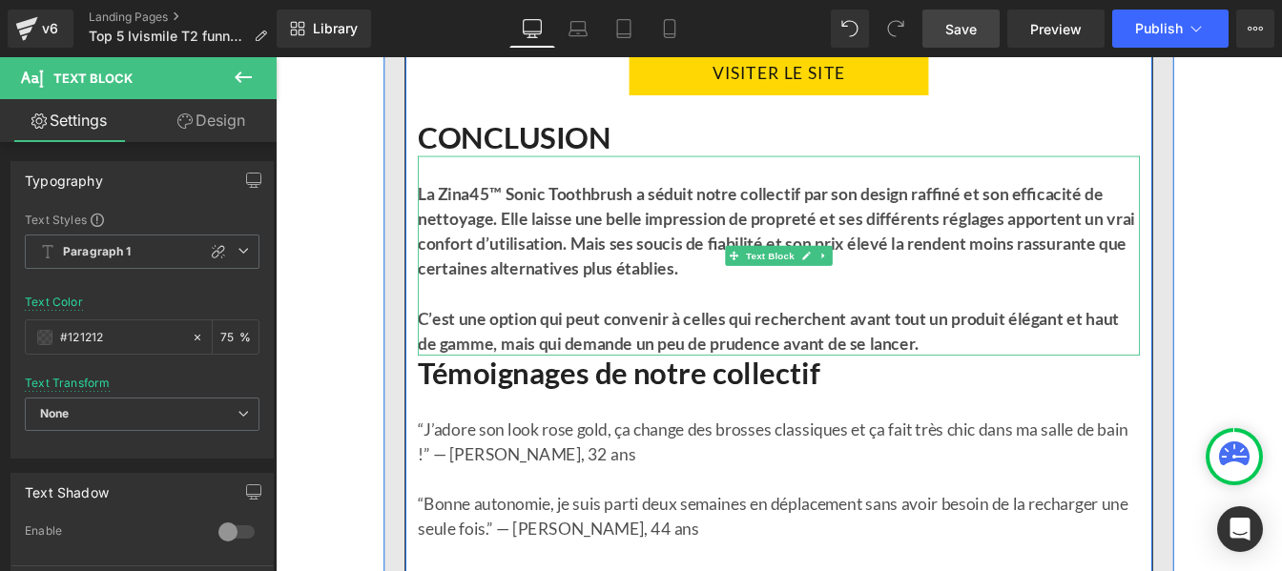
click at [1017, 400] on p "C’est une option qui peut convenir à celles qui recherchent avant tout un produ…" at bounding box center [853, 370] width 828 height 57
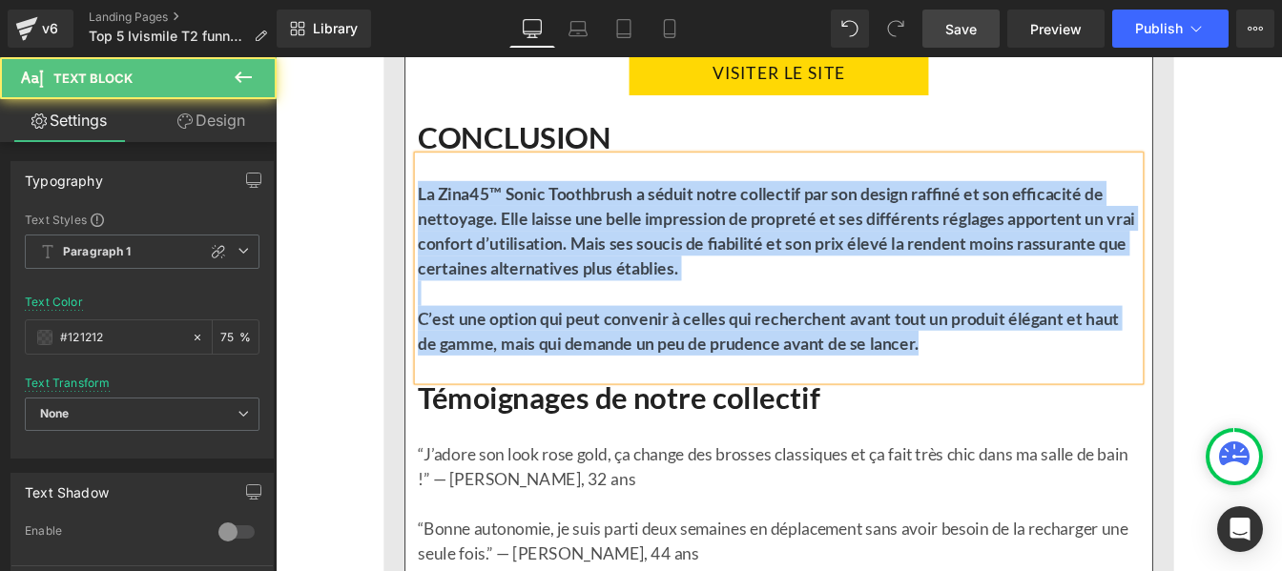
drag, startPoint x: 1022, startPoint y: 454, endPoint x: 418, endPoint y: 262, distance: 633.6
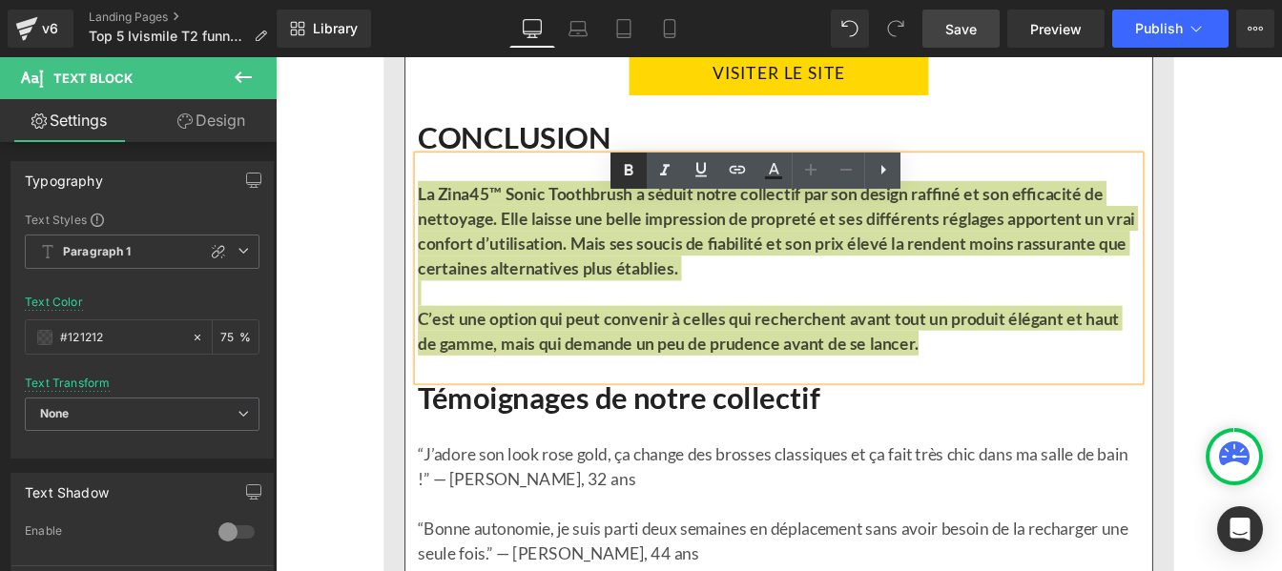
click at [617, 160] on icon at bounding box center [628, 170] width 23 height 23
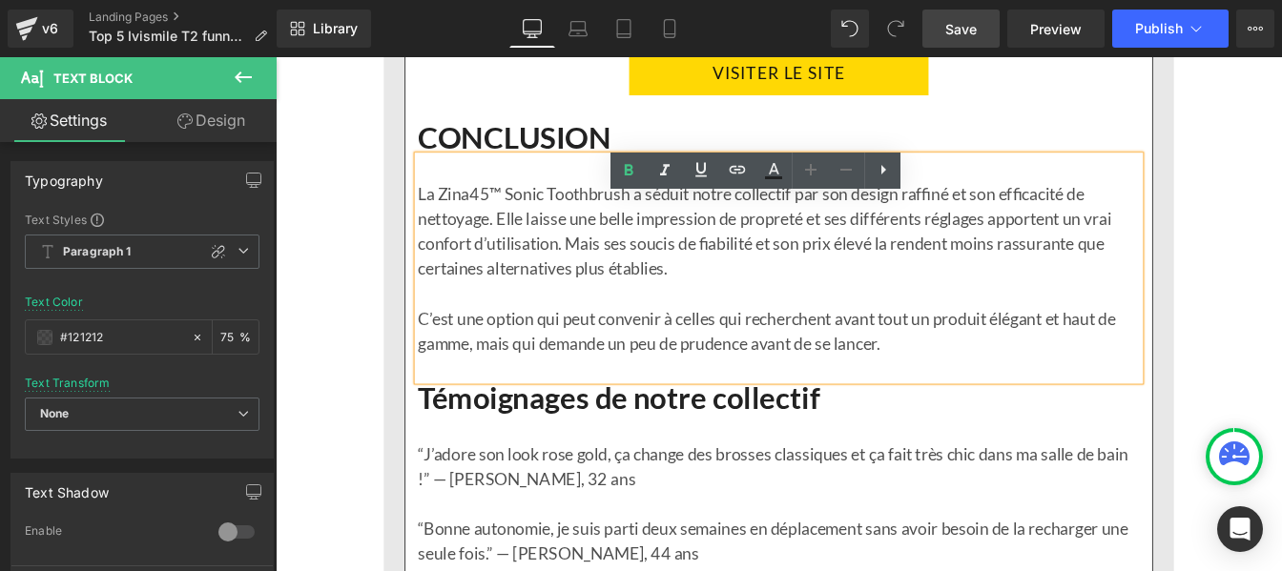
click at [803, 342] on p at bounding box center [853, 328] width 828 height 29
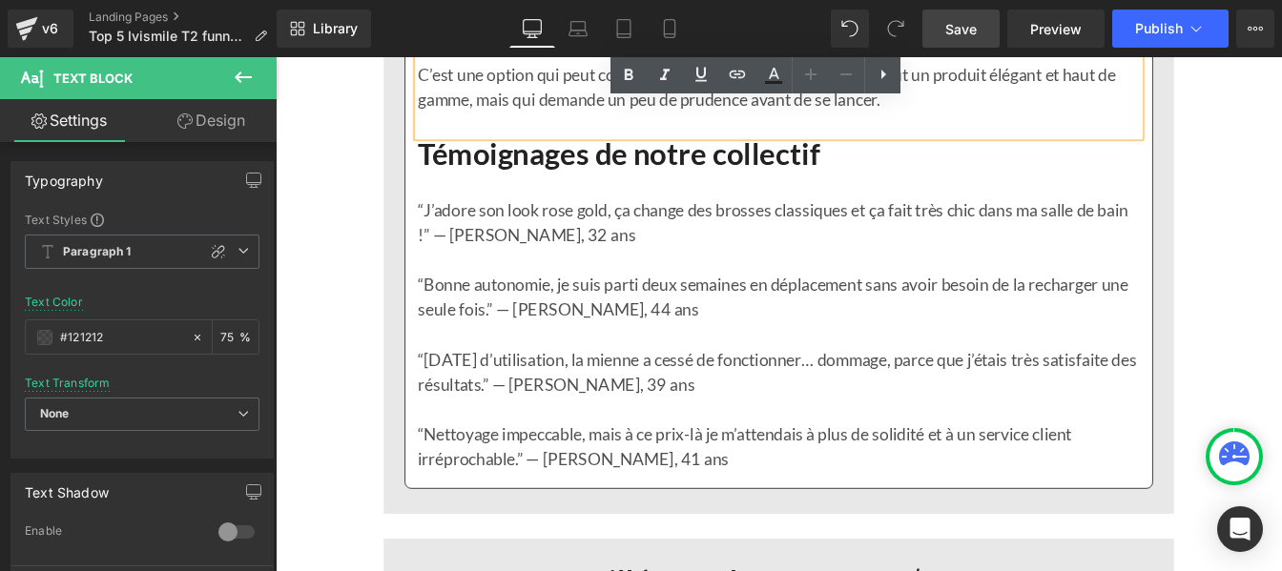
scroll to position [13590, 0]
click at [563, 360] on p "“Bonne autonomie, je suis parti deux semaines en déplacement sans avoir besoin …" at bounding box center [853, 330] width 828 height 57
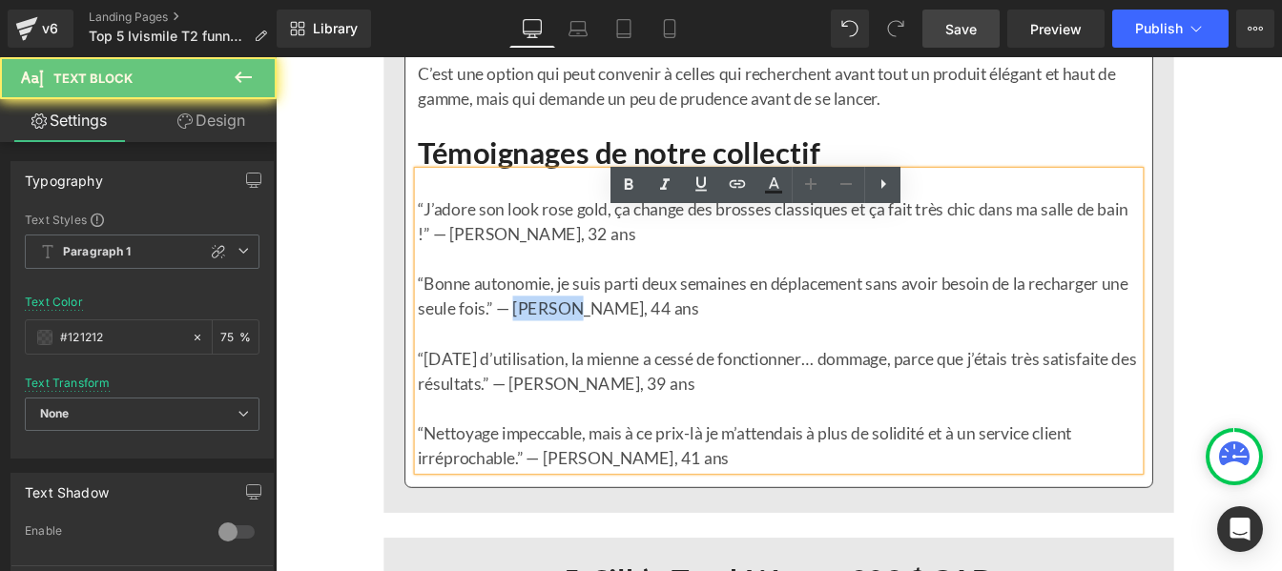
click at [563, 360] on p "“Bonne autonomie, je suis parti deux semaines en déplacement sans avoir besoin …" at bounding box center [853, 330] width 828 height 57
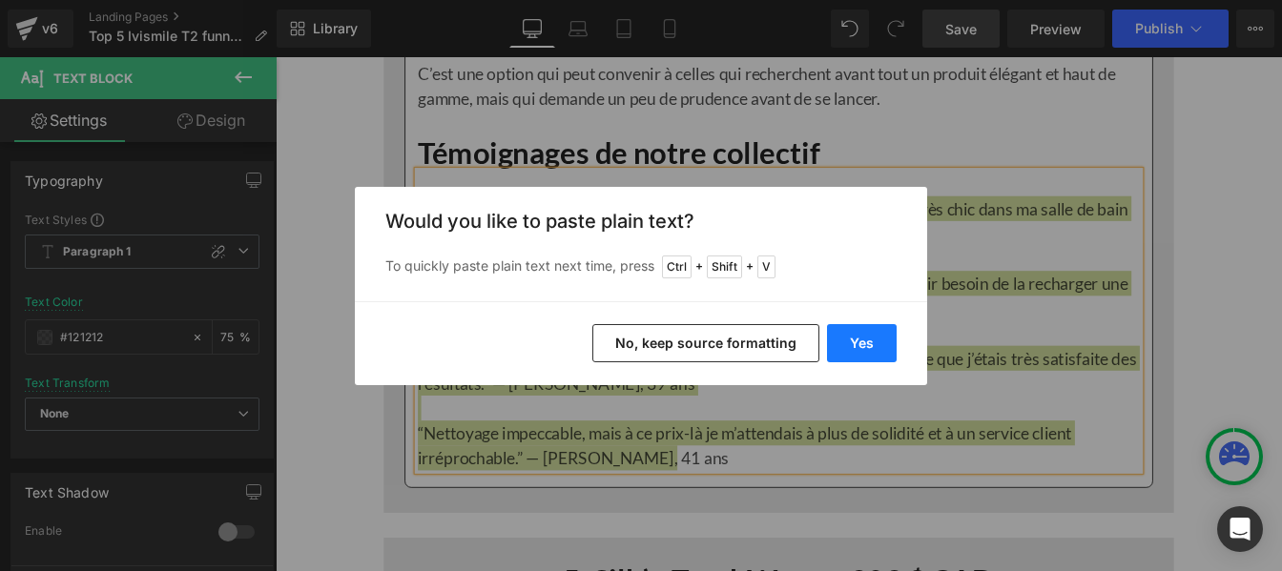
click at [861, 340] on button "Yes" at bounding box center [862, 343] width 70 height 38
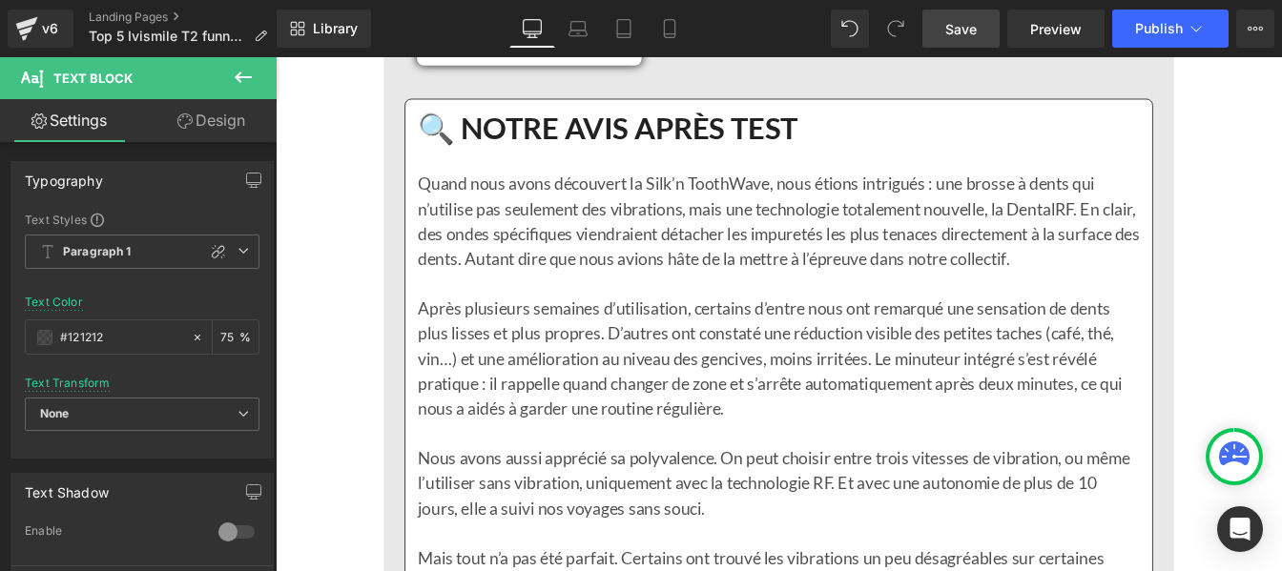
scroll to position [14441, 0]
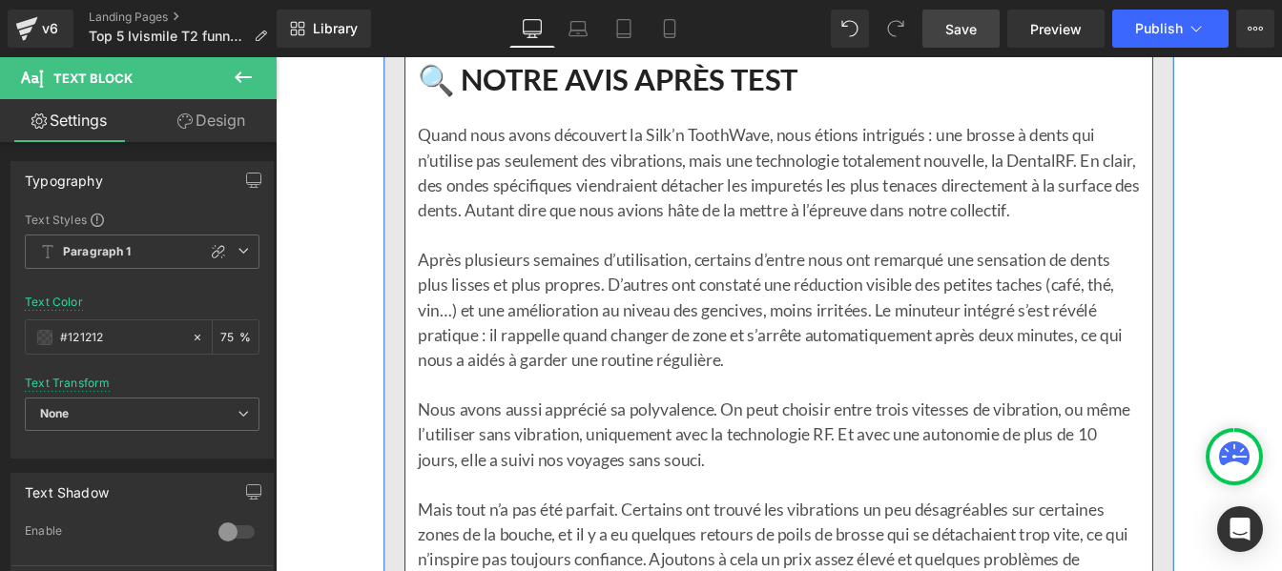
click at [561, 339] on p "Après plusieurs semaines d’utilisation, certains d’entre nous ont remarqué une …" at bounding box center [853, 347] width 828 height 143
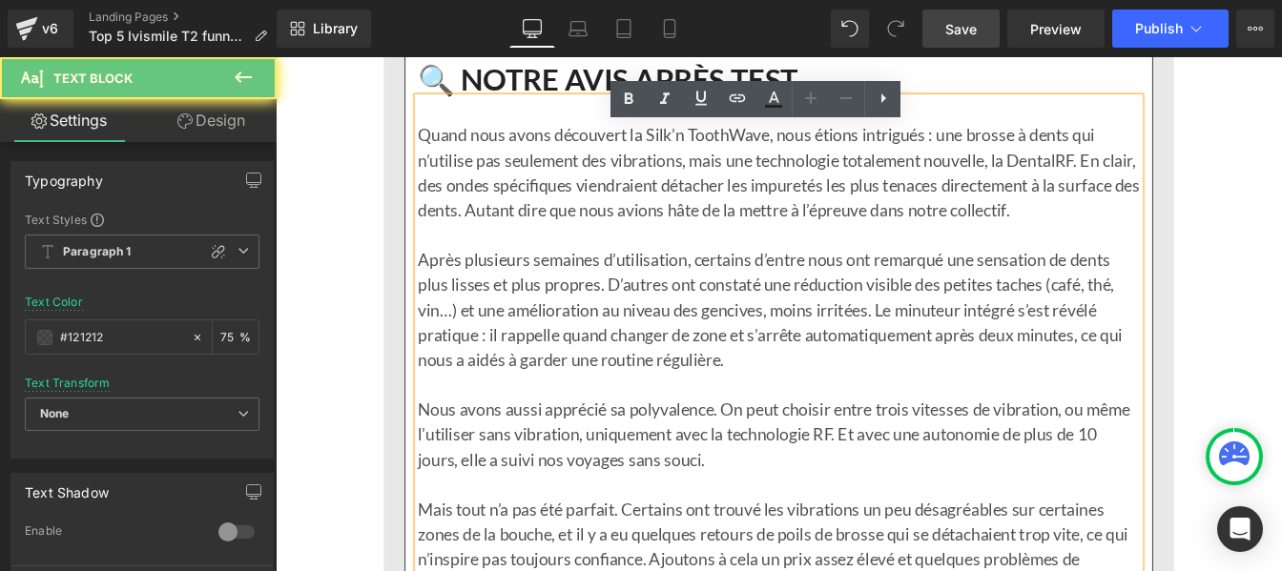
scroll to position [14510, 0]
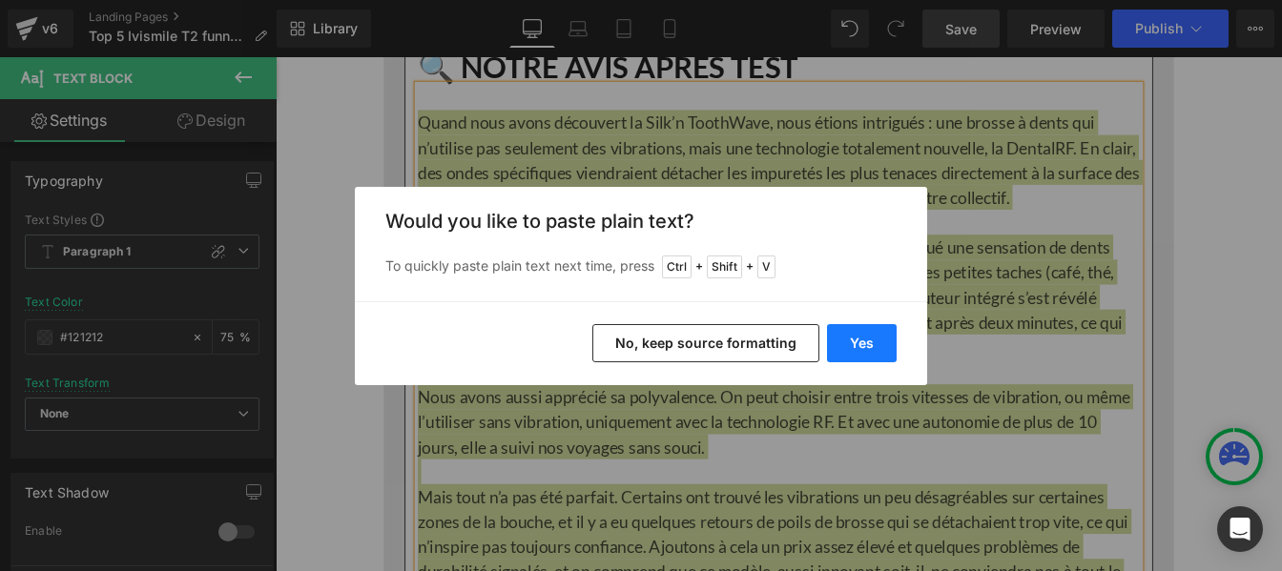
click at [862, 342] on button "Yes" at bounding box center [862, 343] width 70 height 38
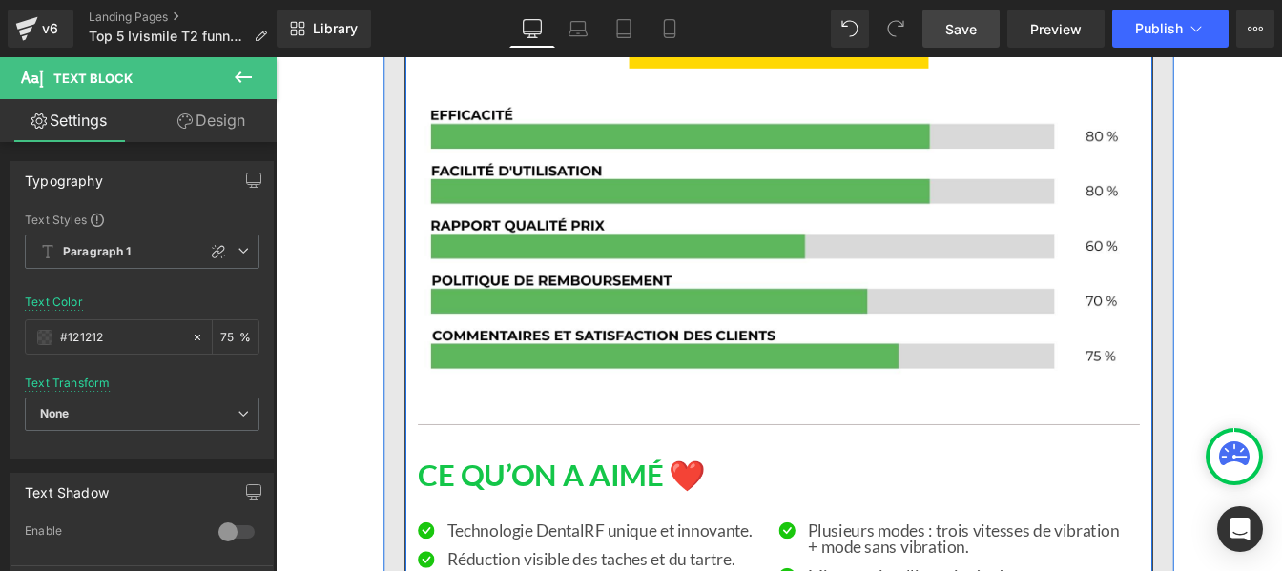
scroll to position [15523, 0]
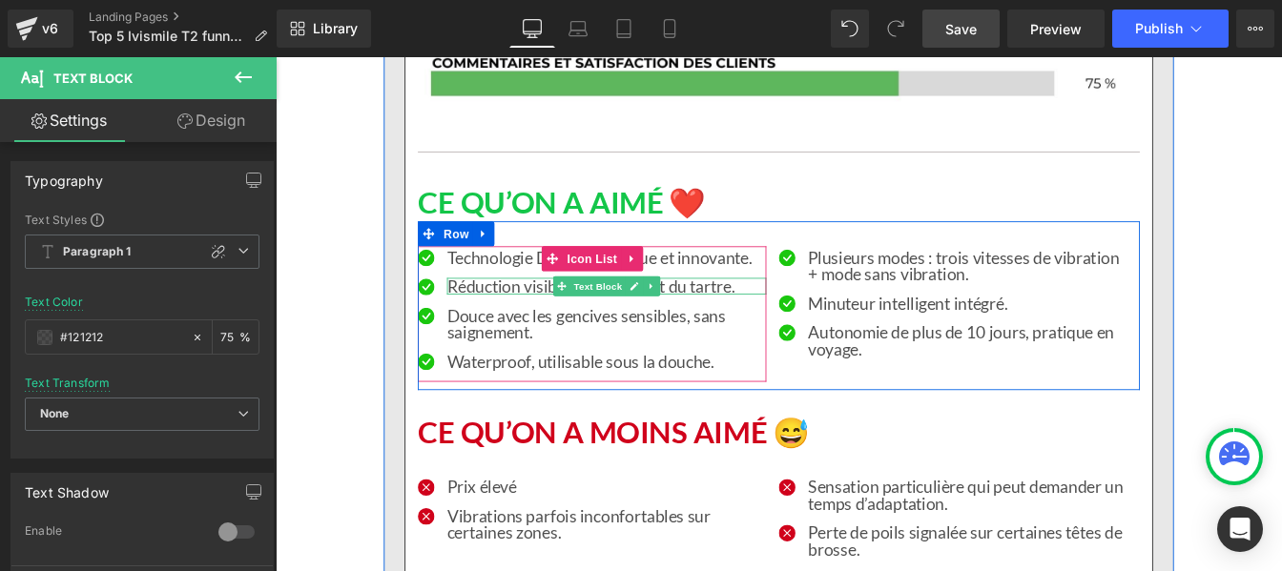
click at [796, 330] on p "Réduction visible des taches et du tartre." at bounding box center [655, 320] width 366 height 19
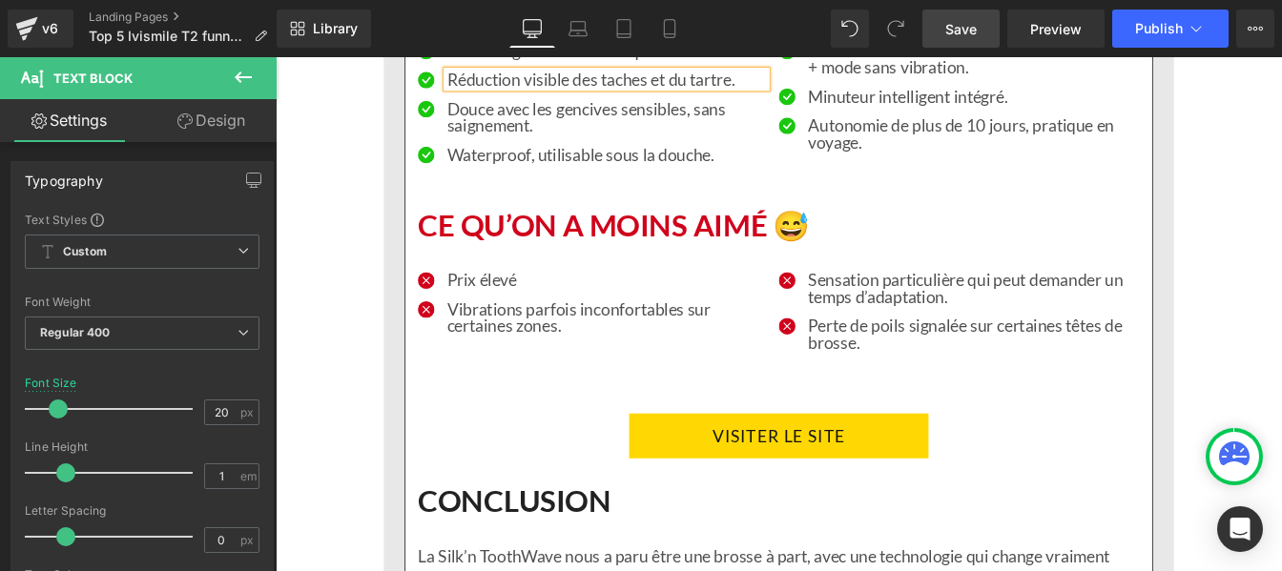
scroll to position [15757, 0]
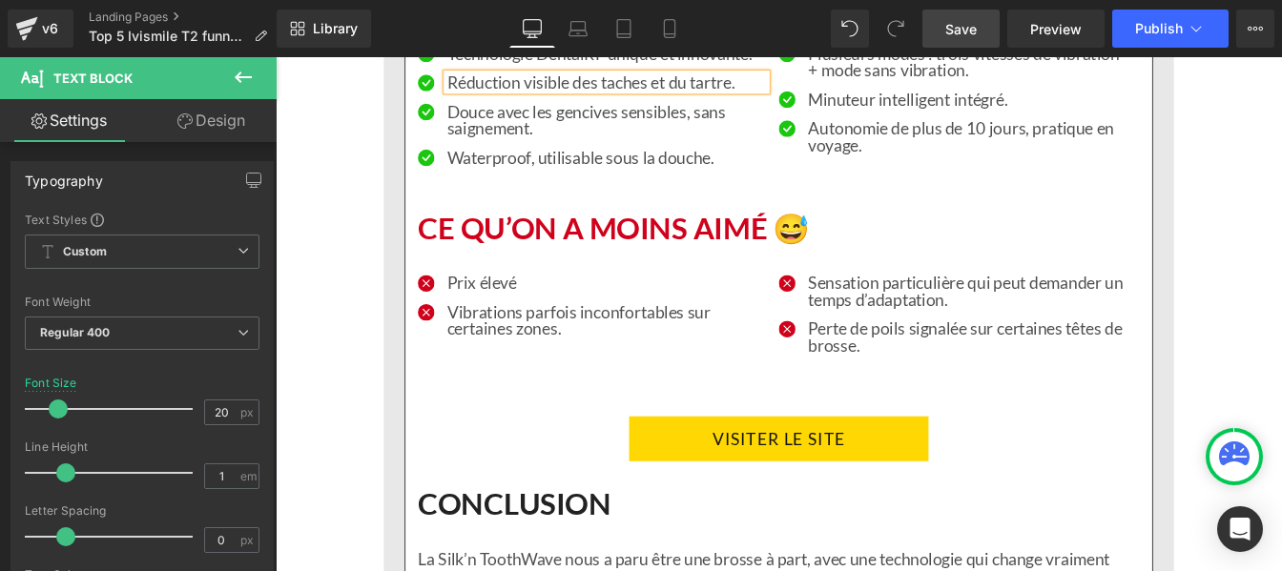
click at [798, 95] on p "Réduction visible des taches et du tartre." at bounding box center [655, 85] width 366 height 19
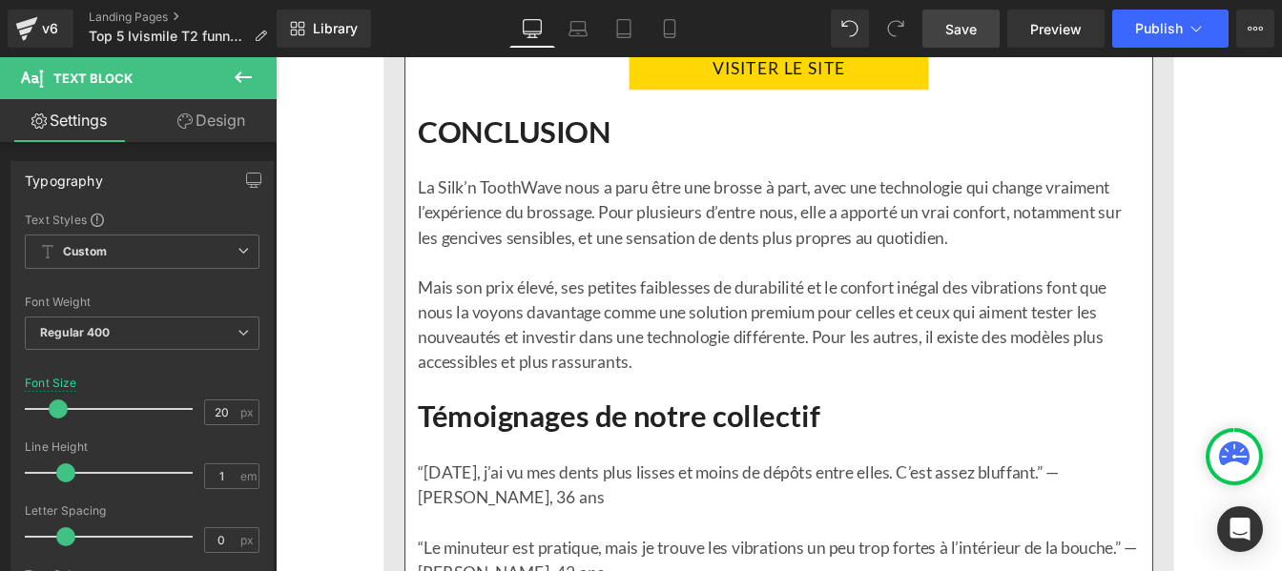
scroll to position [16208, 0]
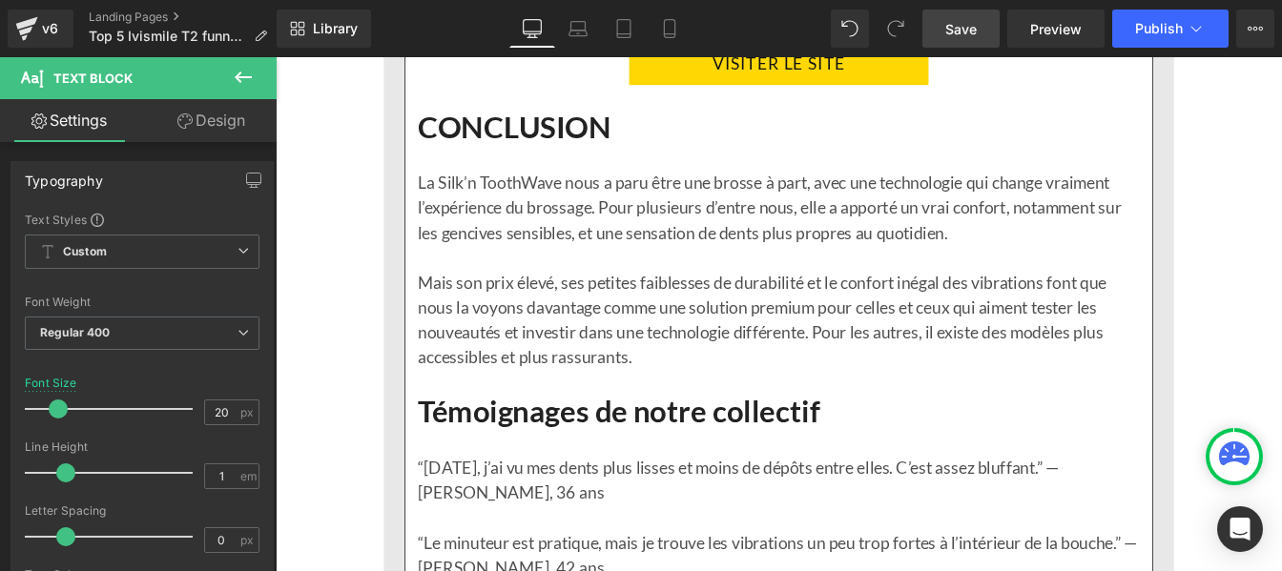
click at [554, 353] on p "Mais son prix élevé, ses petites faiblesses de durabilité et le confort inégal …" at bounding box center [853, 357] width 828 height 114
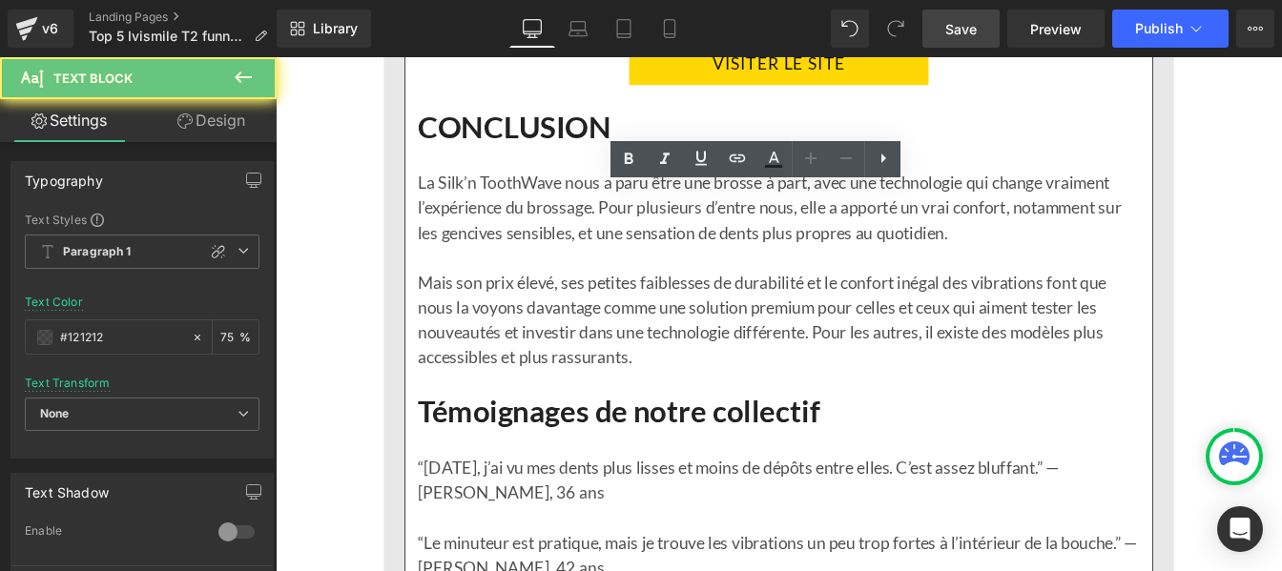
click at [554, 353] on p "Mais son prix élevé, ses petites faiblesses de durabilité et le confort inégal …" at bounding box center [853, 357] width 828 height 114
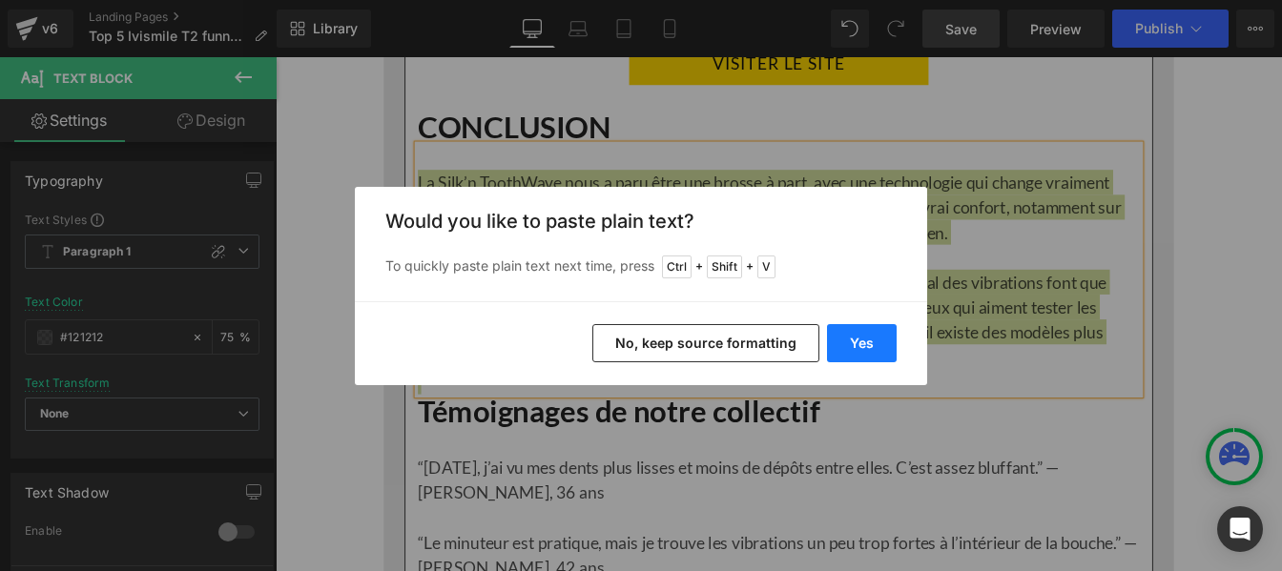
click at [866, 332] on button "Yes" at bounding box center [862, 343] width 70 height 38
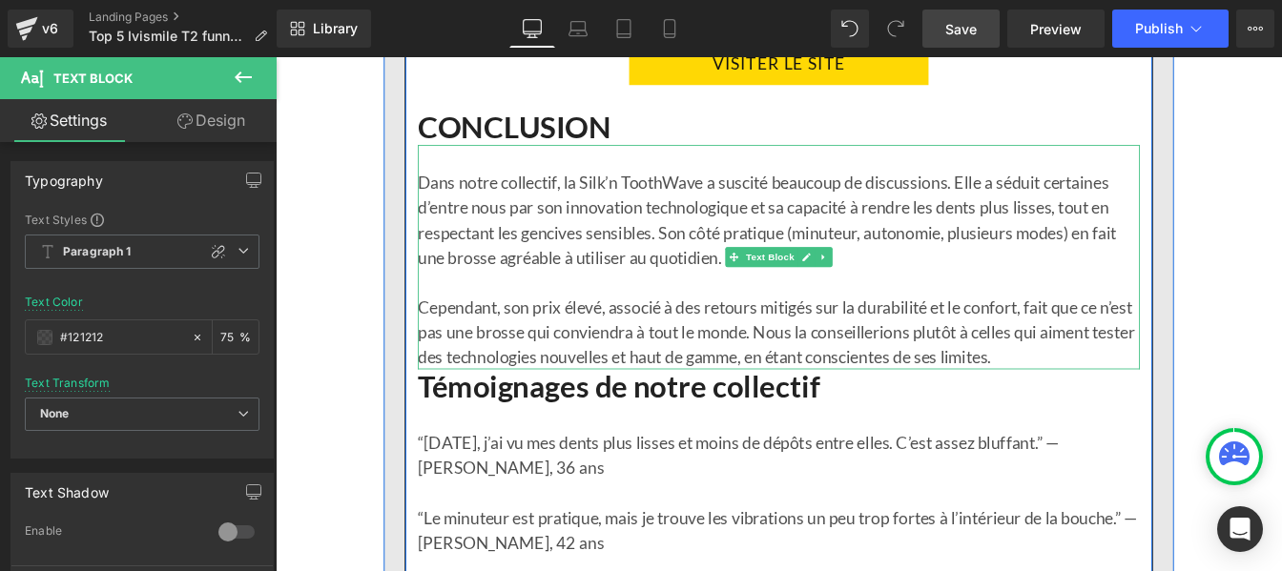
click at [1163, 415] on p "Cependant, son prix élevé, associé à des retours mitigés sur la durabilité et l…" at bounding box center [853, 372] width 828 height 86
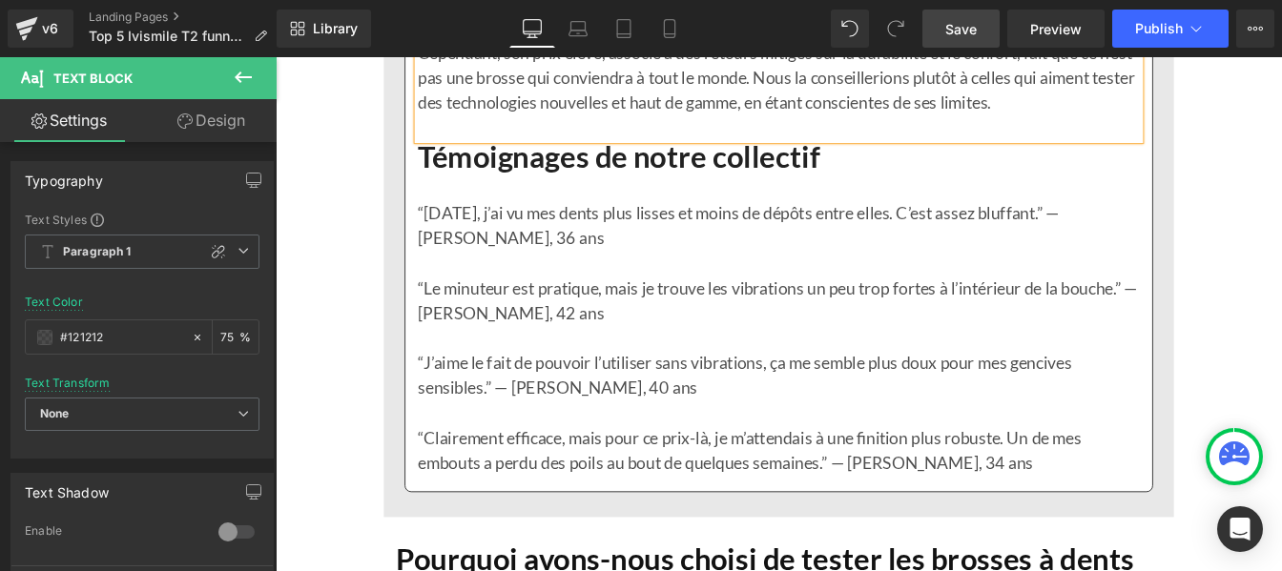
scroll to position [16512, 0]
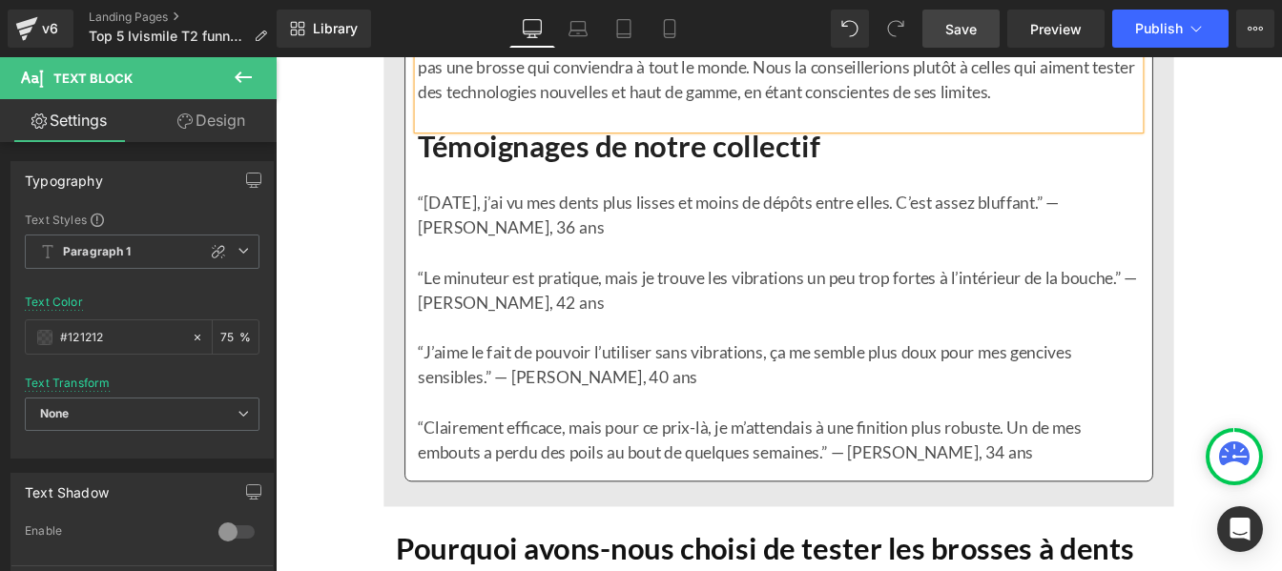
click at [497, 267] on p "“[DATE], j’ai vu mes dents plus lisses et moins de dépôts entre elles. C’est as…" at bounding box center [853, 238] width 828 height 57
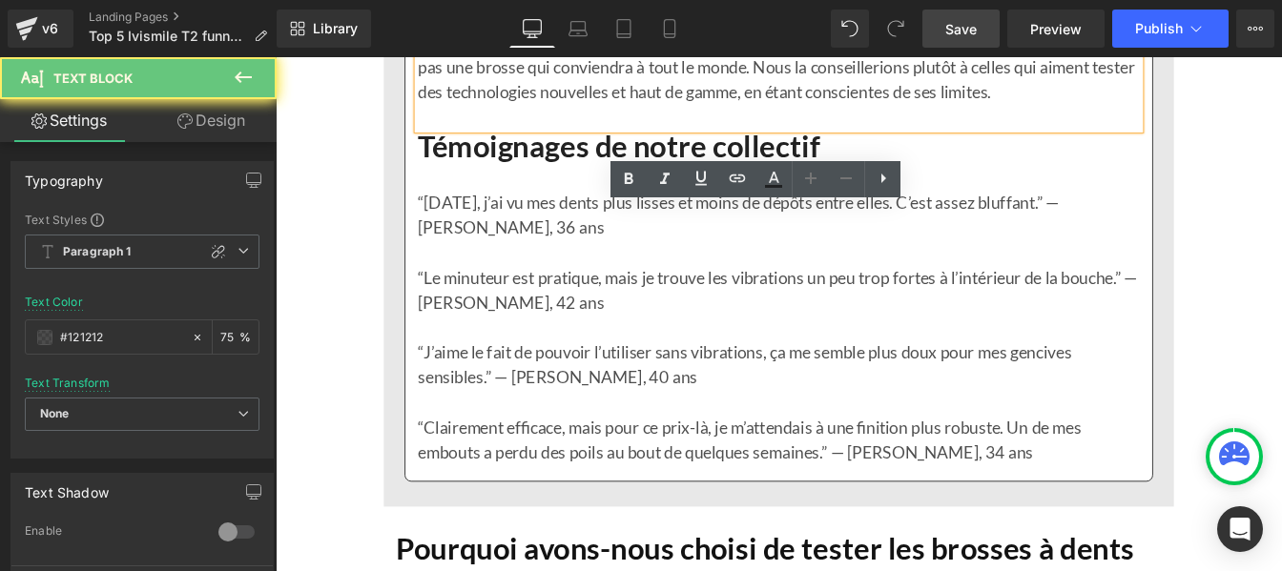
click at [497, 267] on p "“[DATE], j’ai vu mes dents plus lisses et moins de dépôts entre elles. C’est as…" at bounding box center [853, 238] width 828 height 57
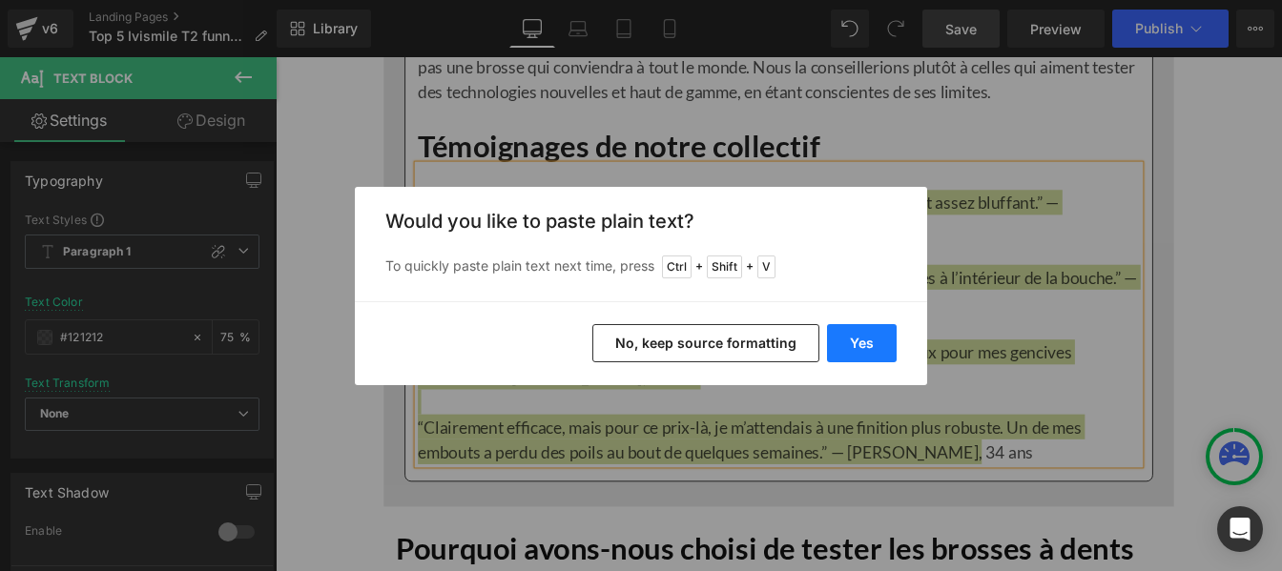
click at [857, 337] on button "Yes" at bounding box center [862, 343] width 70 height 38
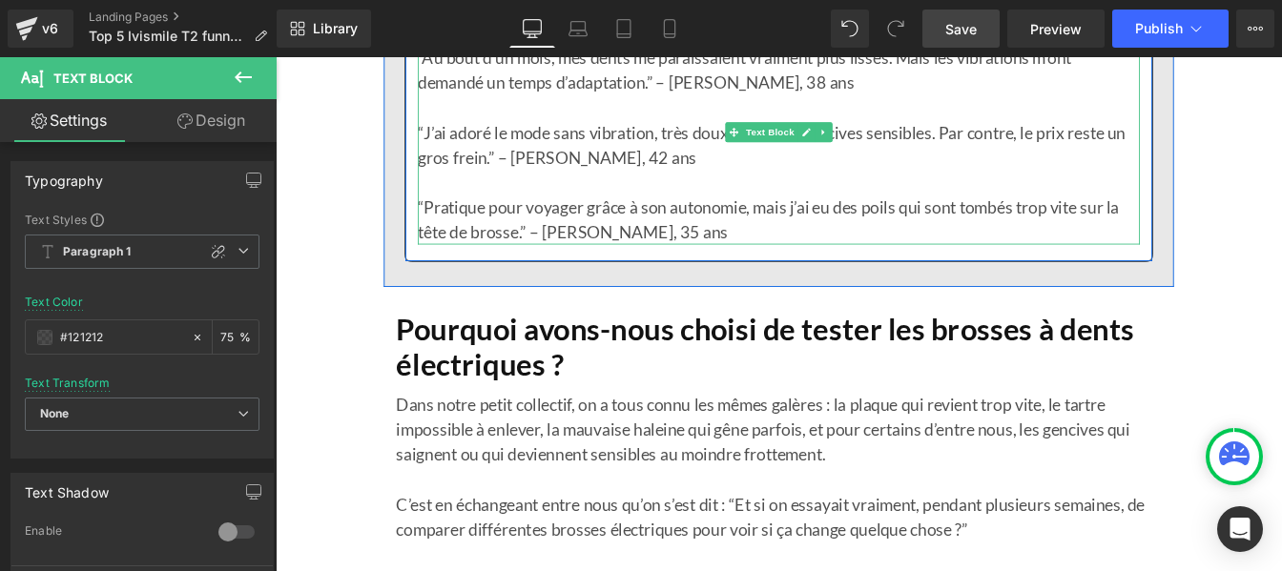
scroll to position [16681, 0]
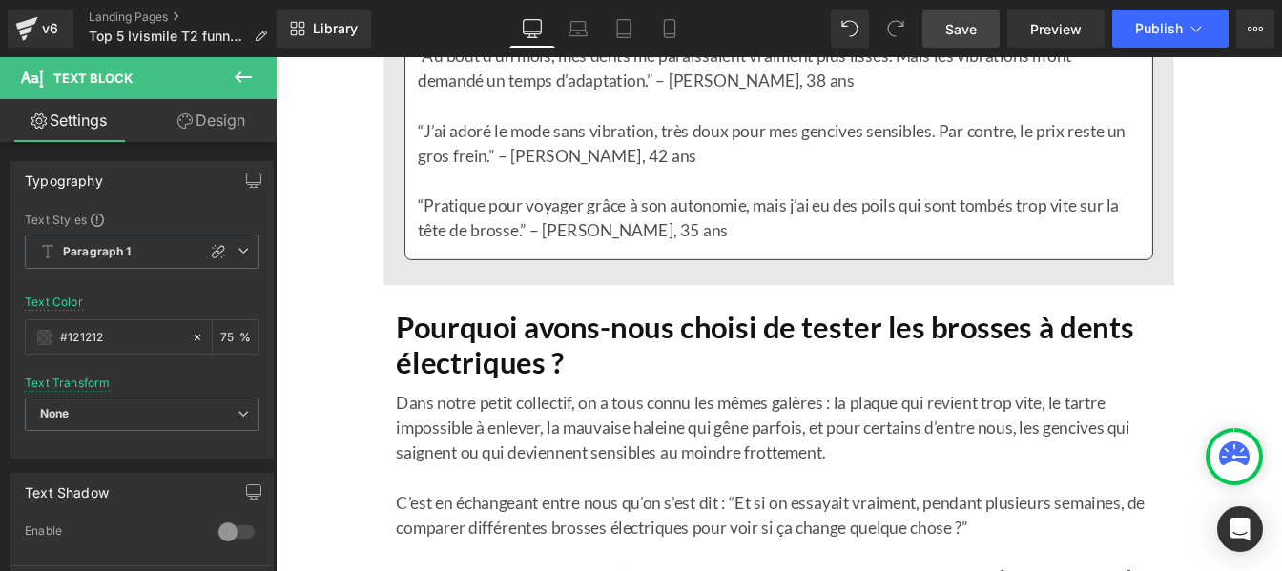
click at [955, 39] on link "Save" at bounding box center [960, 29] width 77 height 38
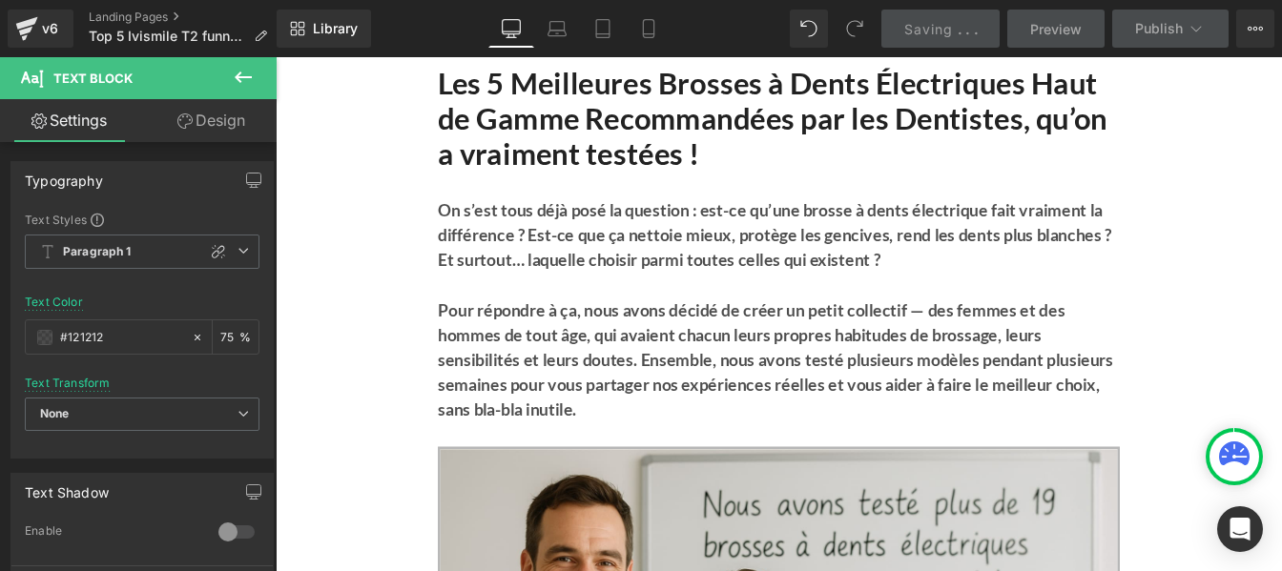
scroll to position [0, 0]
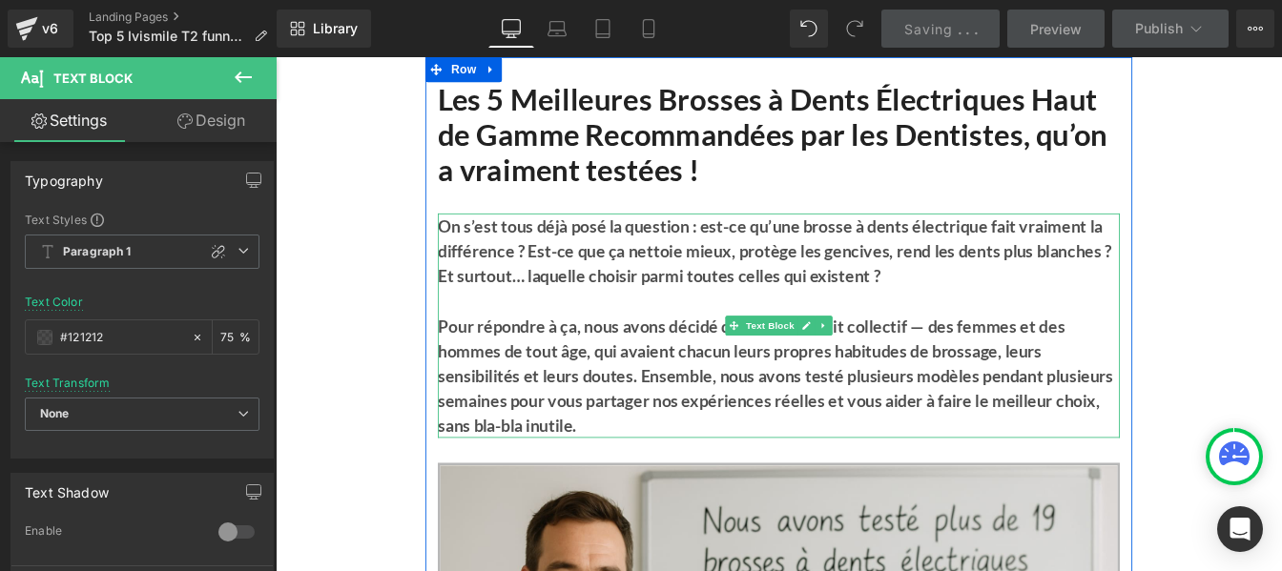
click at [652, 386] on b "Pour répondre à ça, nous avons décidé de créer un petit collectif — des femmes …" at bounding box center [849, 422] width 775 height 137
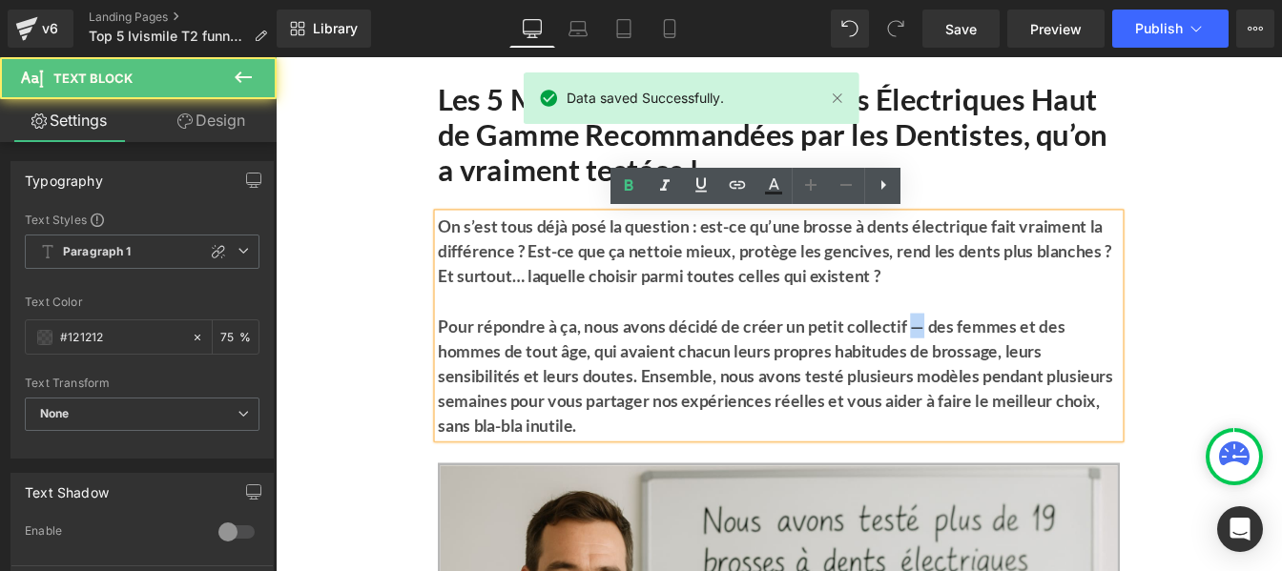
drag, startPoint x: 1000, startPoint y: 364, endPoint x: 1013, endPoint y: 364, distance: 13.4
click at [1013, 364] on b "Pour répondre à ça, nous avons décidé de créer un petit collectif — des femmes …" at bounding box center [849, 422] width 775 height 137
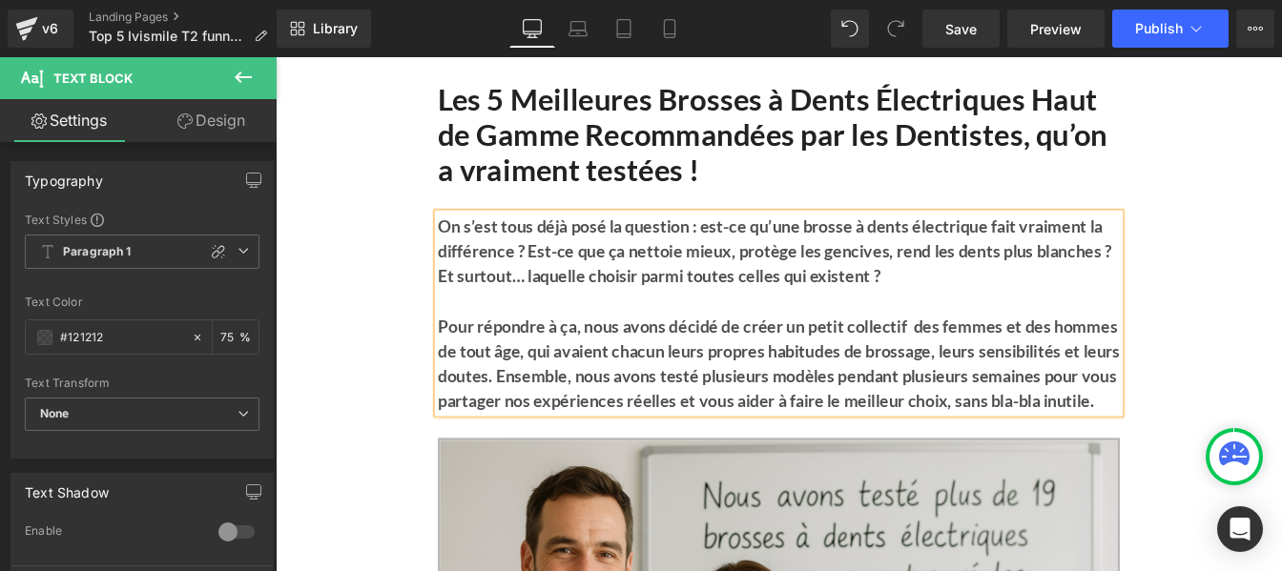
click at [1028, 370] on b "Pour répondre à ça, nous avons décidé de créer un petit collectif des femmes et…" at bounding box center [853, 408] width 782 height 109
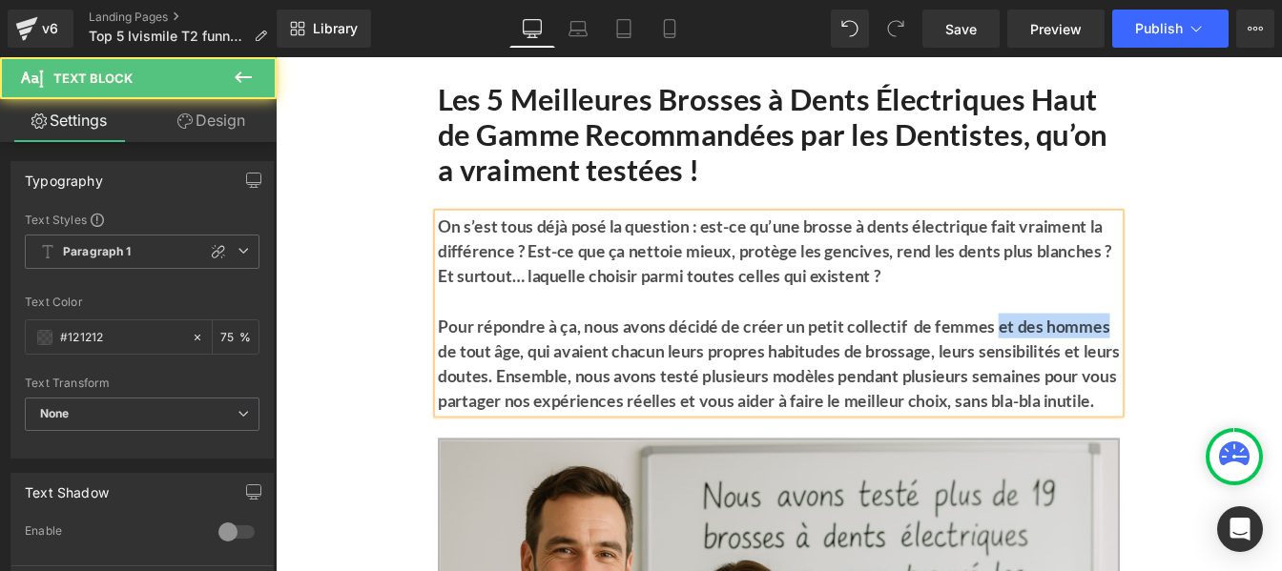
drag, startPoint x: 1097, startPoint y: 370, endPoint x: 1225, endPoint y: 366, distance: 127.9
click at [1225, 366] on p "Pour répondre à ça, nous avons décidé de créer un petit collectif de femmes et …" at bounding box center [853, 408] width 782 height 114
drag, startPoint x: 547, startPoint y: 394, endPoint x: 444, endPoint y: 390, distance: 103.1
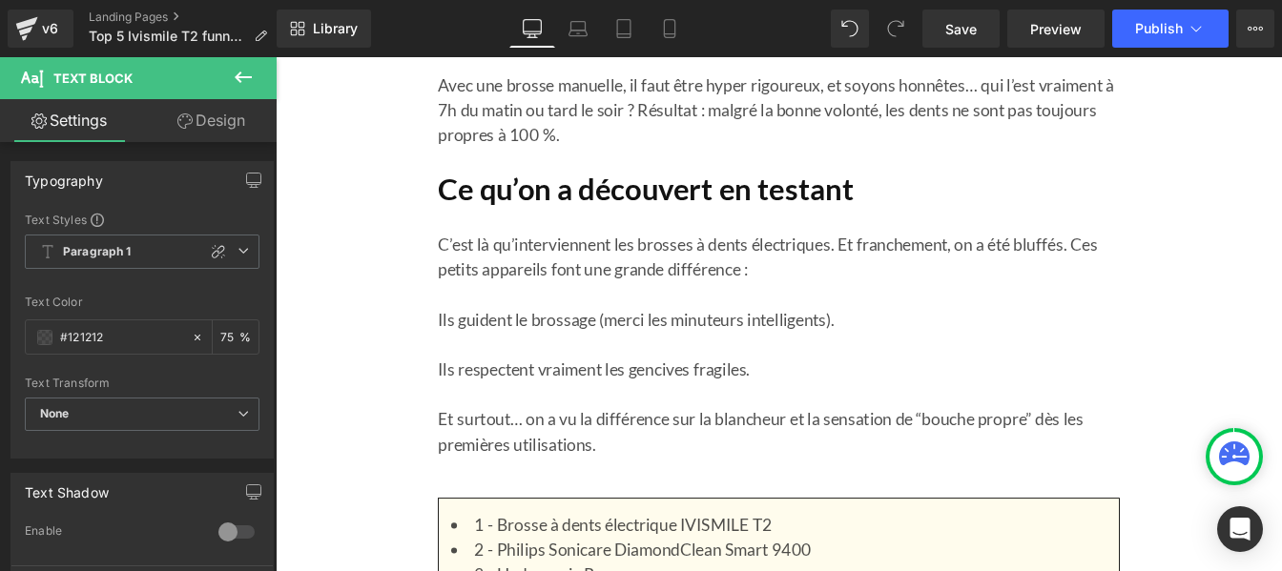
scroll to position [1281, 0]
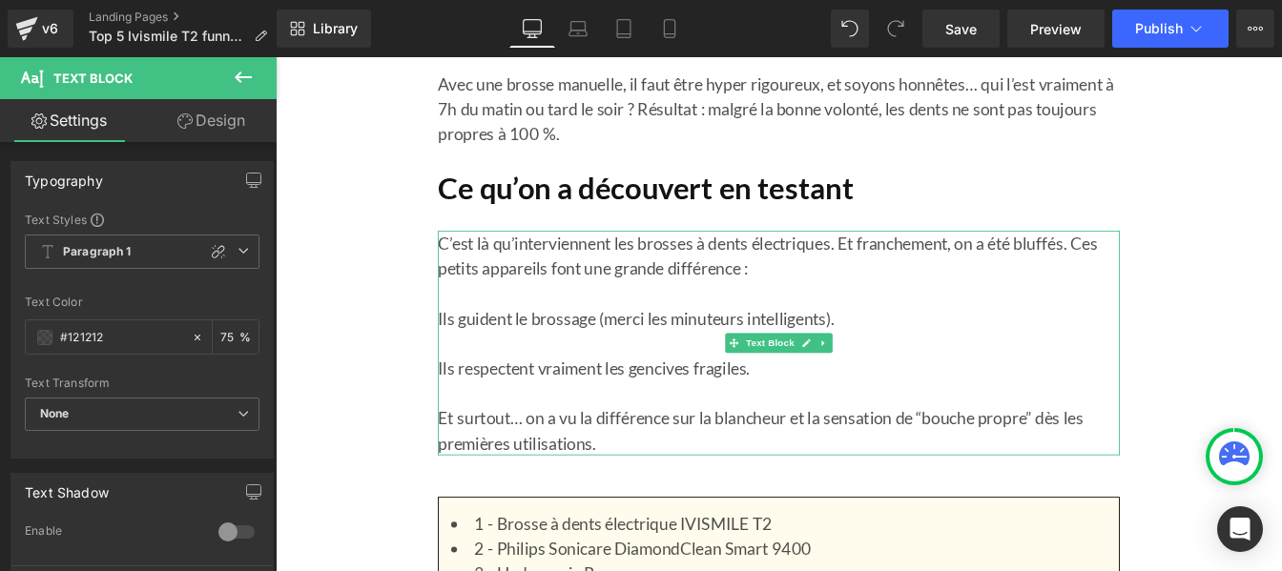
click at [462, 356] on p "Ils guident le brossage (merci les minuteurs intelligents)." at bounding box center [853, 356] width 782 height 29
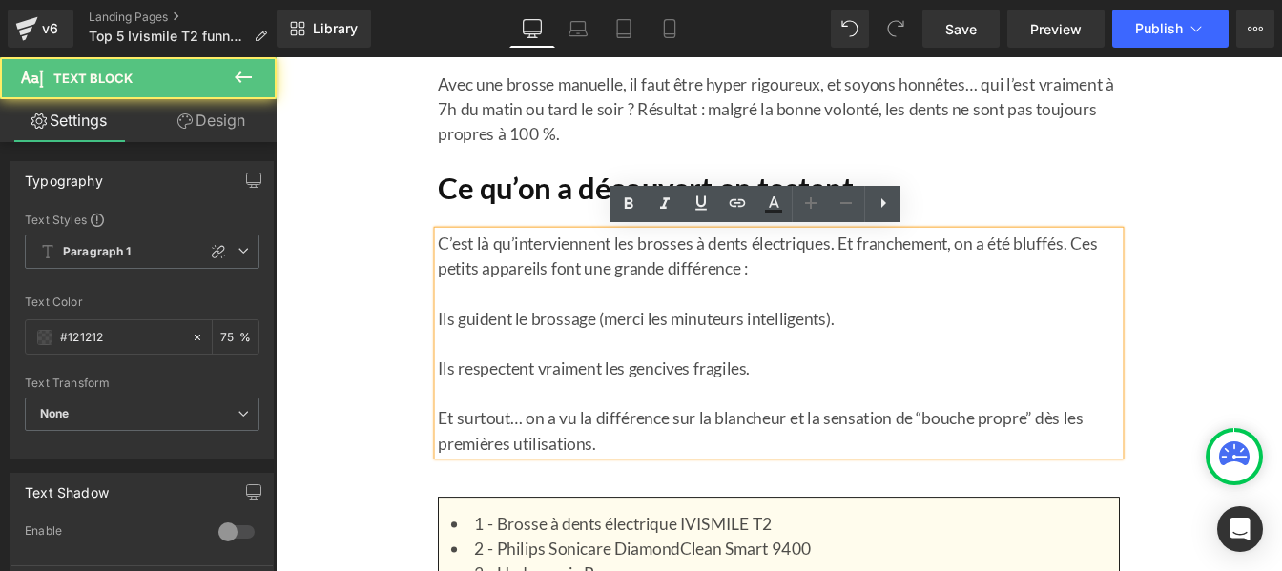
click at [462, 360] on p "Ils guident le brossage (merci les minuteurs intelligents)." at bounding box center [853, 356] width 782 height 29
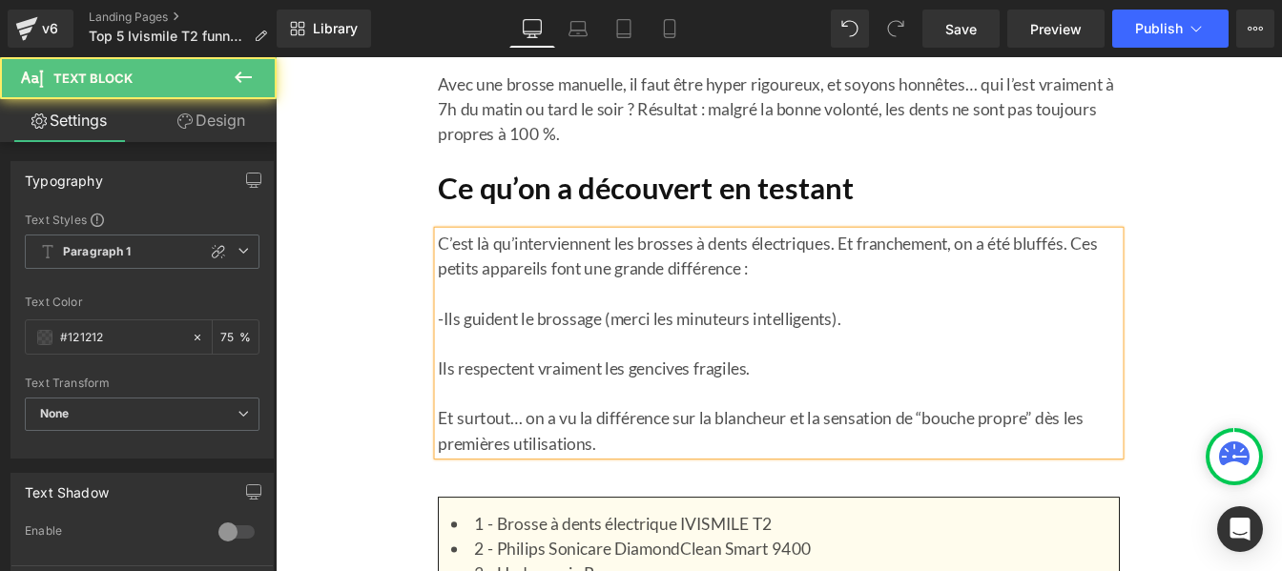
click at [462, 408] on div "C’est là qu’interviennent les brosses à dents électriques. Et franchement, on a…" at bounding box center [853, 386] width 782 height 258
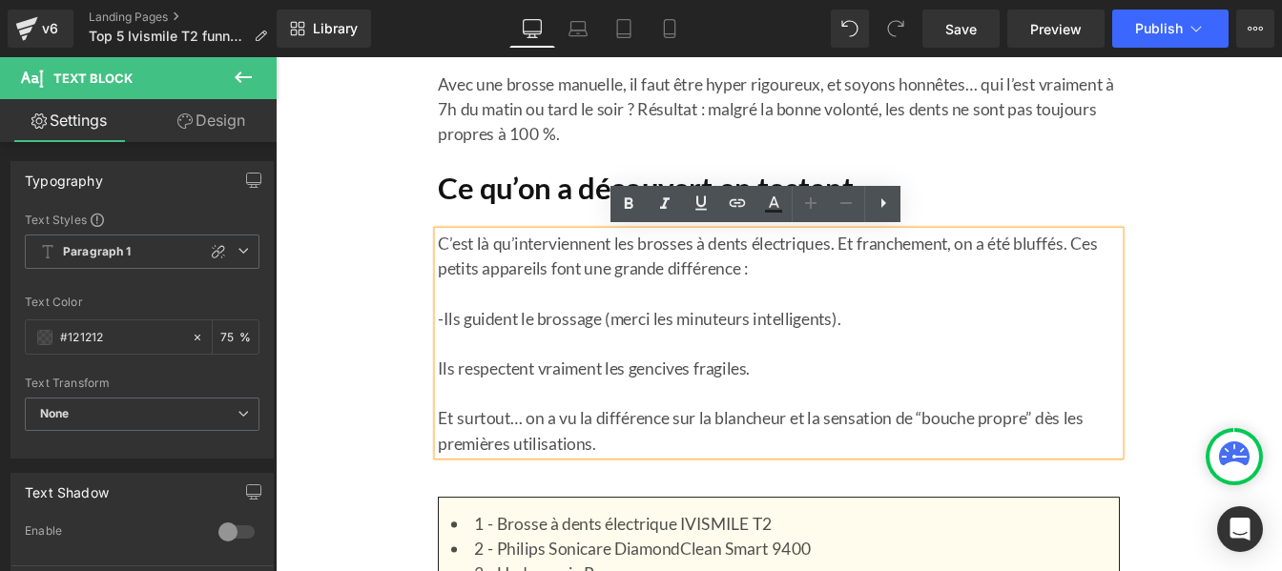
click at [462, 415] on p "Ils respectent vraiment les gencives fragiles." at bounding box center [853, 414] width 782 height 29
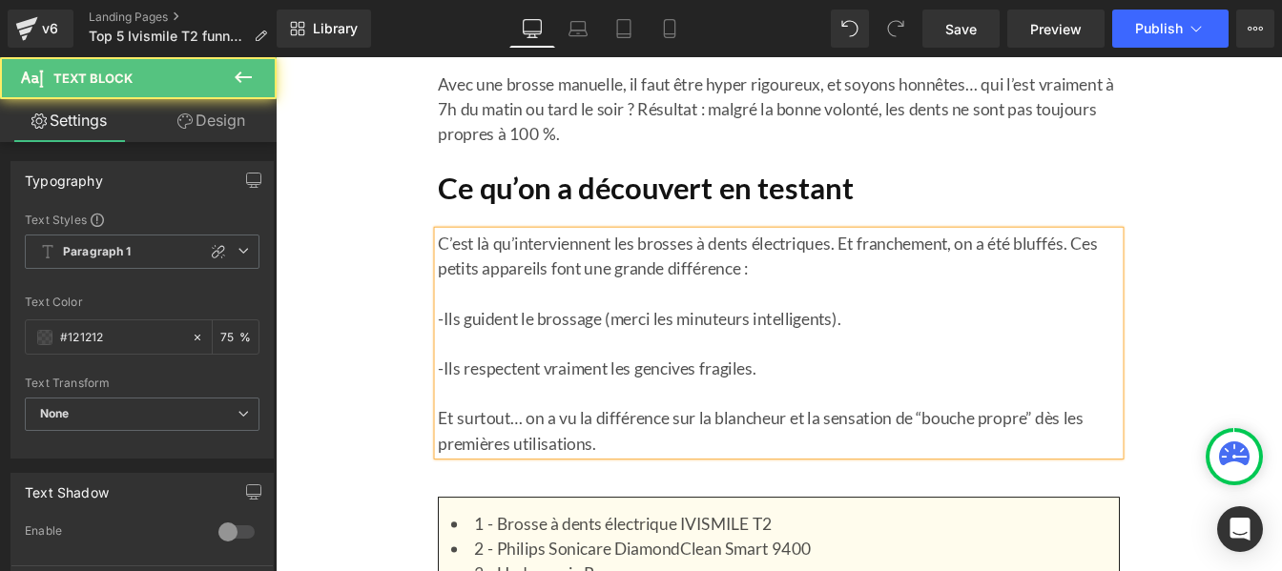
click at [462, 464] on p "Et surtout… on a vu la différence sur la blancheur et la sensation de “bouche p…" at bounding box center [853, 485] width 782 height 57
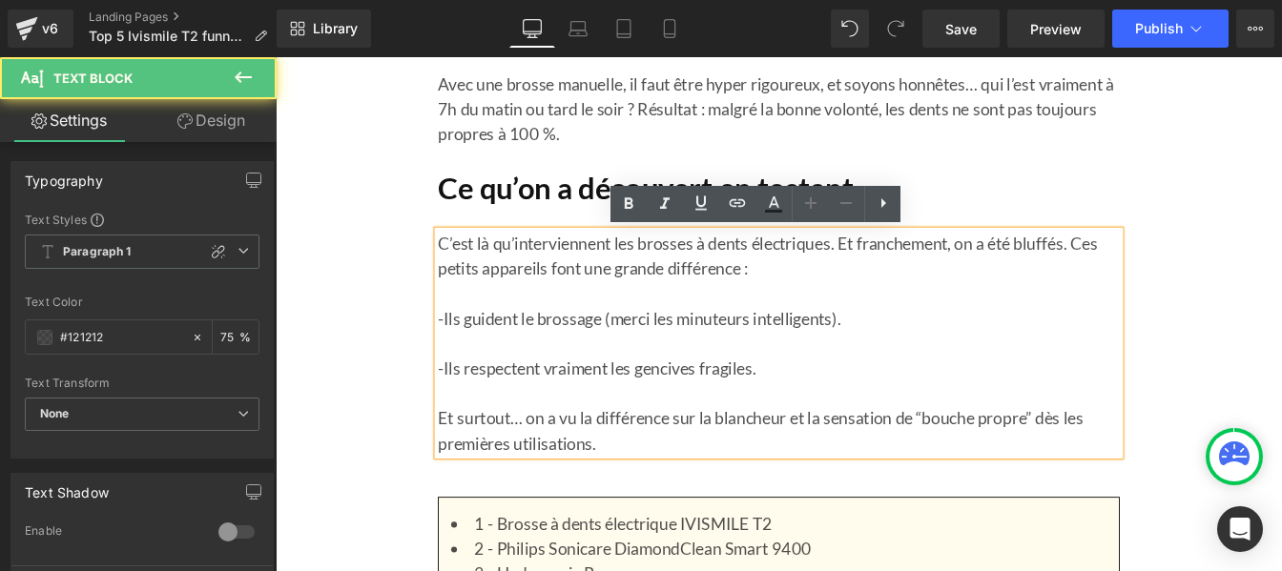
click at [462, 468] on p "Et surtout… on a vu la différence sur la blancheur et la sensation de “bouche p…" at bounding box center [853, 485] width 782 height 57
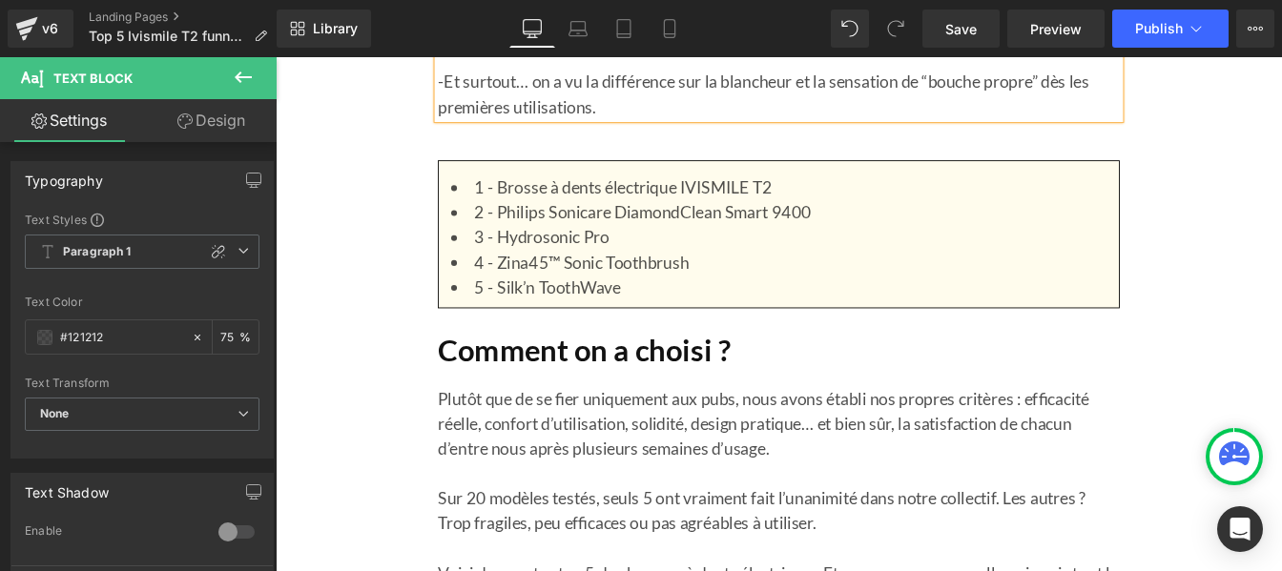
scroll to position [1669, 0]
click at [570, 233] on li "2 - Philips Sonicare DiamondClean Smart 9400" at bounding box center [853, 232] width 752 height 29
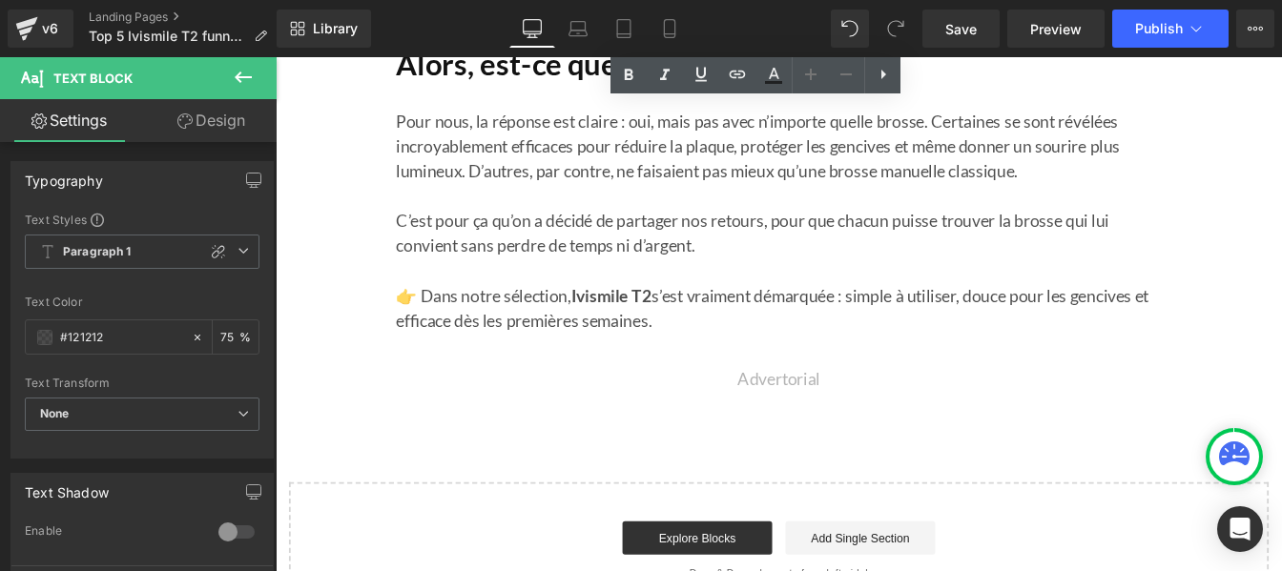
scroll to position [18812, 0]
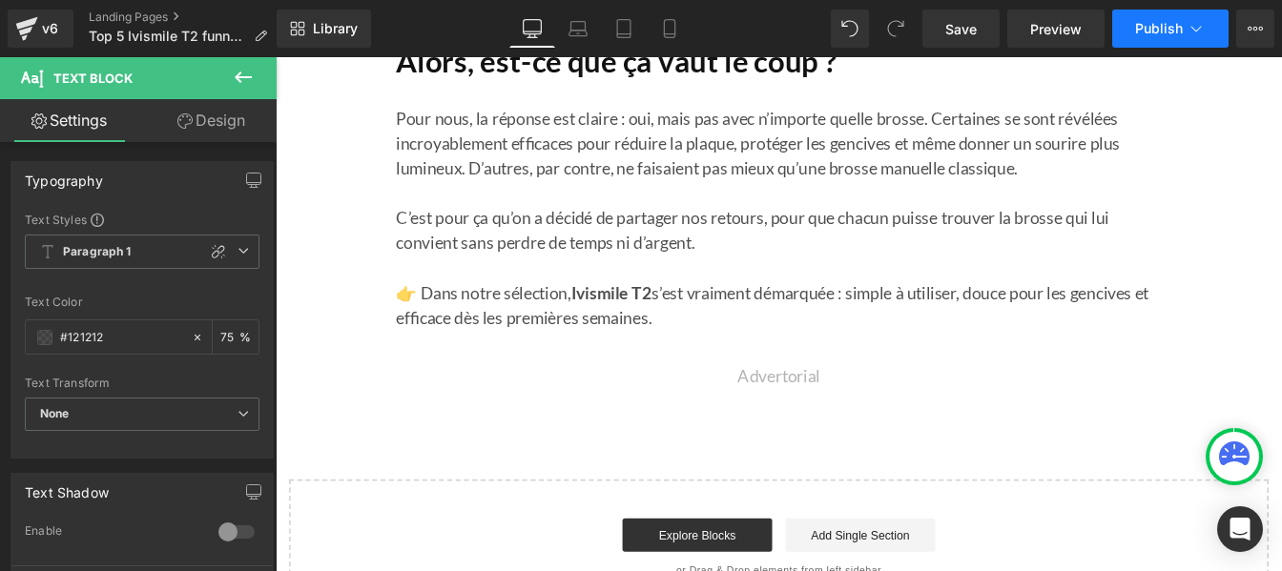
click at [1149, 40] on button "Publish" at bounding box center [1170, 29] width 116 height 38
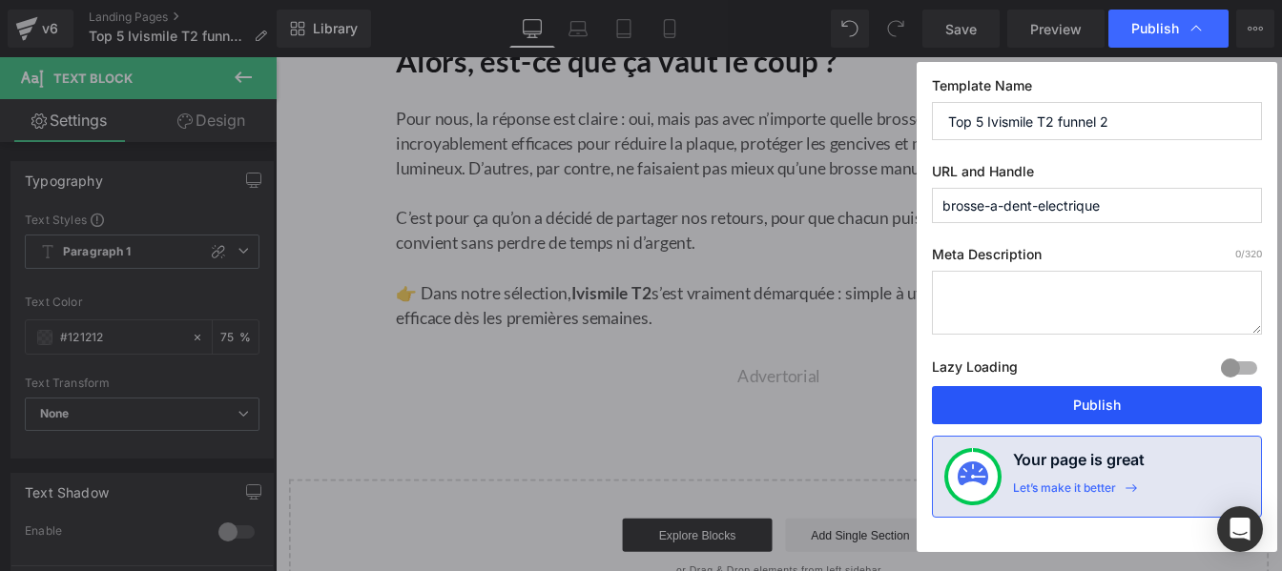
click at [1044, 408] on button "Publish" at bounding box center [1097, 405] width 330 height 38
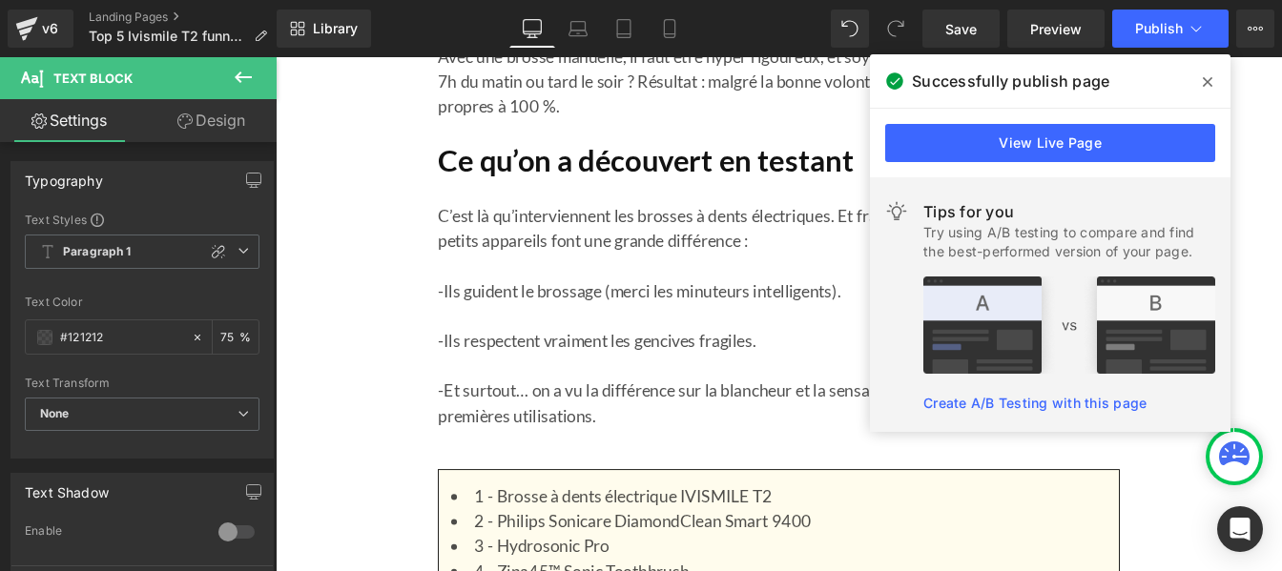
scroll to position [1122, 0]
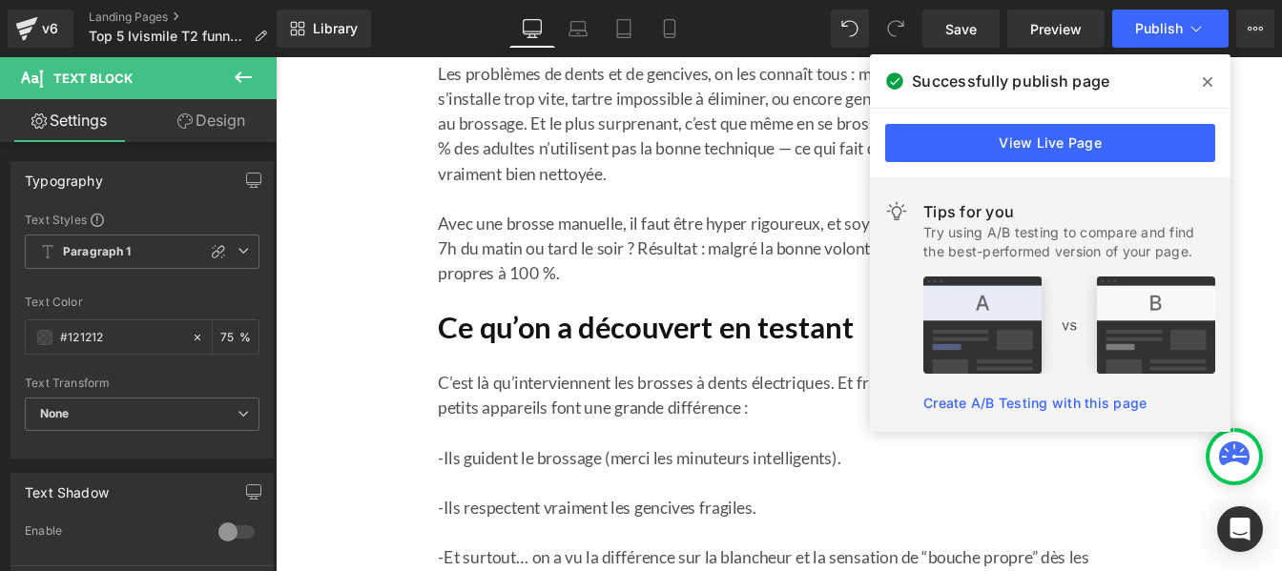
click at [1206, 85] on icon at bounding box center [1208, 82] width 10 height 10
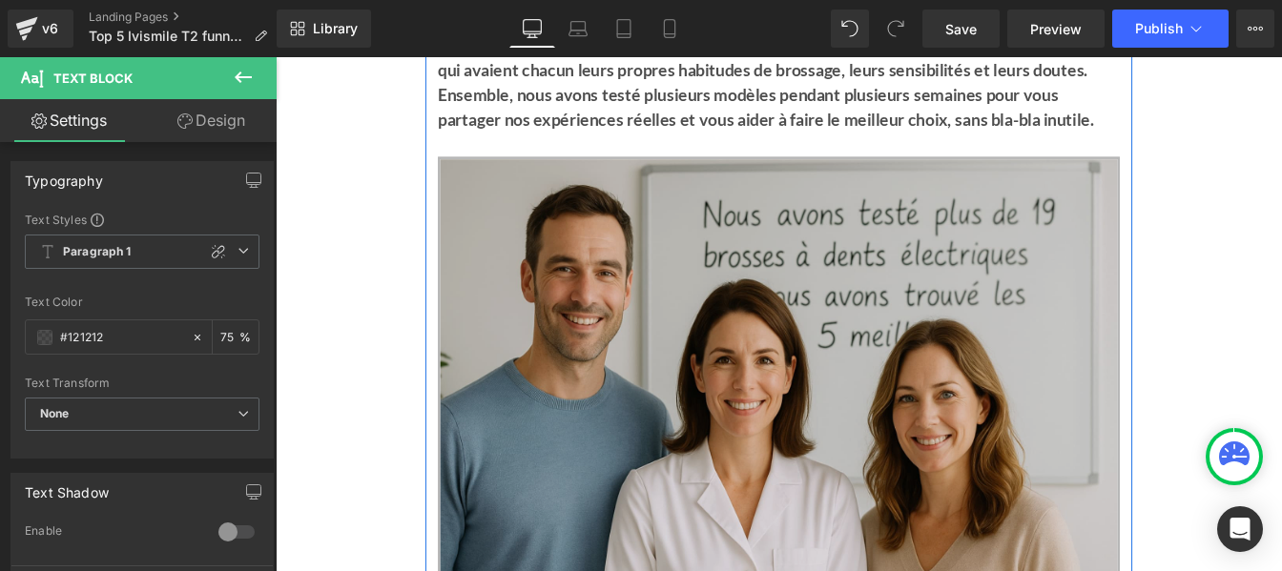
scroll to position [327, 0]
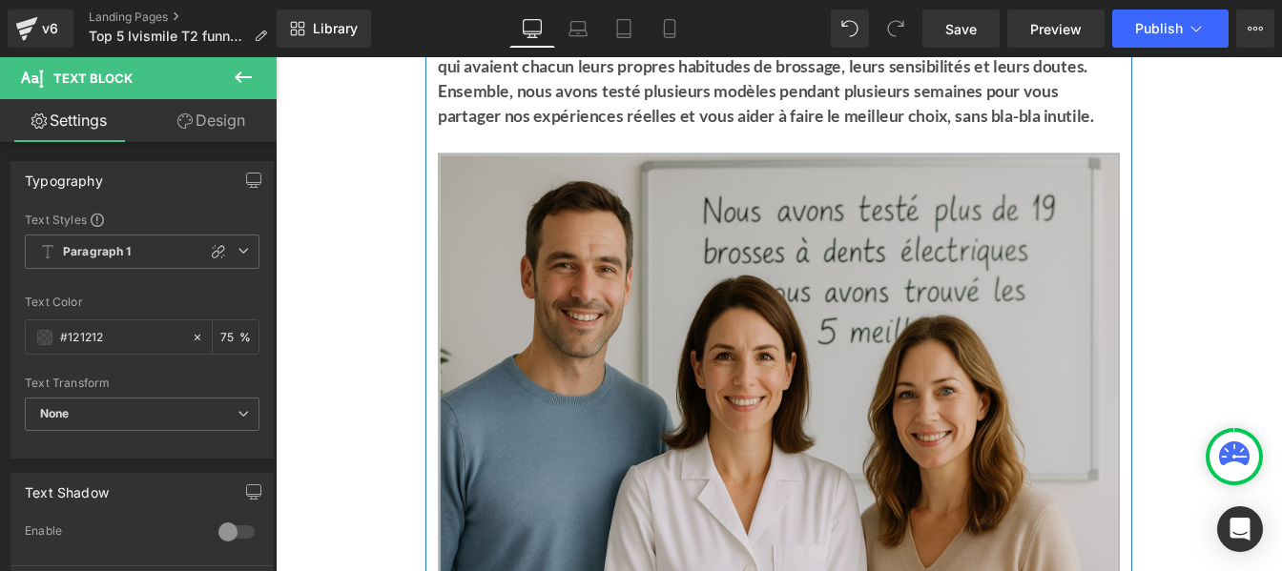
click at [714, 365] on img at bounding box center [853, 429] width 782 height 524
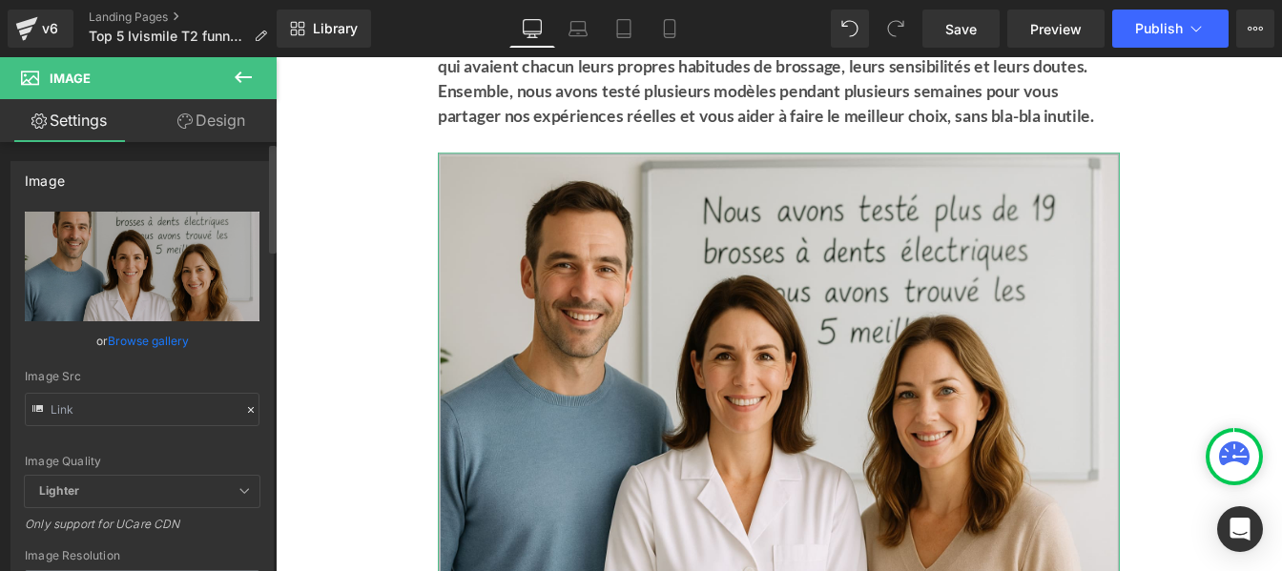
click at [244, 410] on icon at bounding box center [250, 410] width 13 height 13
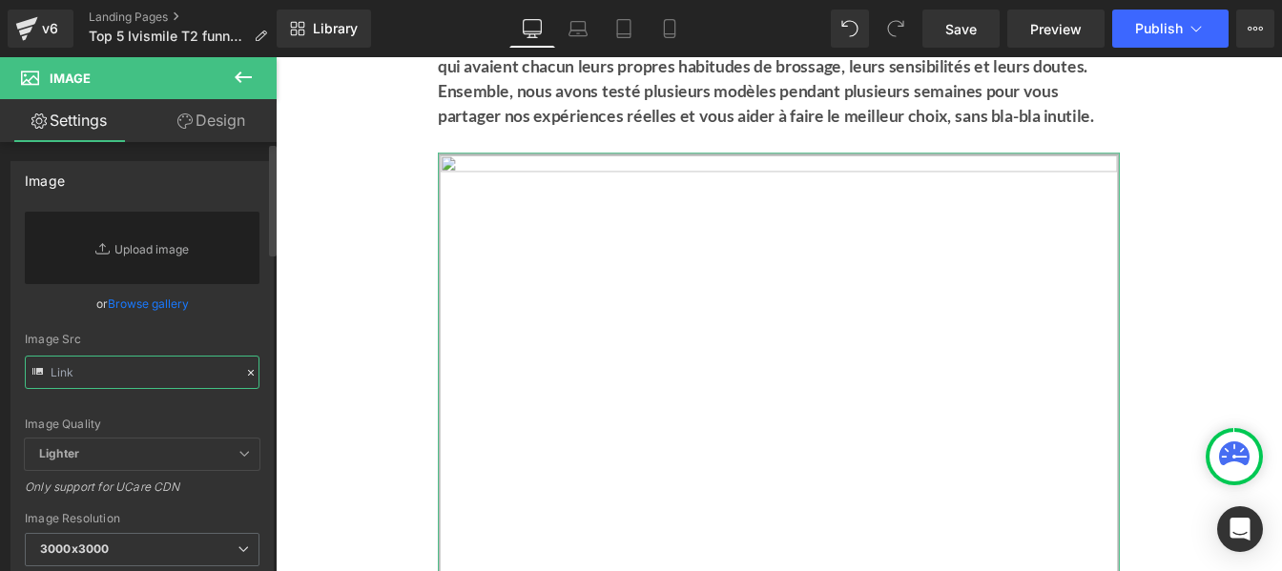
click at [128, 374] on input "text" at bounding box center [142, 372] width 235 height 33
paste input "[URL][DOMAIN_NAME]"
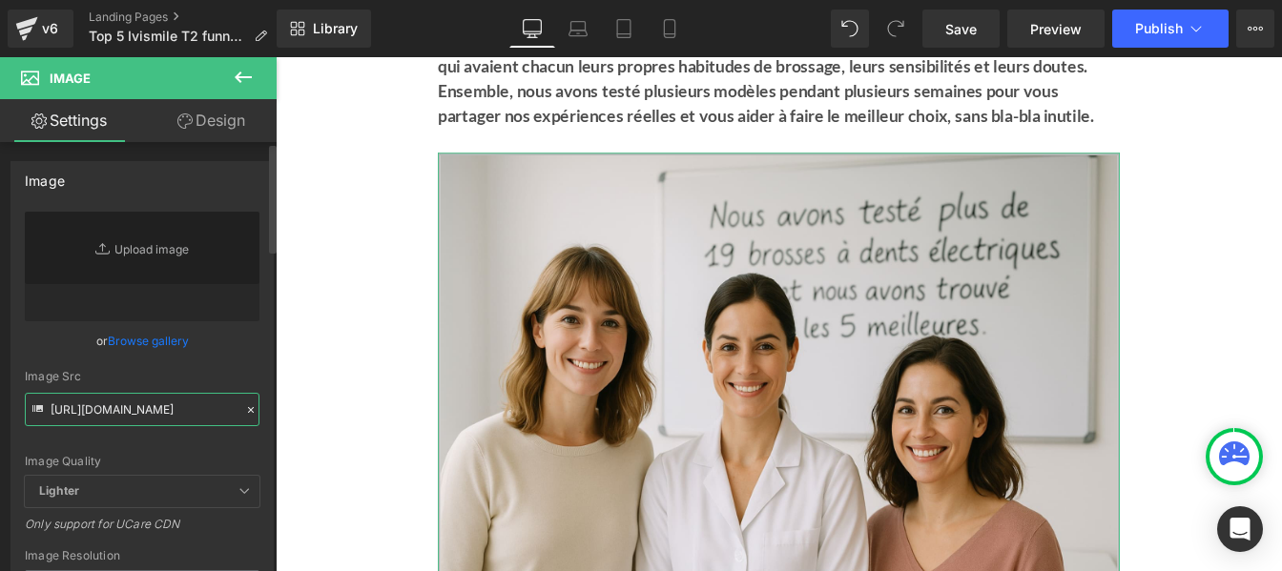
type input "[URL][DOMAIN_NAME]"
click at [264, 350] on div "[URL][DOMAIN_NAME] Replace Image Upload image or Browse gallery Image Src [URL]…" at bounding box center [141, 459] width 261 height 494
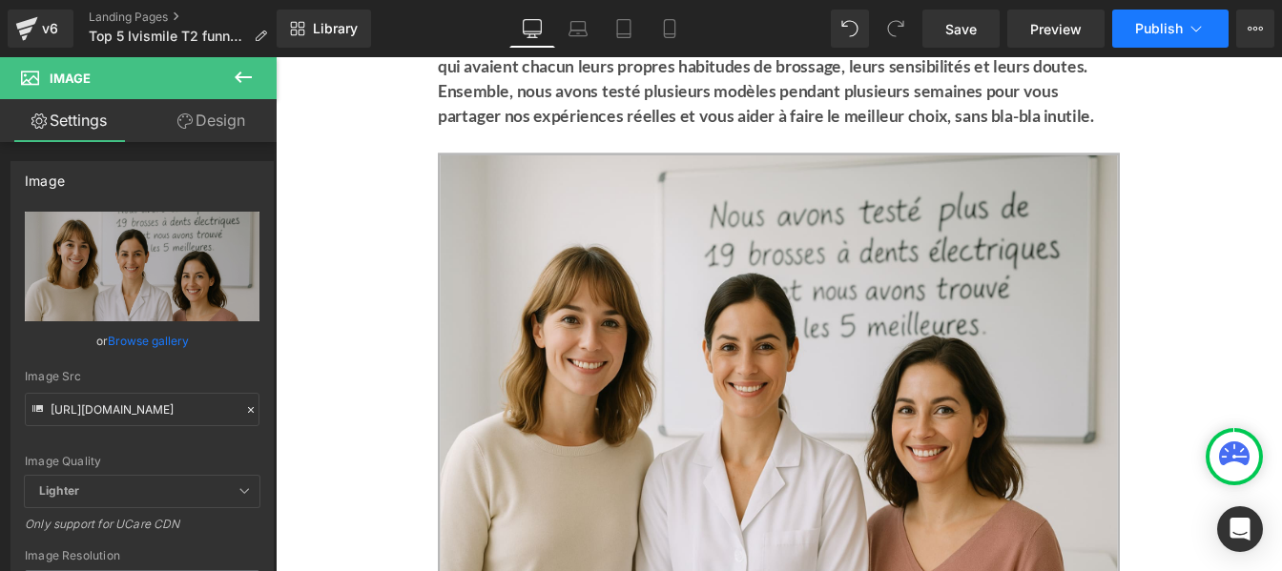
click at [1154, 31] on span "Publish" at bounding box center [1159, 28] width 48 height 15
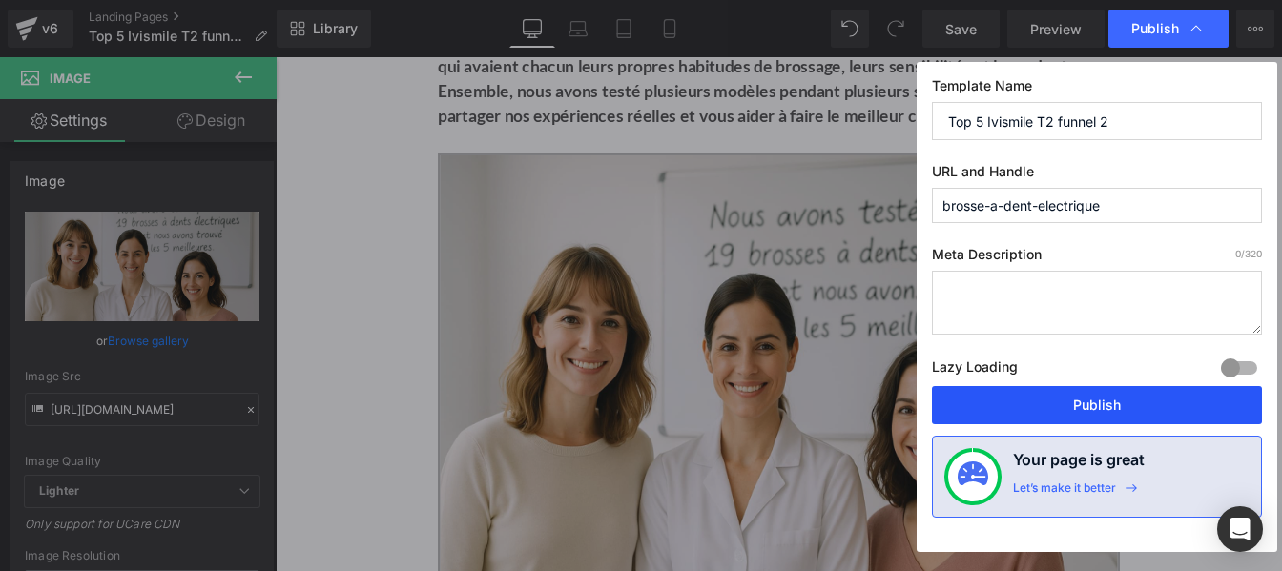
click at [1002, 411] on button "Publish" at bounding box center [1097, 405] width 330 height 38
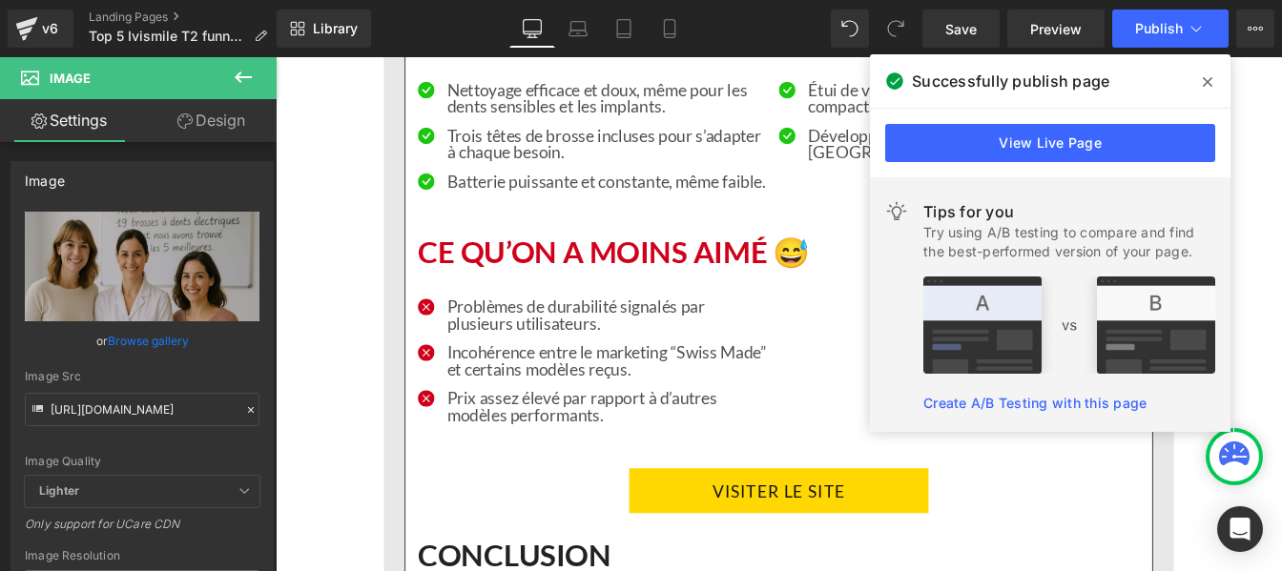
scroll to position [10005, 0]
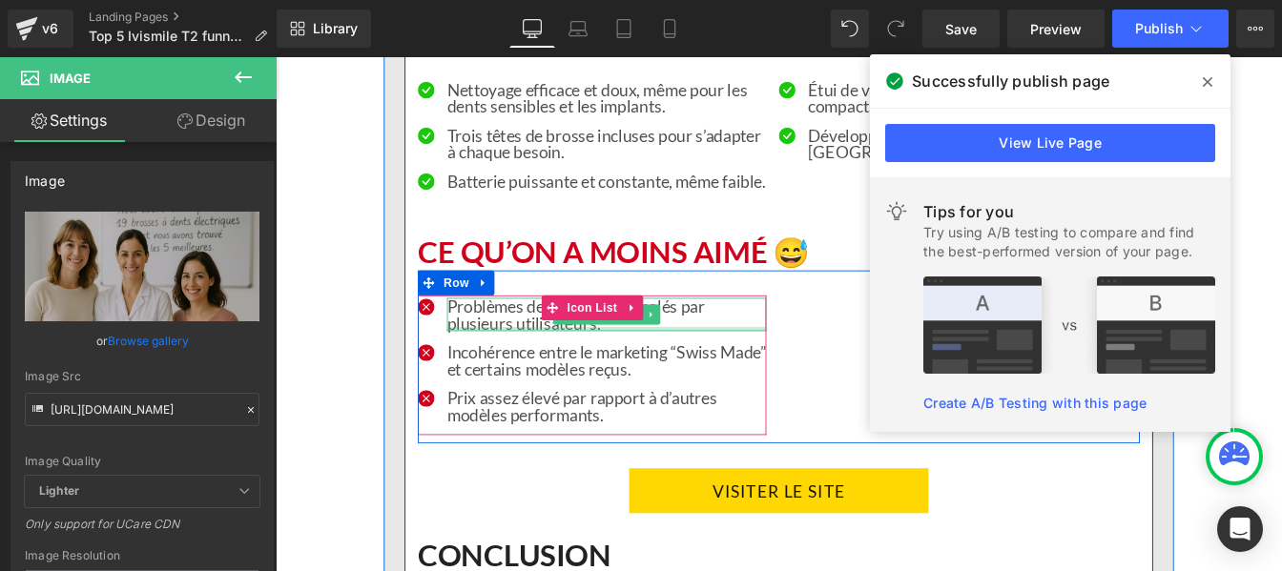
click at [504, 371] on div "Problèmes de durabilité signalés par plusieurs utilisateurs. Text Block" at bounding box center [655, 352] width 366 height 38
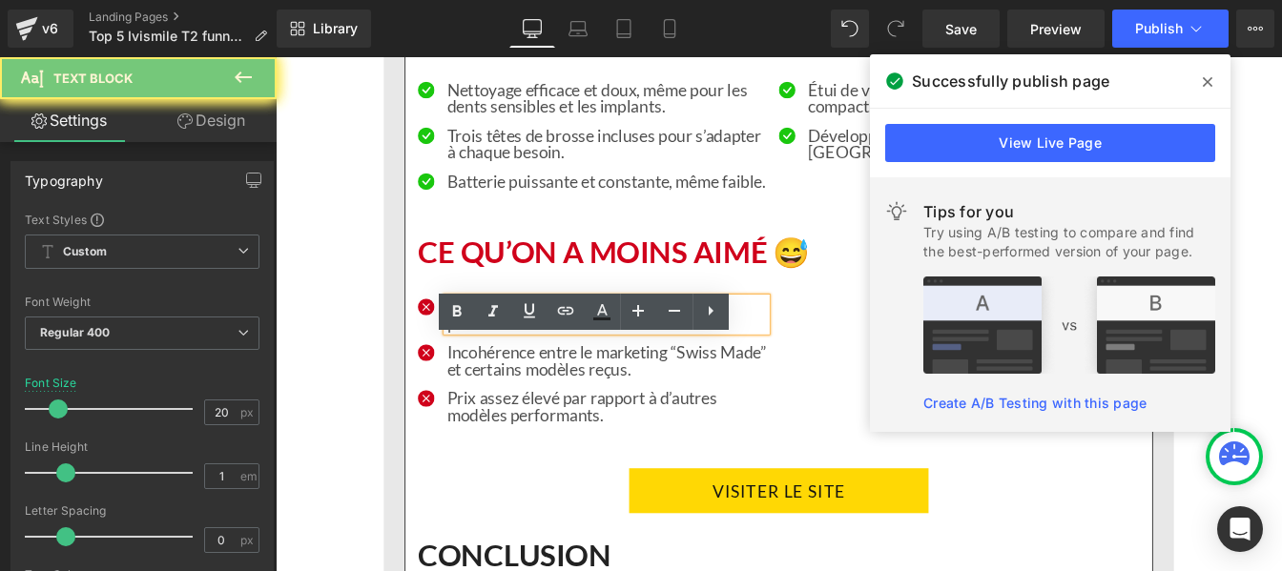
click at [503, 371] on p "Problèmes de durabilité signalés par plusieurs utilisateurs." at bounding box center [655, 352] width 366 height 38
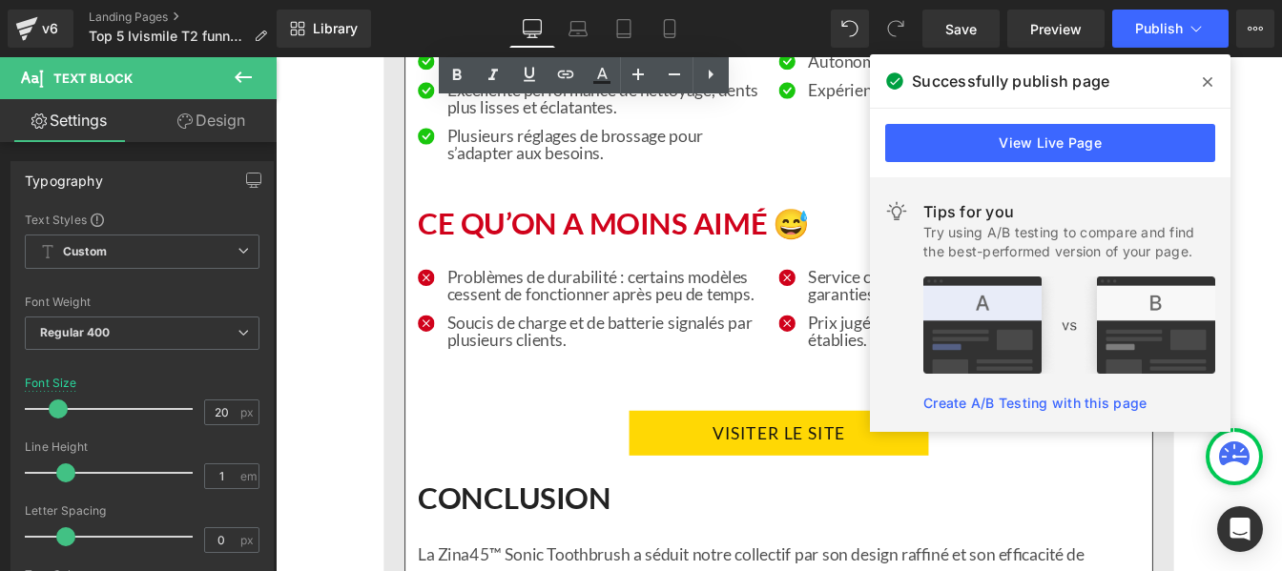
scroll to position [12868, 0]
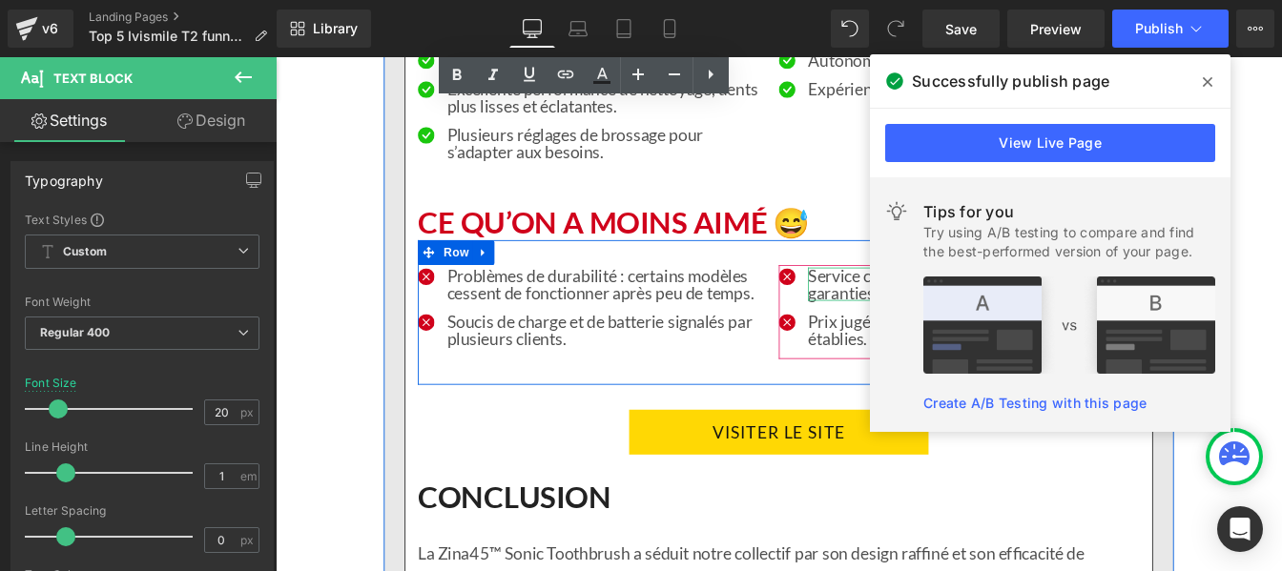
click at [904, 337] on p "Service client critiqué pour sa gestion des garanties et retours." at bounding box center [1069, 318] width 366 height 38
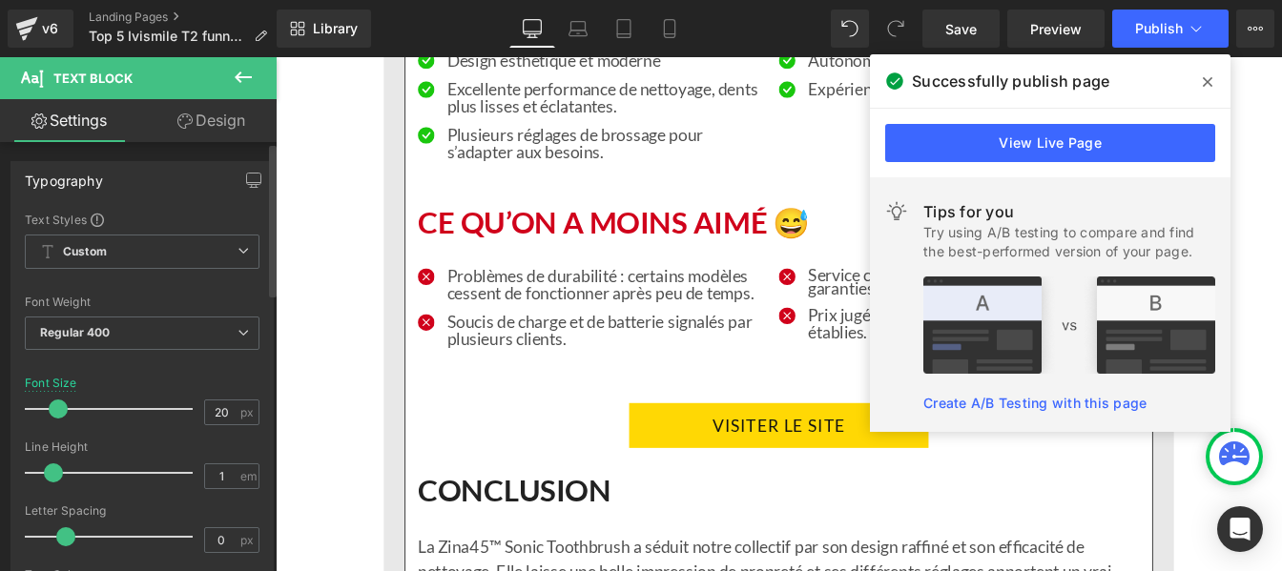
drag, startPoint x: 64, startPoint y: 476, endPoint x: 50, endPoint y: 473, distance: 14.6
click at [50, 473] on span at bounding box center [53, 473] width 19 height 19
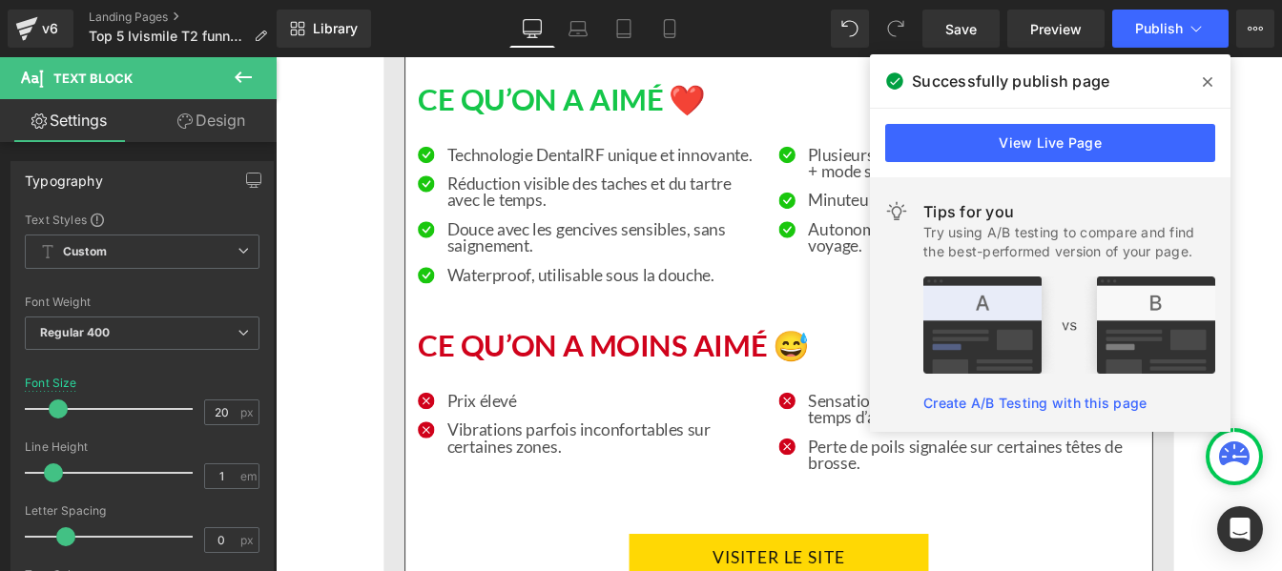
scroll to position [15606, 0]
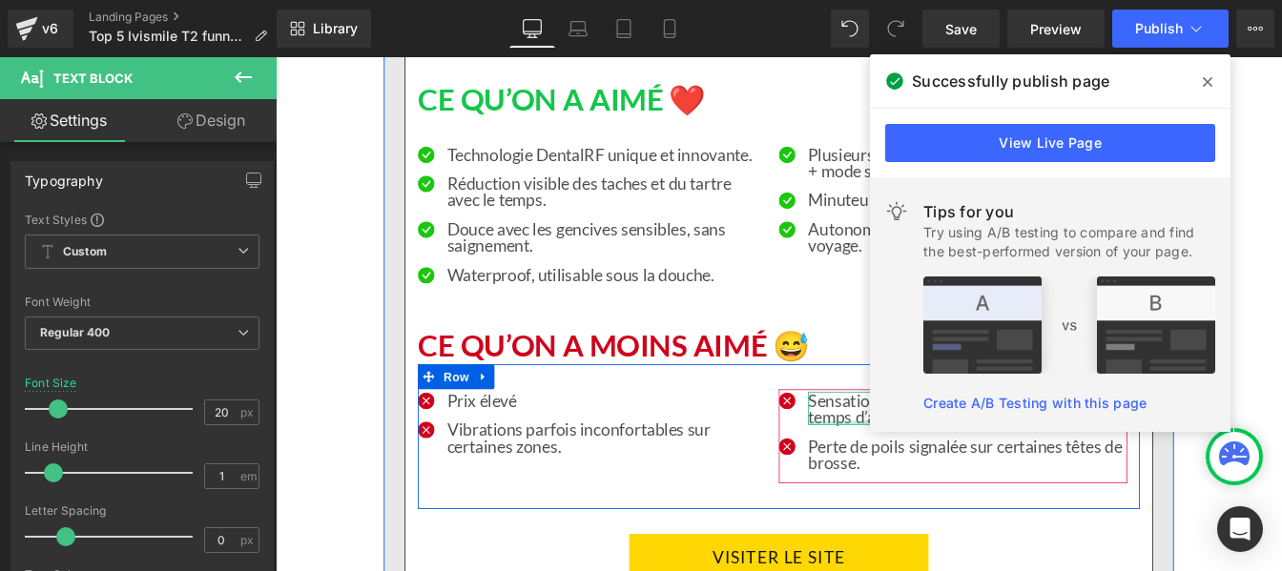
click at [900, 479] on div at bounding box center [1069, 476] width 366 height 5
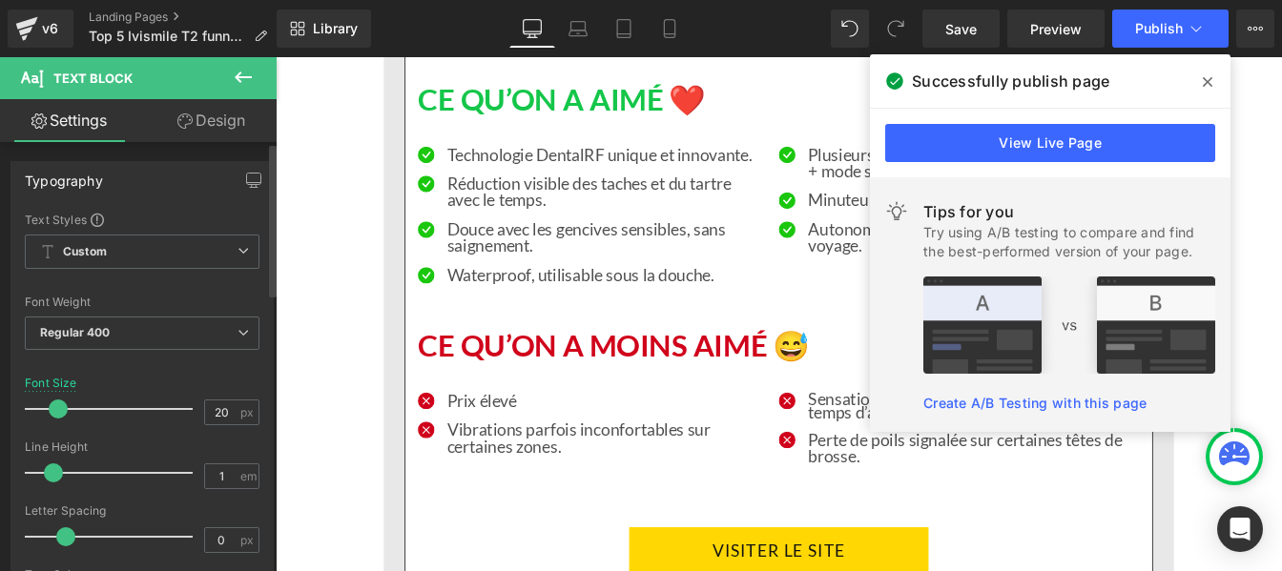
drag, startPoint x: 65, startPoint y: 470, endPoint x: 51, endPoint y: 470, distance: 14.3
click at [51, 470] on span at bounding box center [53, 473] width 19 height 19
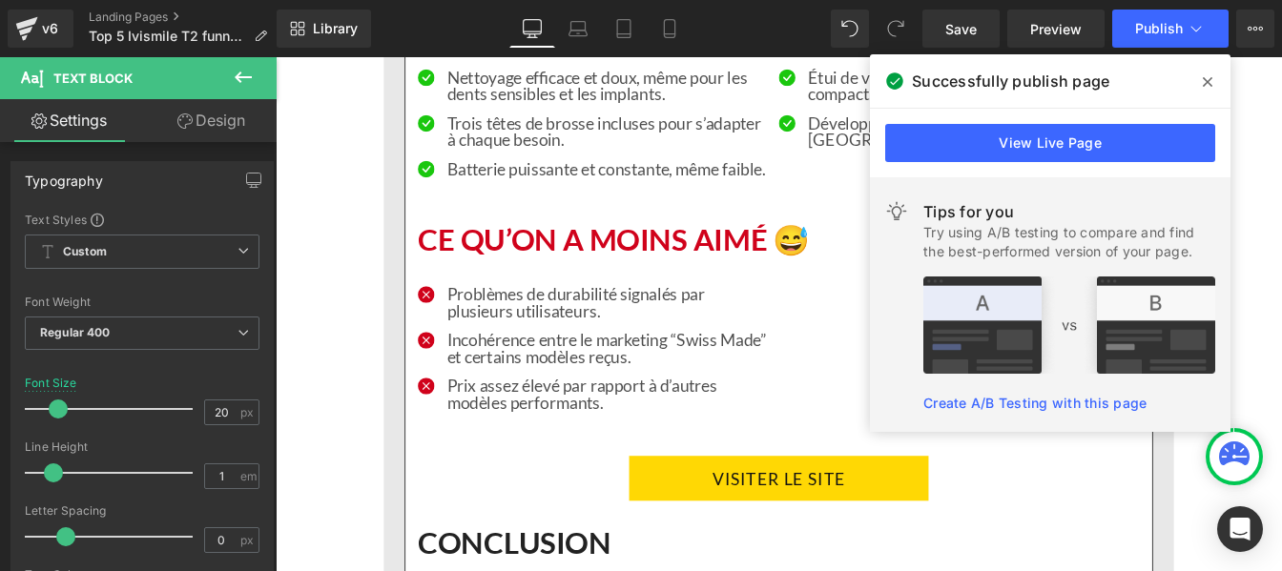
scroll to position [10021, 0]
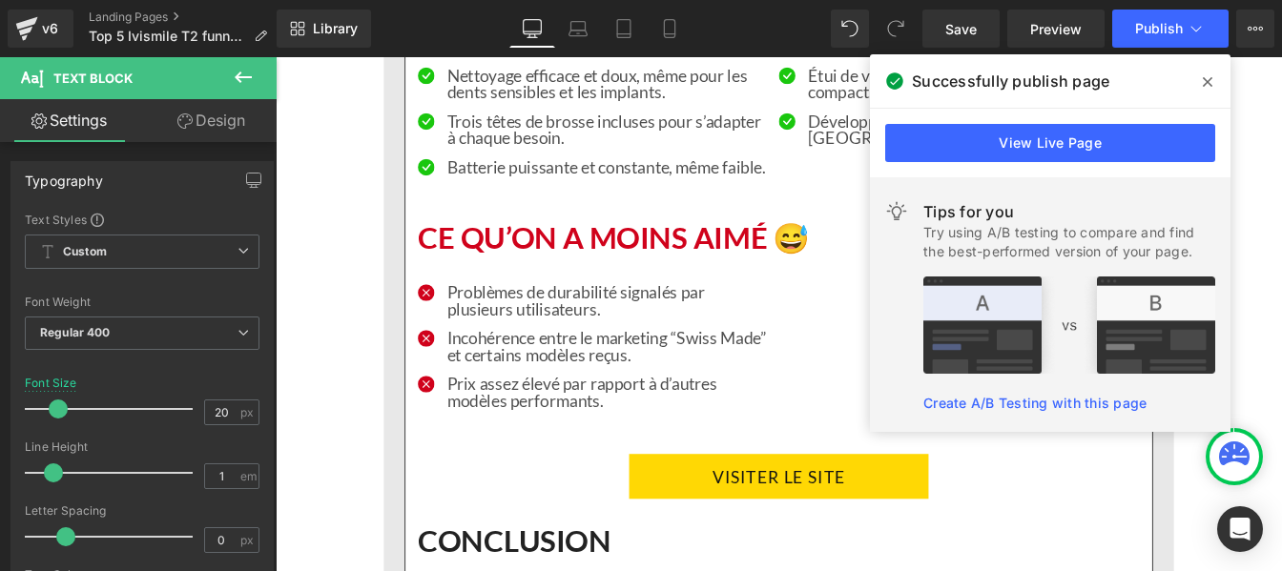
click at [576, 385] on div "Icon Problèmes de durabilité signalés par plusieurs utilisateurs. Text Block Ic…" at bounding box center [639, 394] width 400 height 160
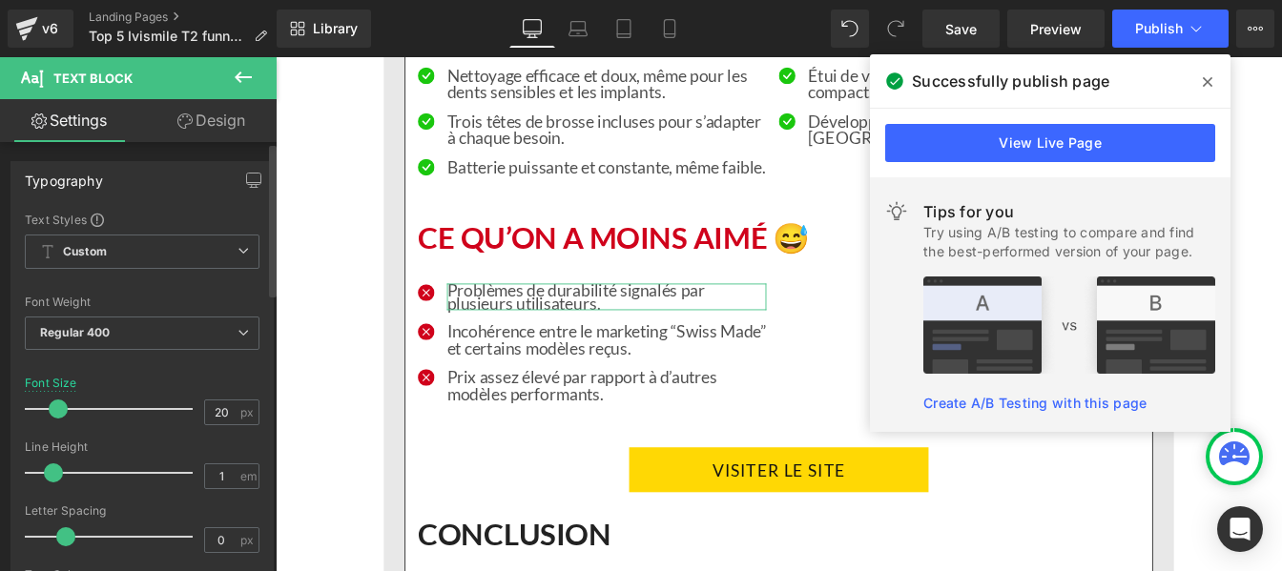
drag, startPoint x: 63, startPoint y: 471, endPoint x: 52, endPoint y: 478, distance: 13.3
click at [52, 478] on span at bounding box center [53, 473] width 19 height 19
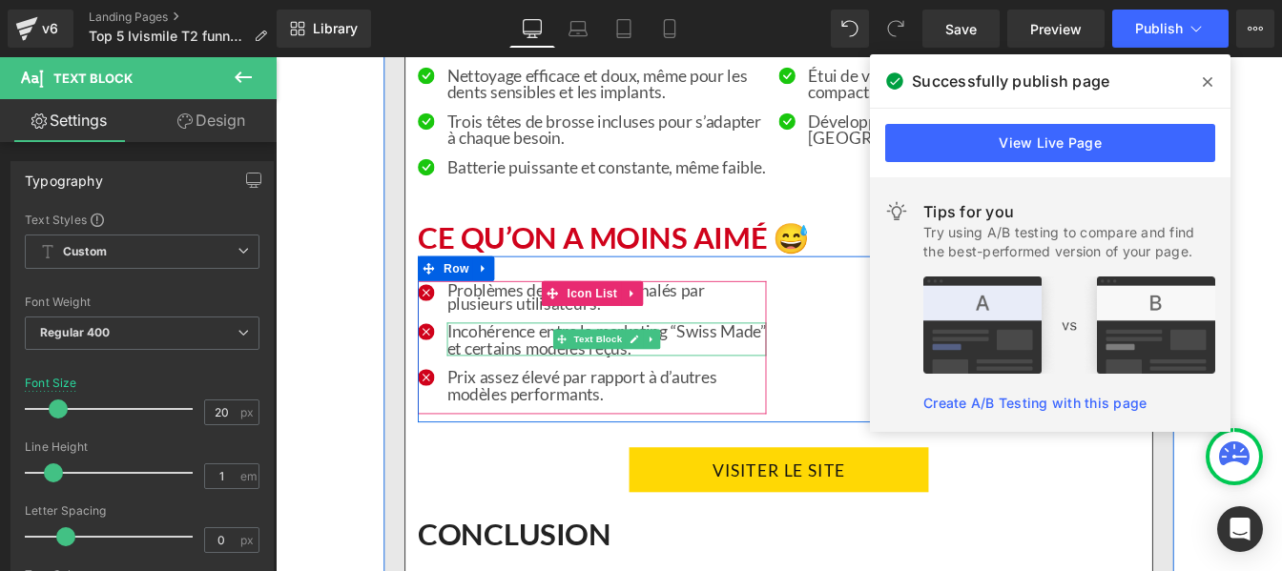
click at [549, 400] on p "Incohérence entre le marketing “Swiss Made” et certains modèles reçus." at bounding box center [655, 381] width 366 height 38
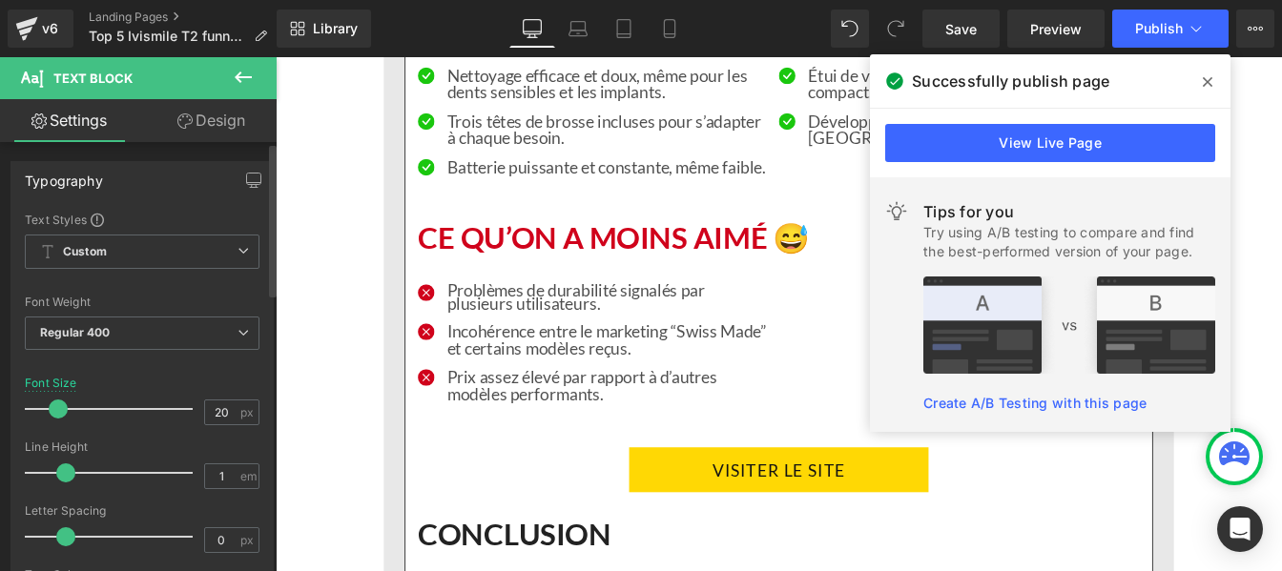
click at [67, 470] on span at bounding box center [65, 473] width 19 height 19
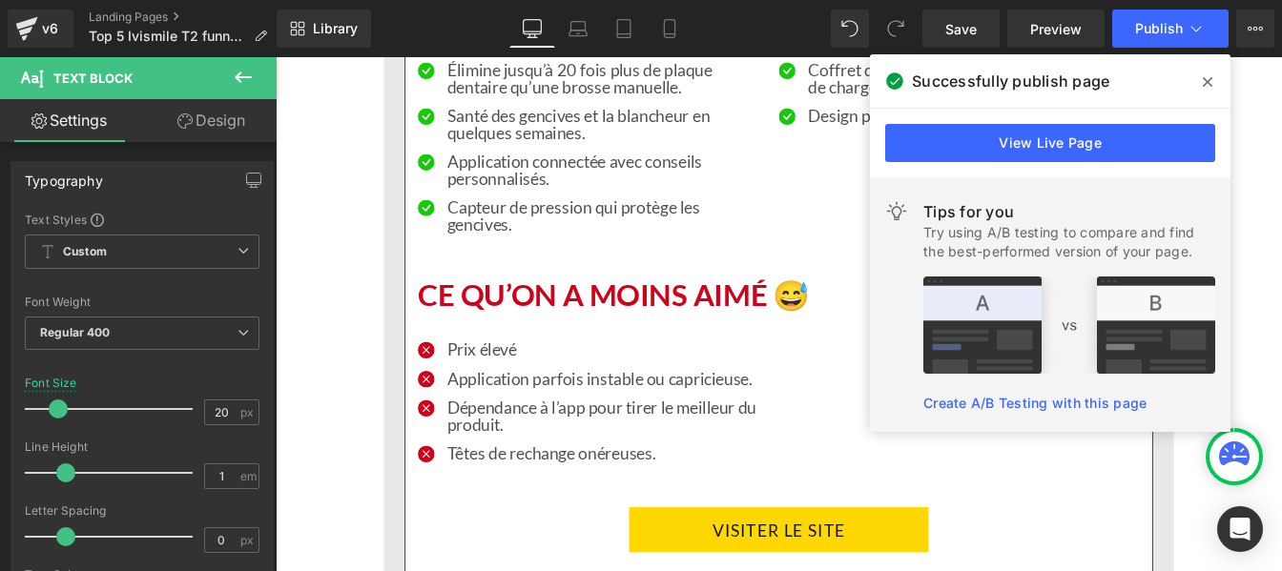
scroll to position [7131, 0]
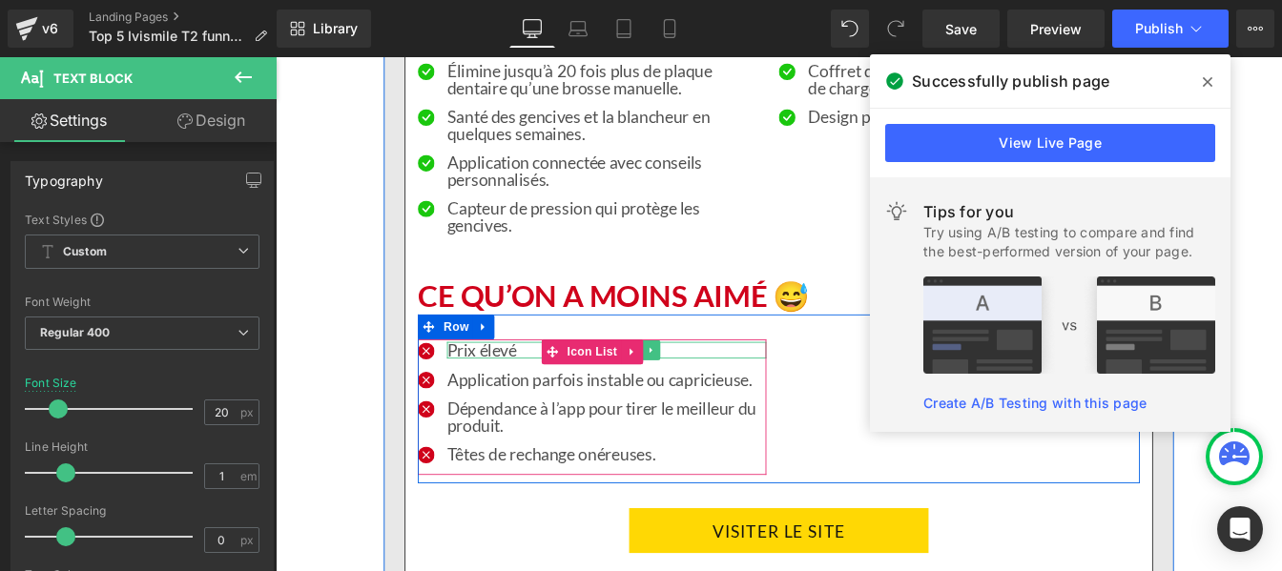
click at [474, 391] on p "Prix élevé" at bounding box center [655, 392] width 366 height 19
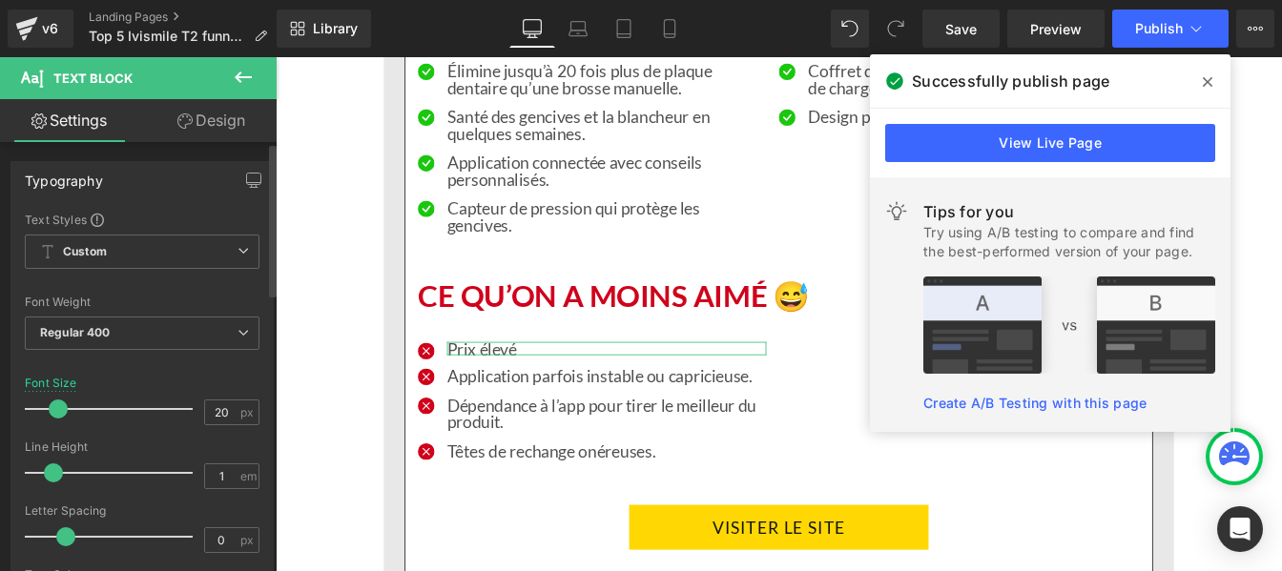
drag, startPoint x: 65, startPoint y: 477, endPoint x: 52, endPoint y: 475, distance: 13.5
click at [52, 475] on span at bounding box center [53, 473] width 19 height 19
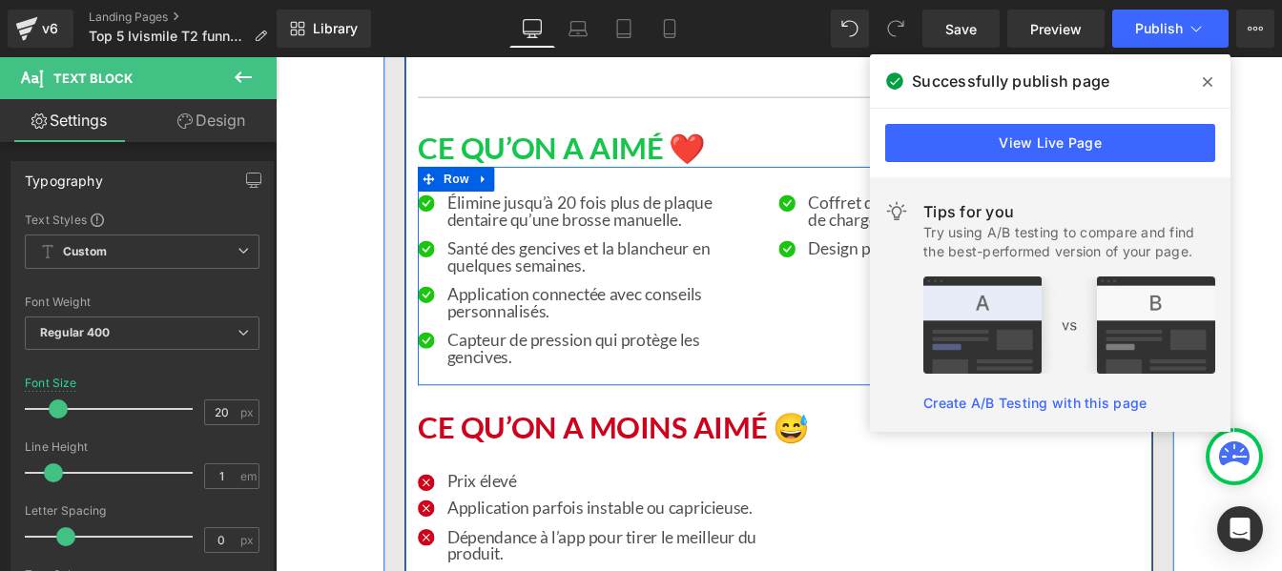
scroll to position [6973, 0]
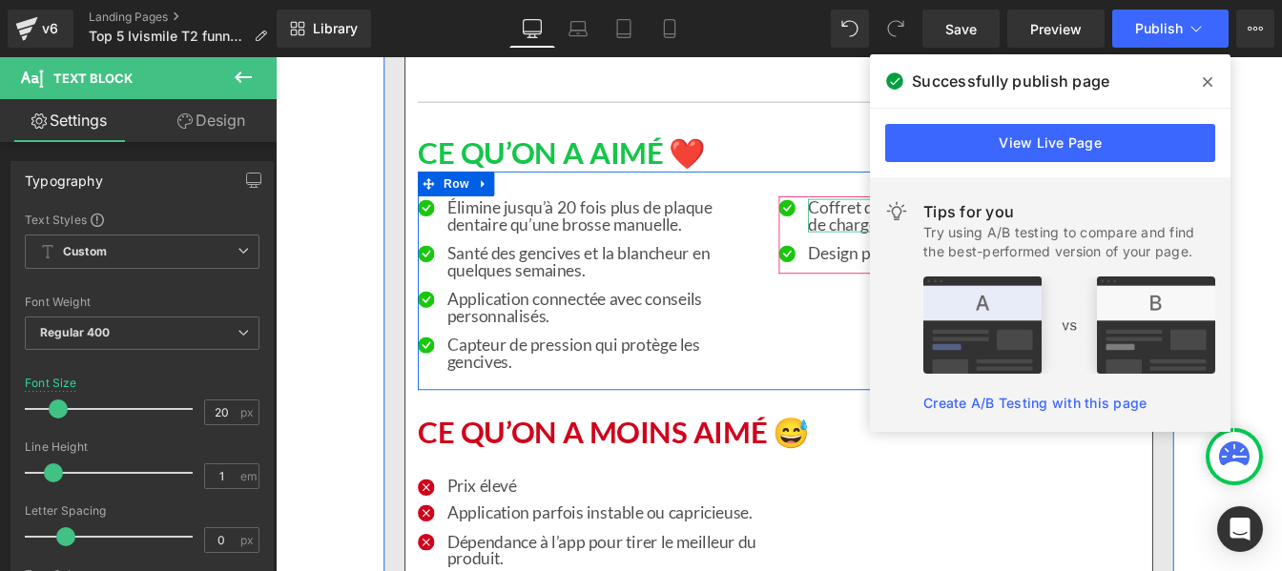
click at [897, 239] on p "Coffret de voyage avec charge USB + verre de charge élégant." at bounding box center [1069, 239] width 366 height 38
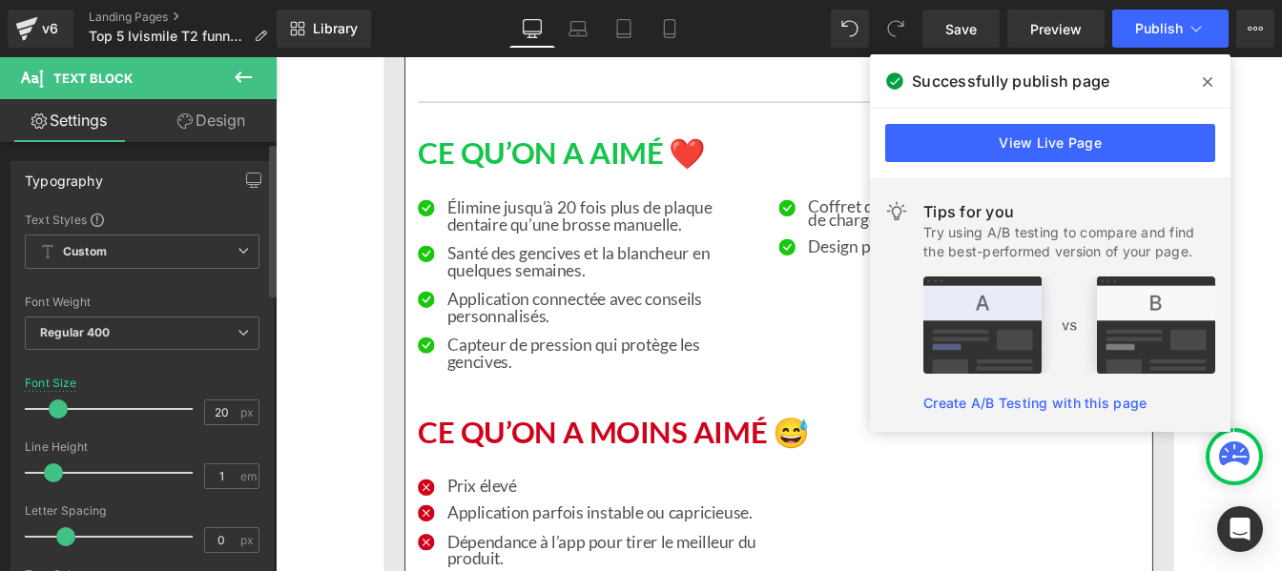
drag, startPoint x: 65, startPoint y: 469, endPoint x: 52, endPoint y: 473, distance: 13.0
click at [52, 473] on span at bounding box center [53, 473] width 19 height 19
click at [1184, 38] on button "Publish" at bounding box center [1170, 29] width 116 height 38
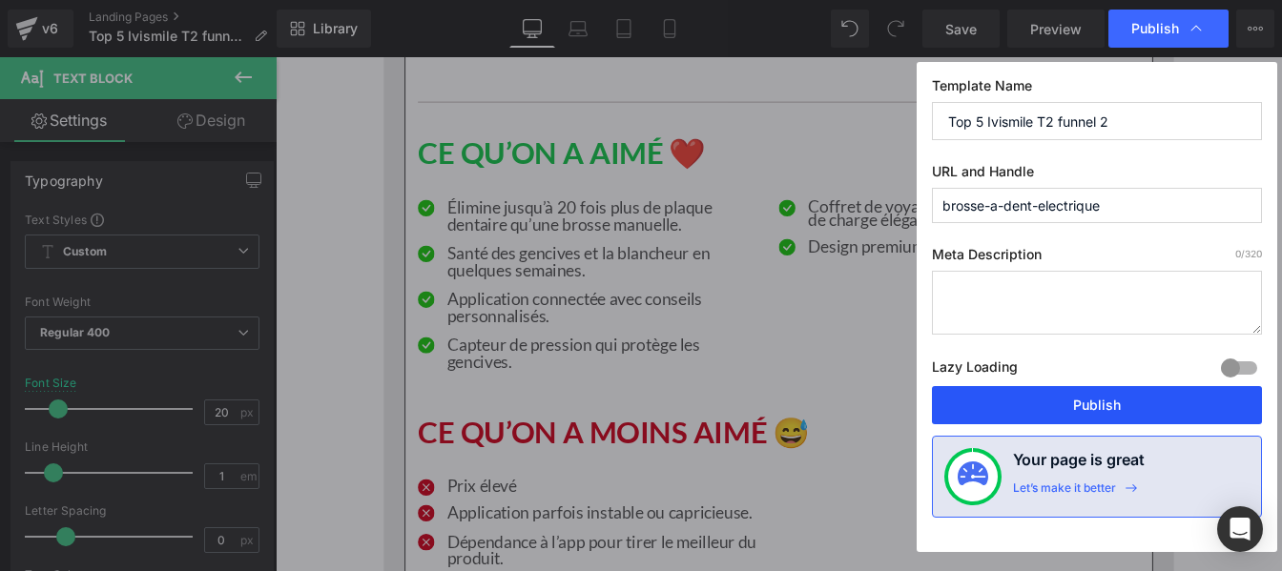
click at [1063, 416] on button "Publish" at bounding box center [1097, 405] width 330 height 38
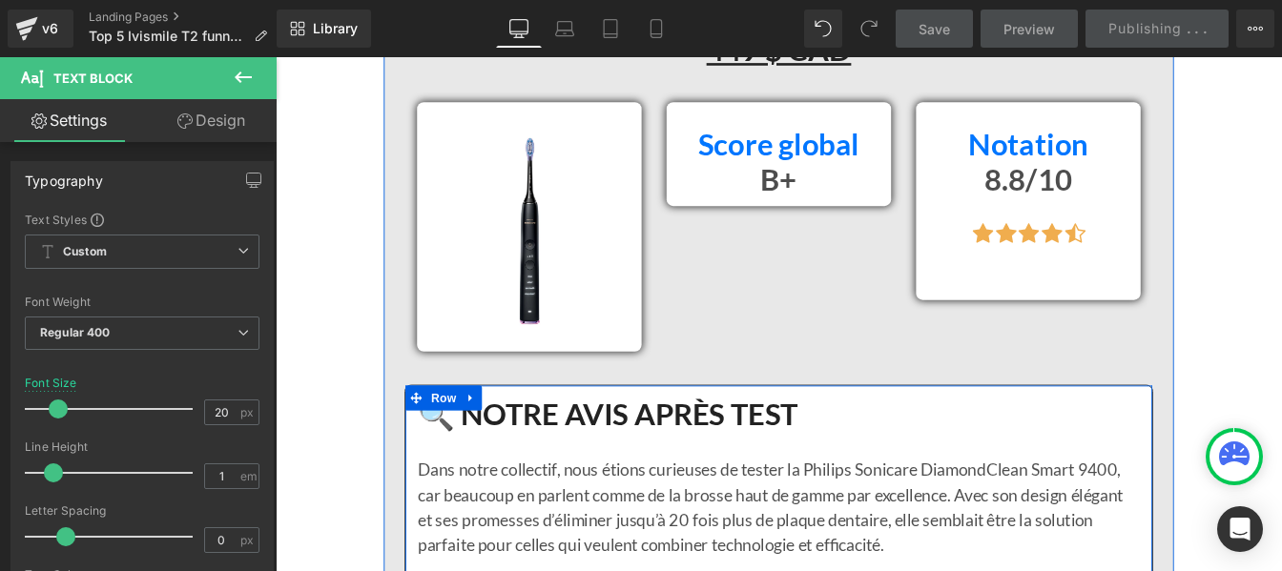
scroll to position [5561, 0]
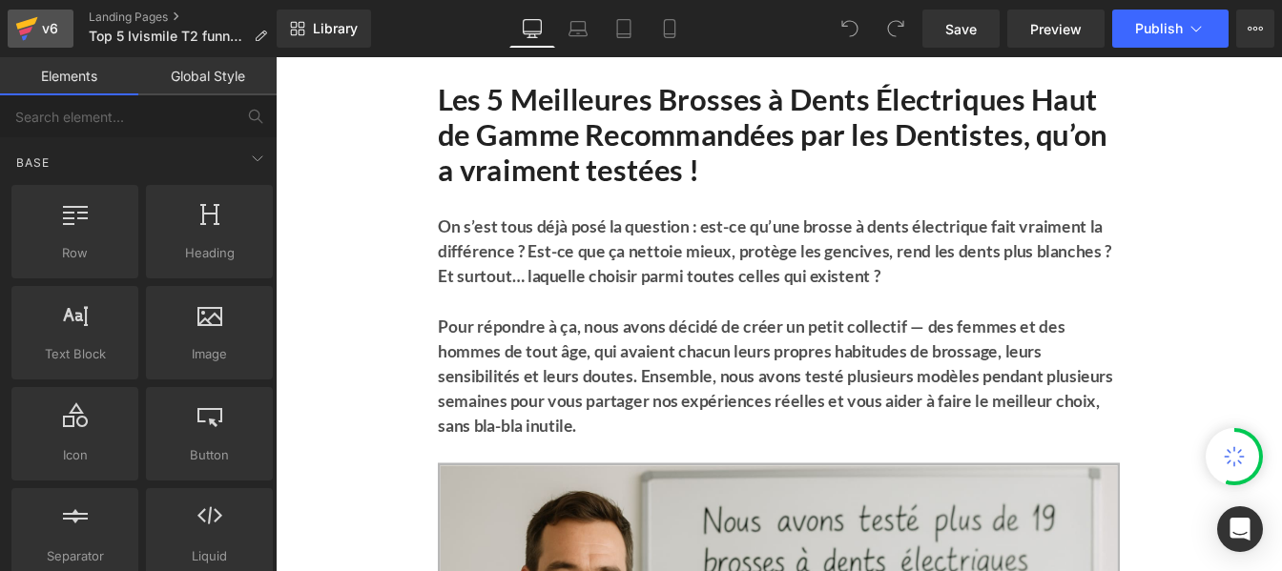
click at [10, 31] on link "v6" at bounding box center [41, 29] width 66 height 38
